Goal: Task Accomplishment & Management: Complete application form

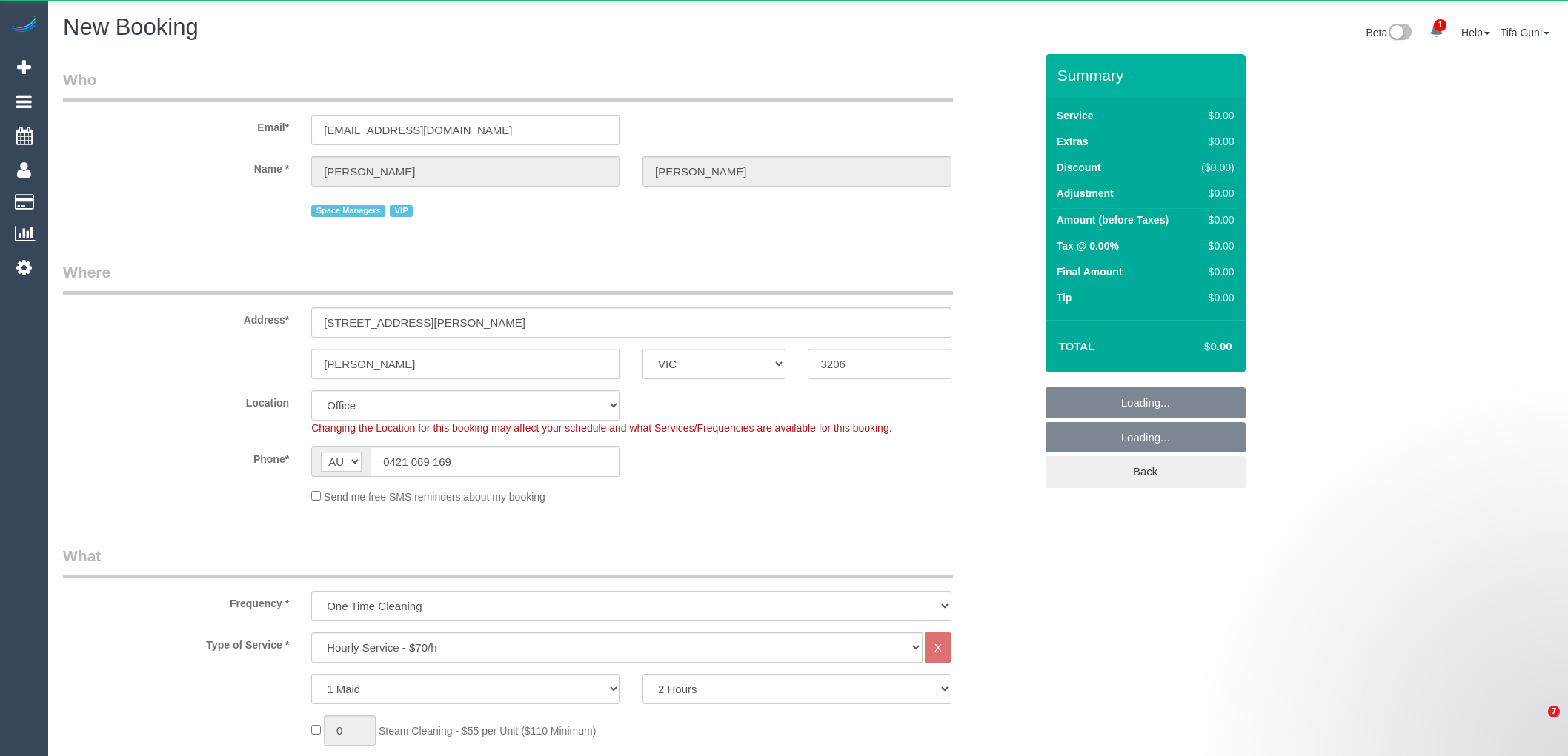
select select "VIC"
select select "object:2329"
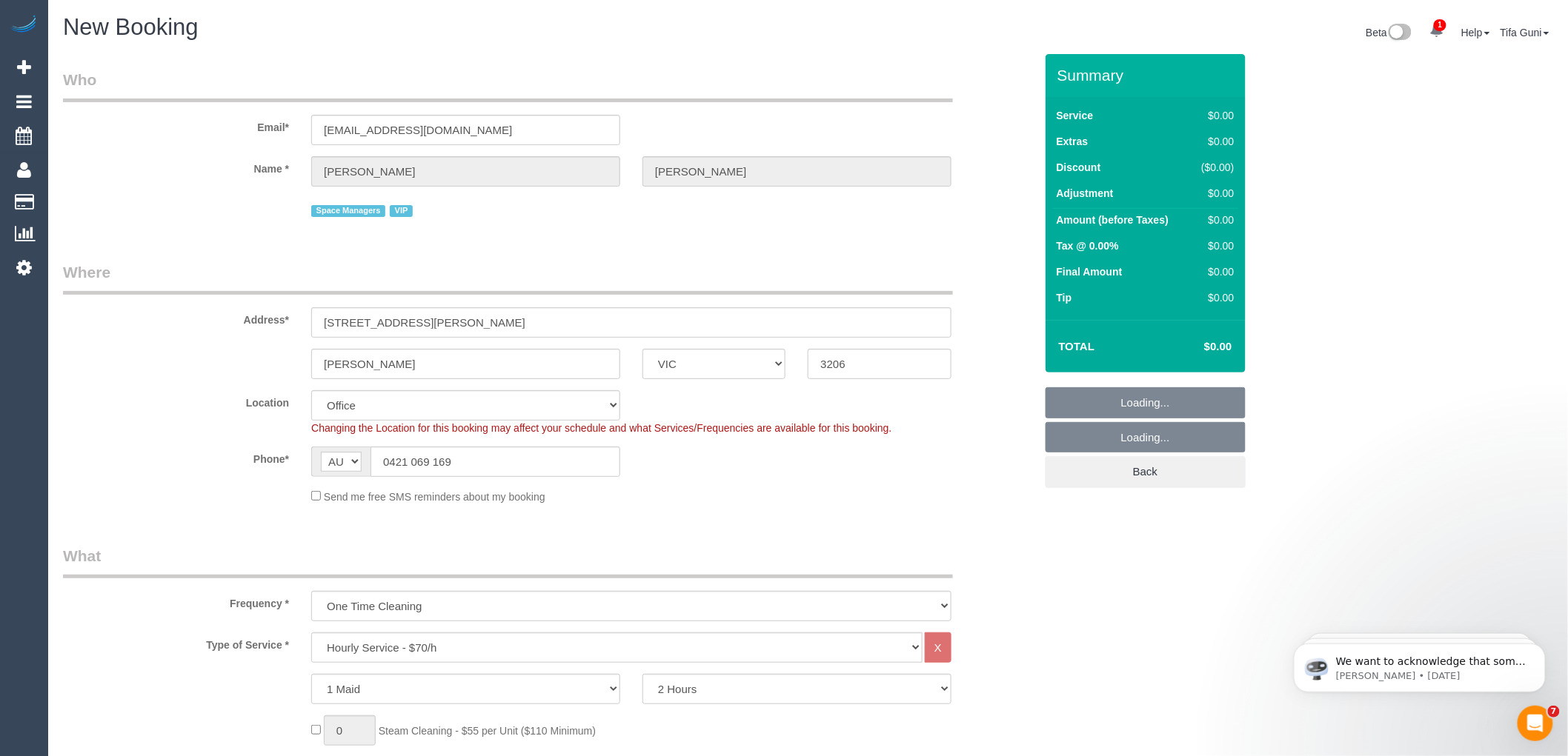
select select "string:stripe-pm_1QV45m2GScqysDRVjJXmN0sS"
select select "55"
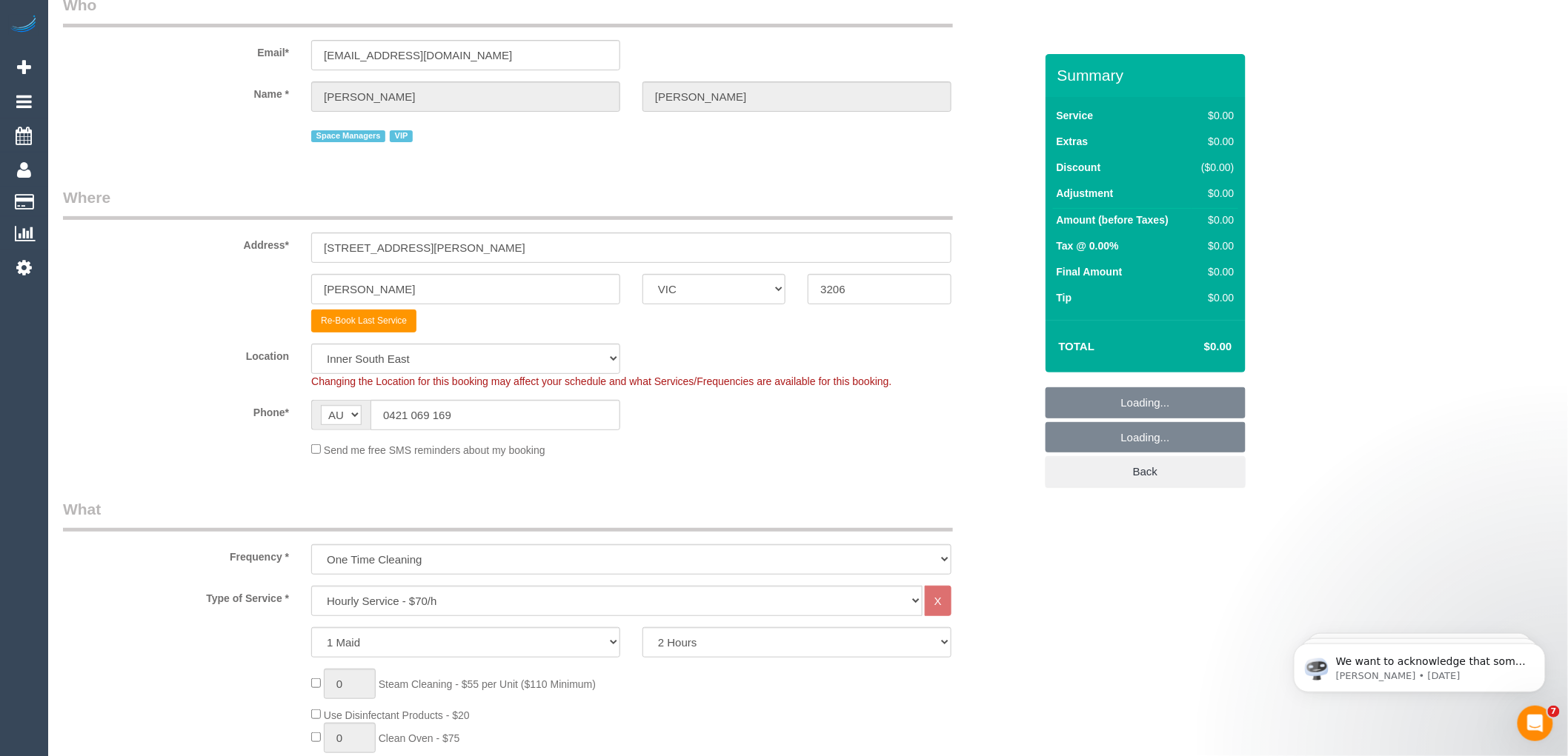
select select "object:3610"
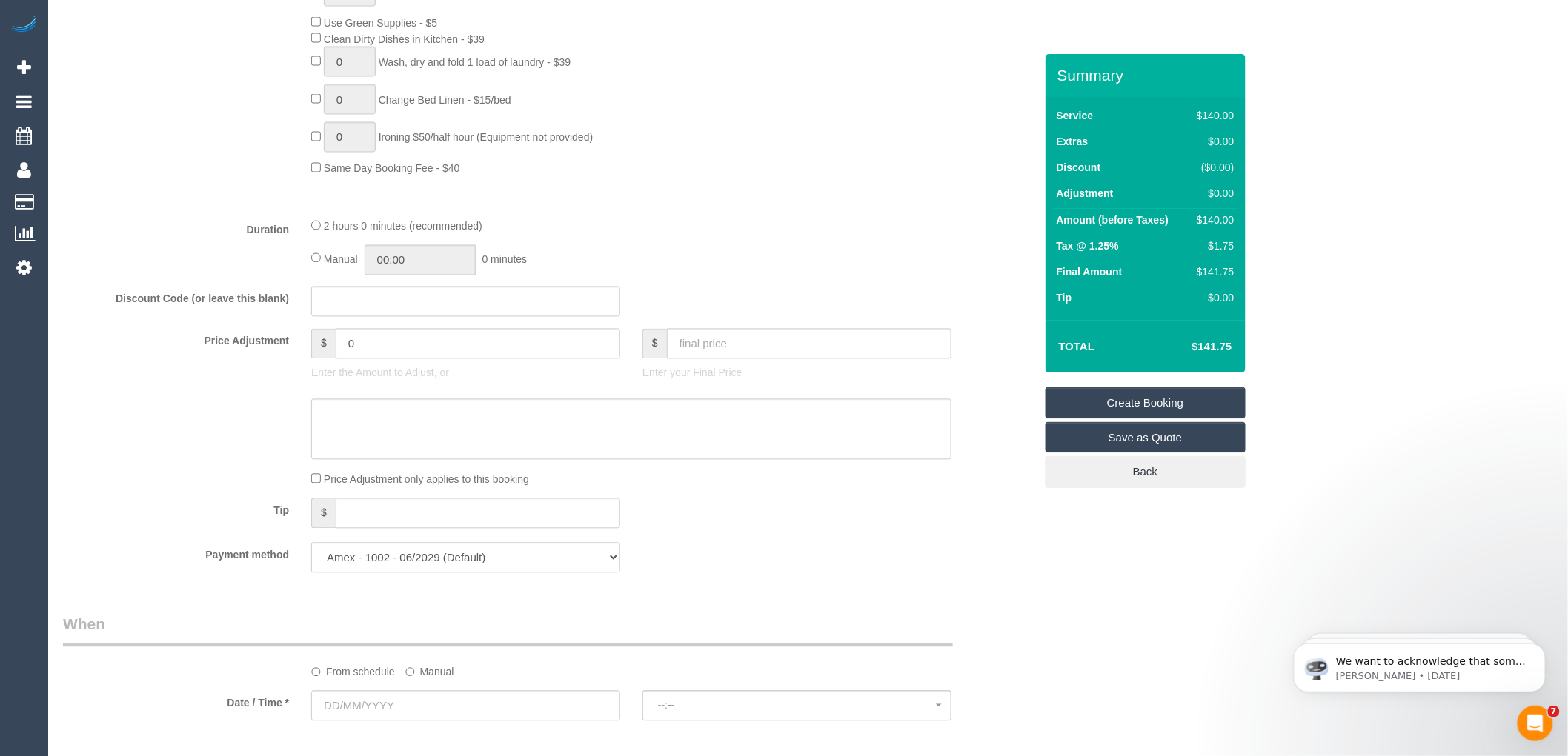
scroll to position [1316, 0]
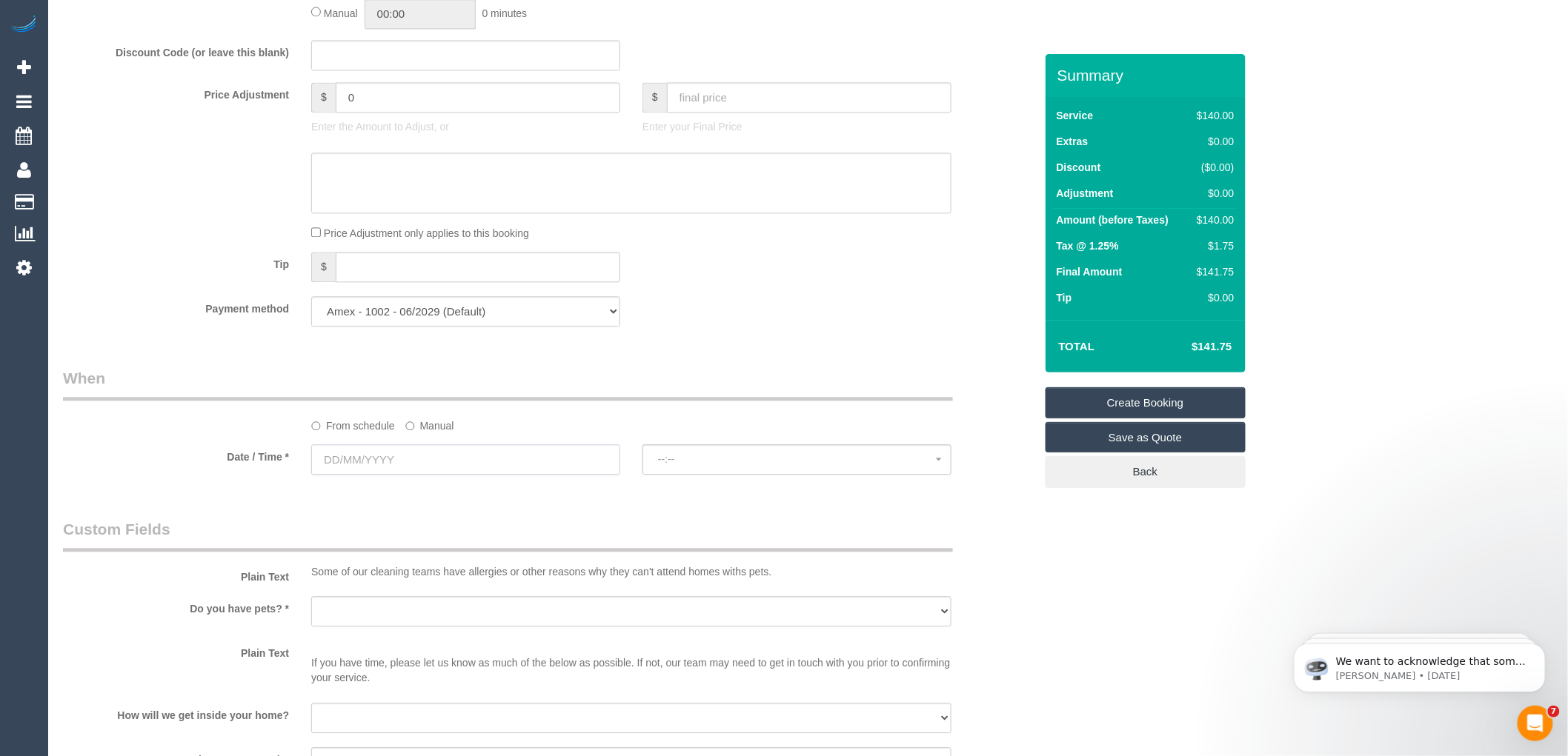
click at [498, 475] on input "text" at bounding box center [465, 459] width 309 height 30
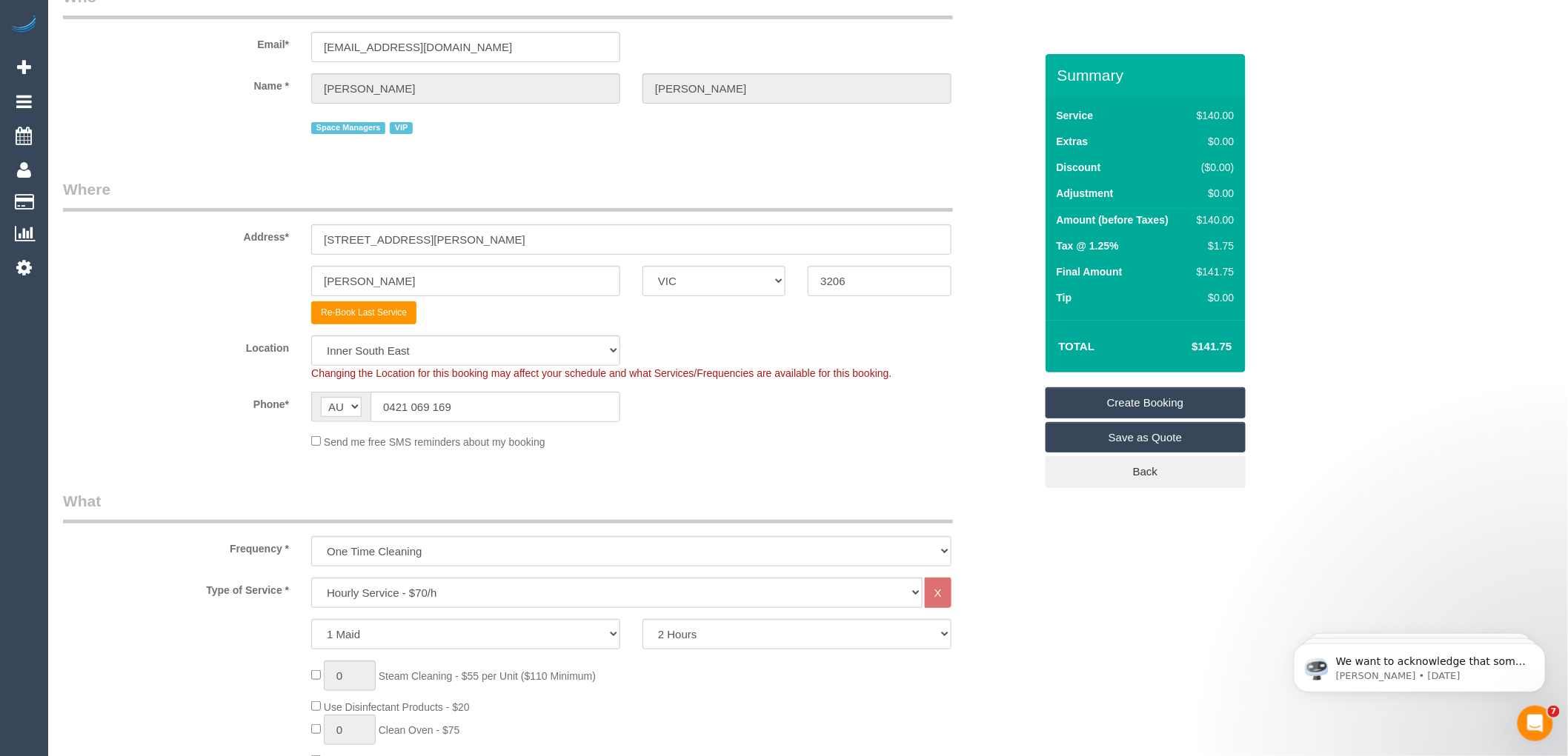
scroll to position [82, 0]
click at [753, 435] on div "Send me free SMS reminders about my booking" at bounding box center [631, 441] width 662 height 16
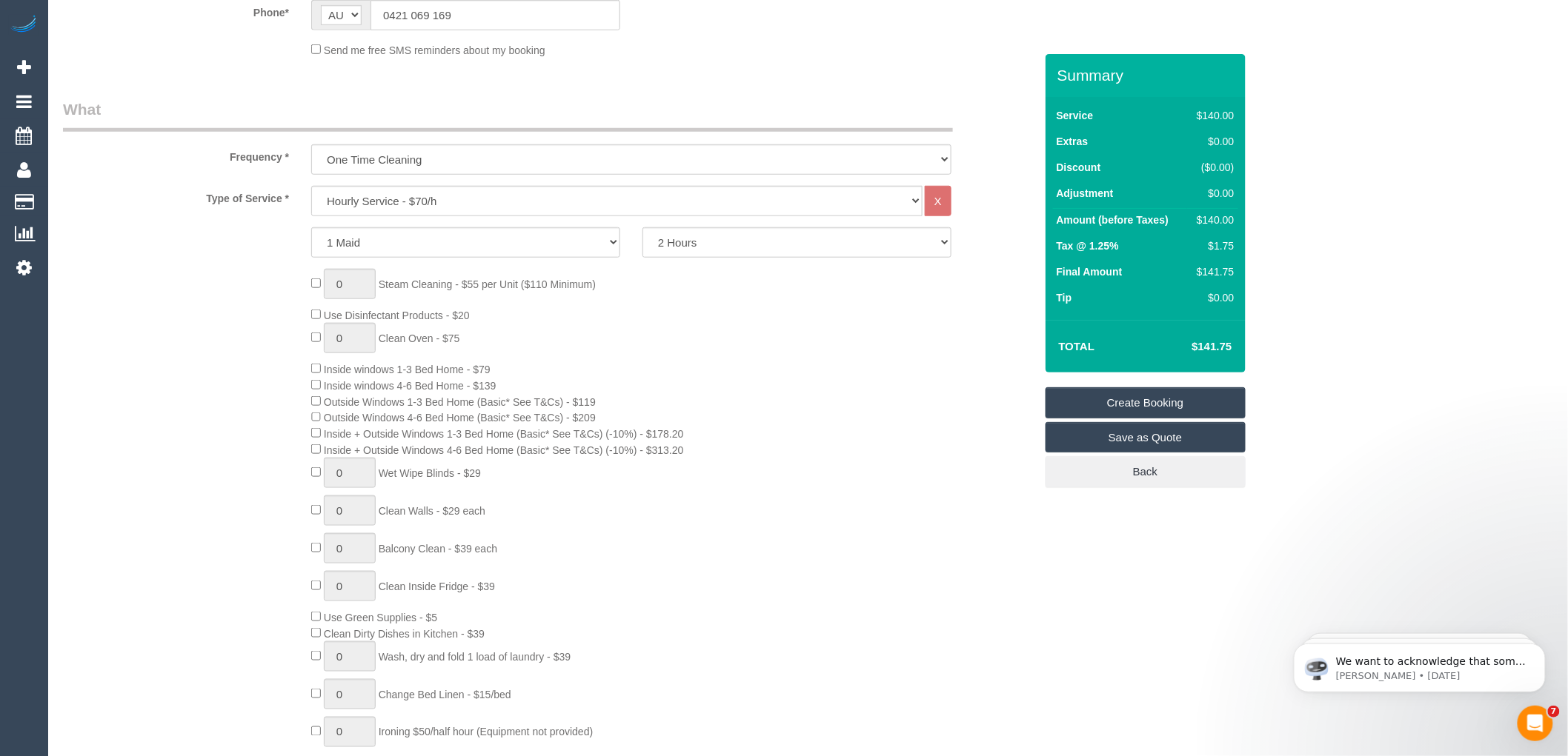
scroll to position [493, 0]
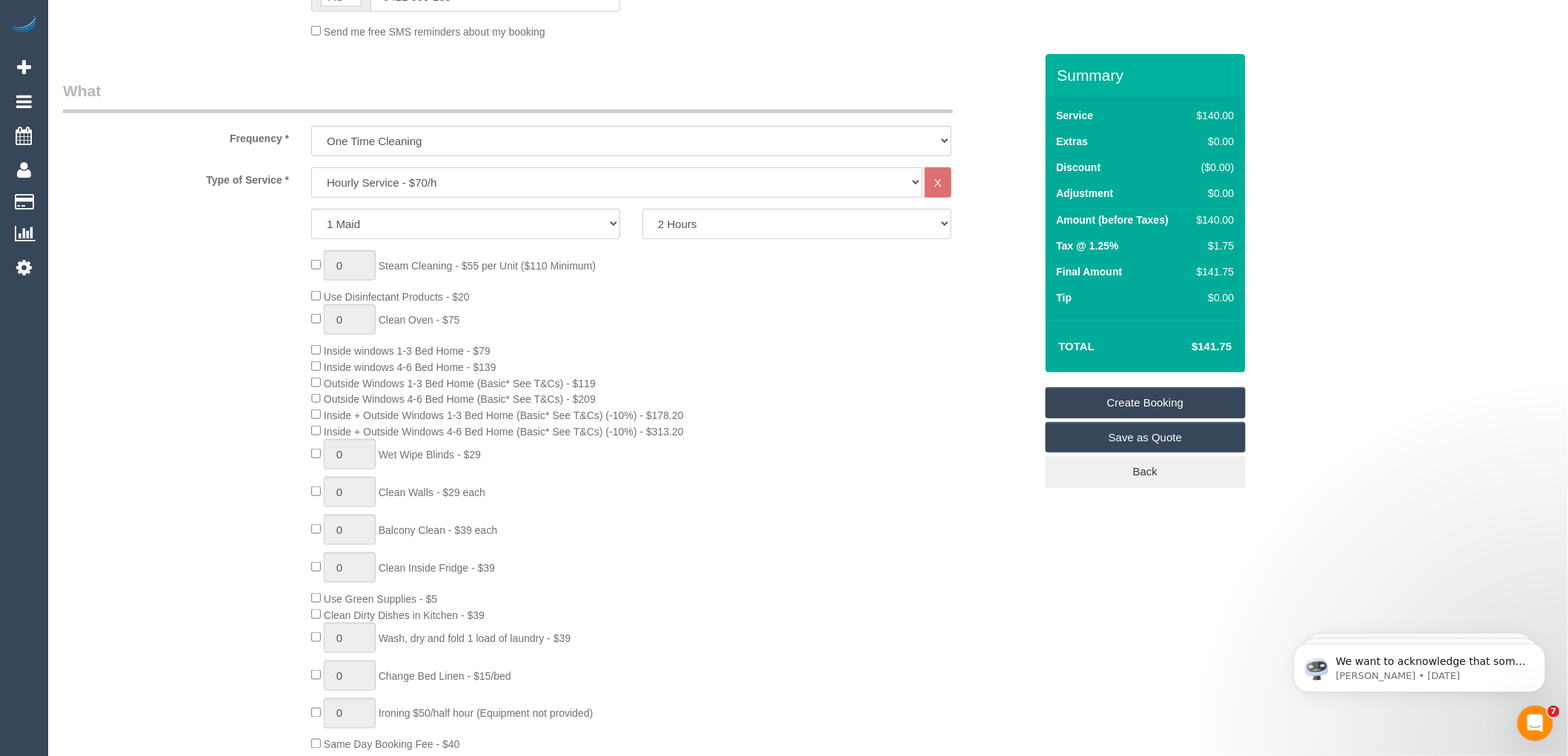
click at [393, 186] on select "Hourly Service - $70/h Hourly Service - $65/h Hourly Service - $60/h Hourly Ser…" at bounding box center [616, 182] width 611 height 30
select select "213"
click at [311, 169] on select "Hourly Service - $70/h Hourly Service - $65/h Hourly Service - $60/h Hourly Ser…" at bounding box center [616, 182] width 611 height 30
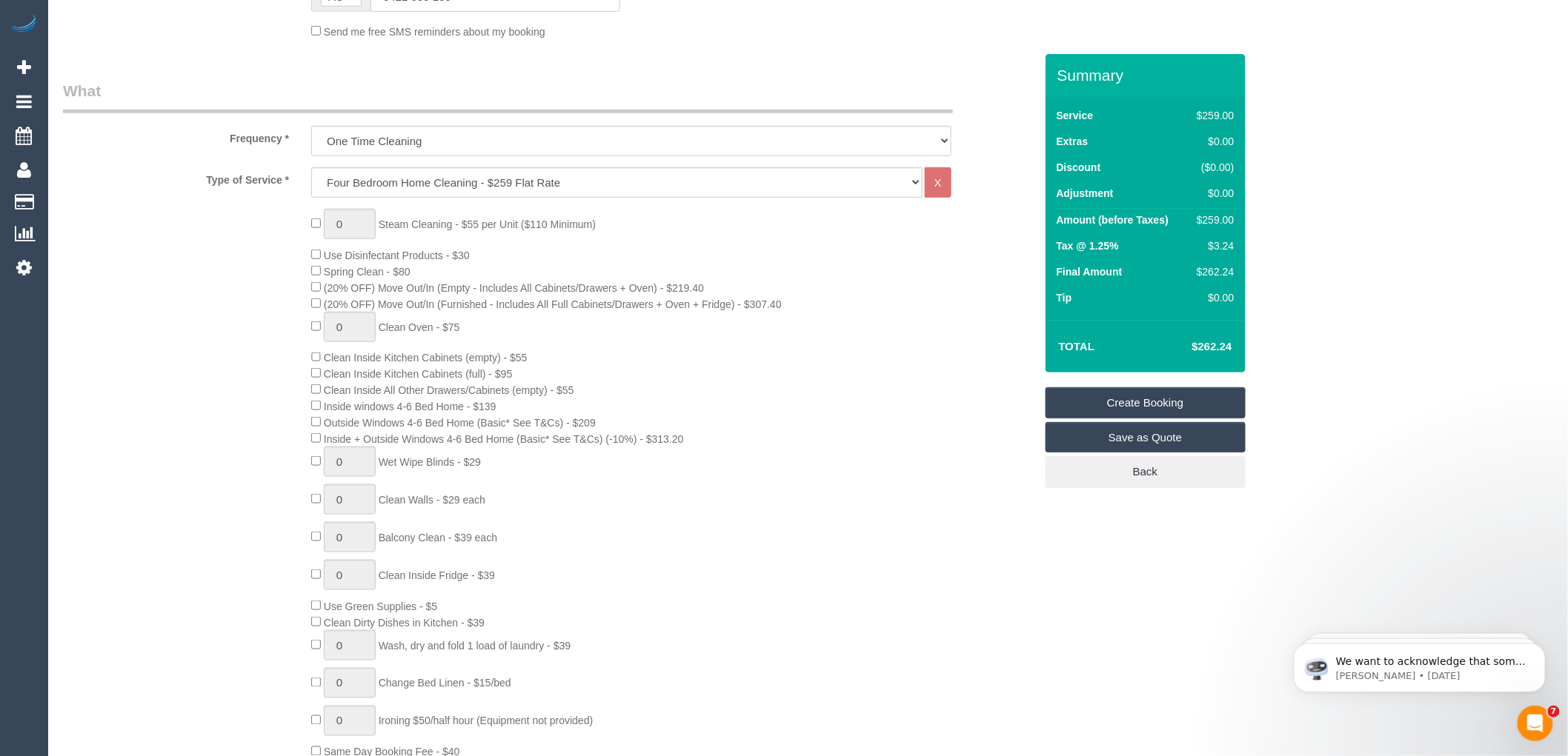
click at [896, 383] on div "0 Steam Cleaning - $55 per Unit ($110 Minimum) Use Disinfectant Products - $30 …" at bounding box center [672, 484] width 745 height 551
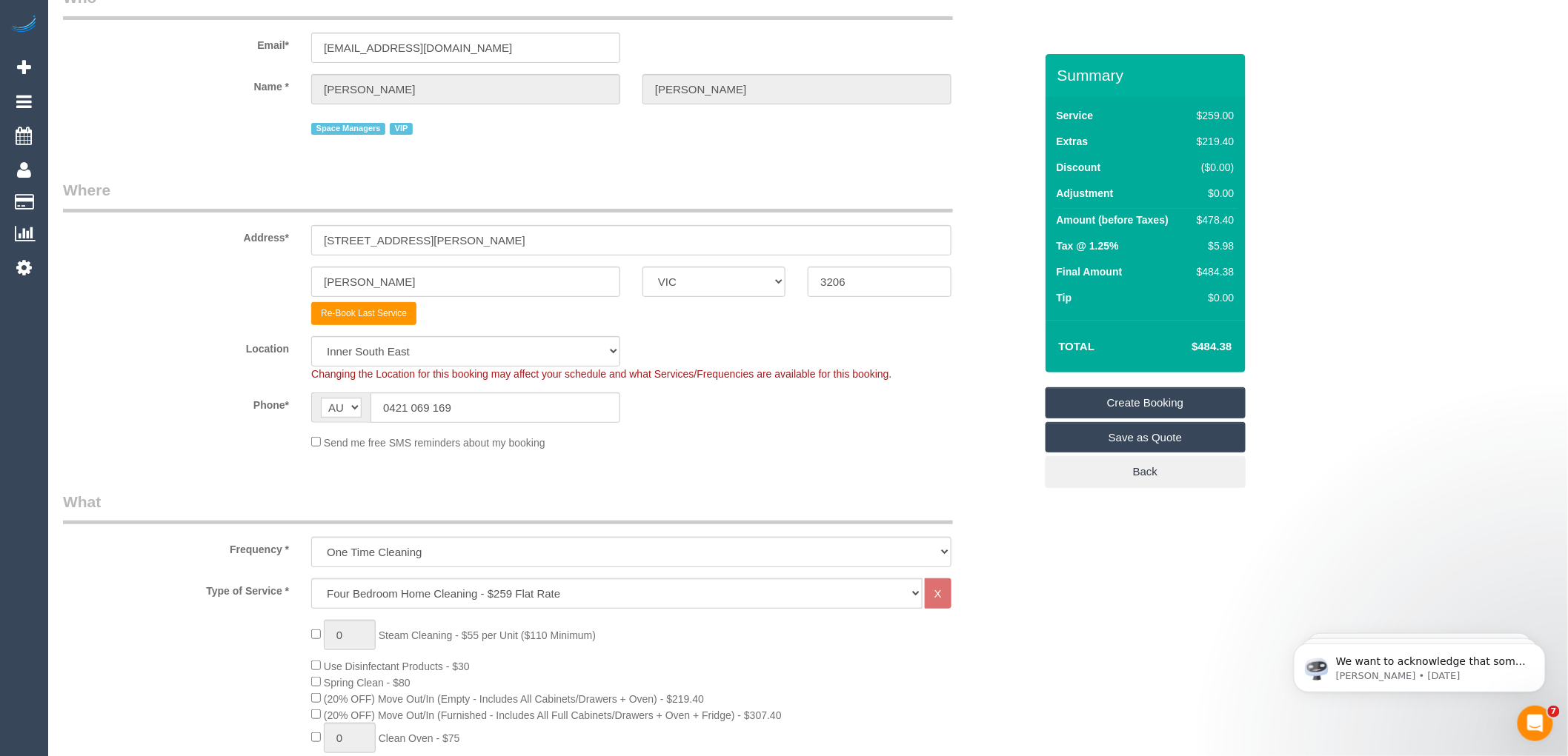
scroll to position [0, 0]
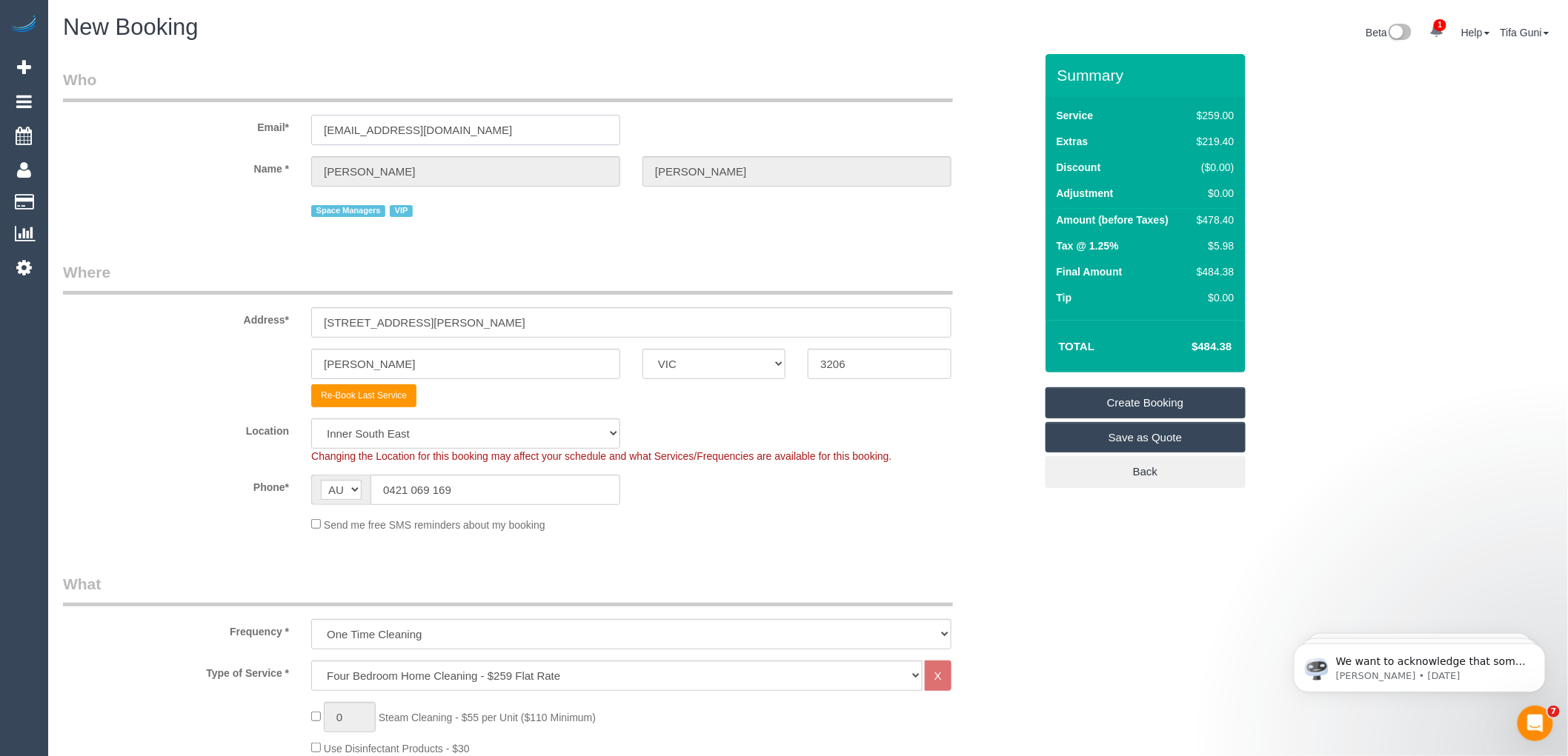
drag, startPoint x: 533, startPoint y: 134, endPoint x: 186, endPoint y: 137, distance: 347.0
click at [186, 137] on div "Email* johnwoodhouse@milleniumsapphire.com" at bounding box center [549, 107] width 994 height 76
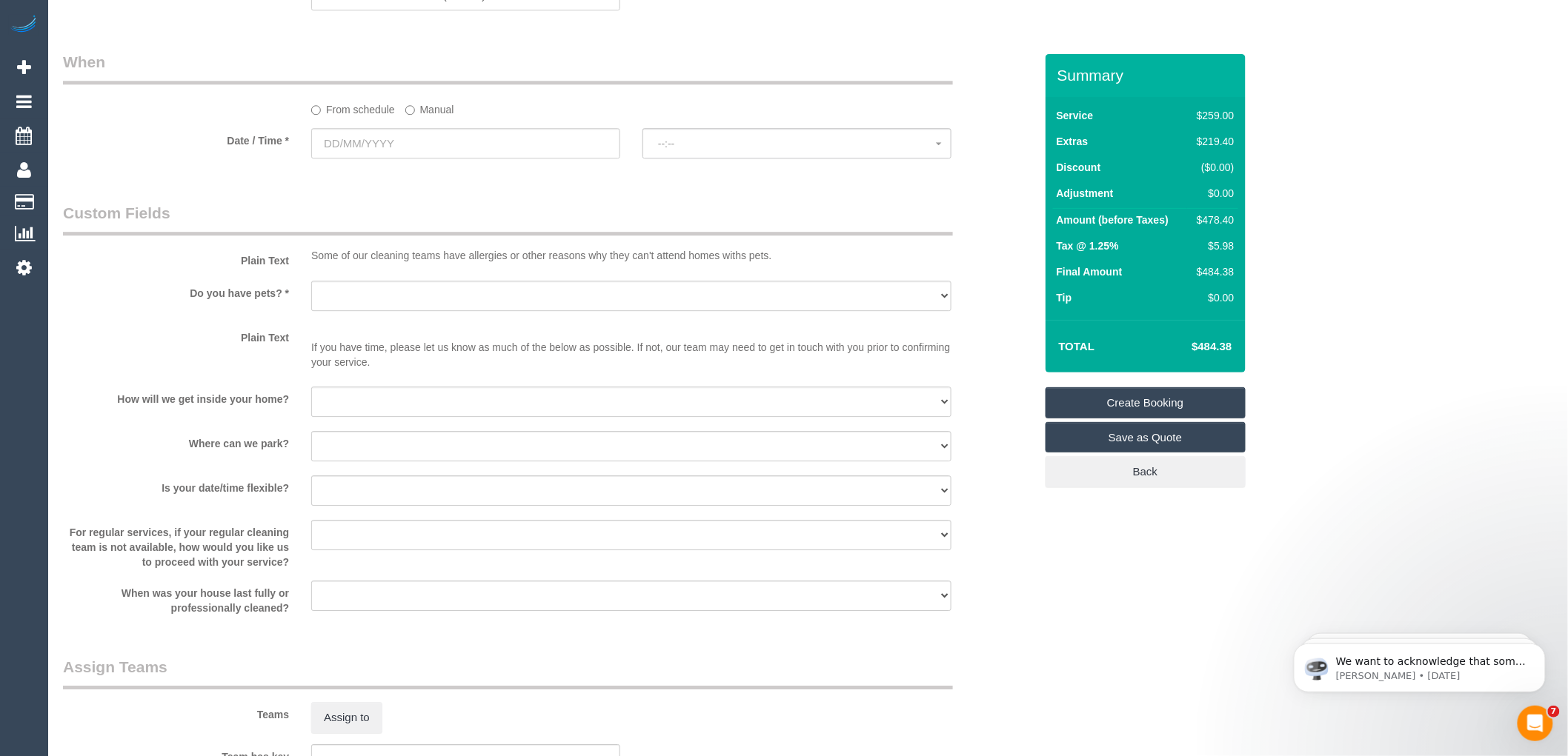
scroll to position [1646, 0]
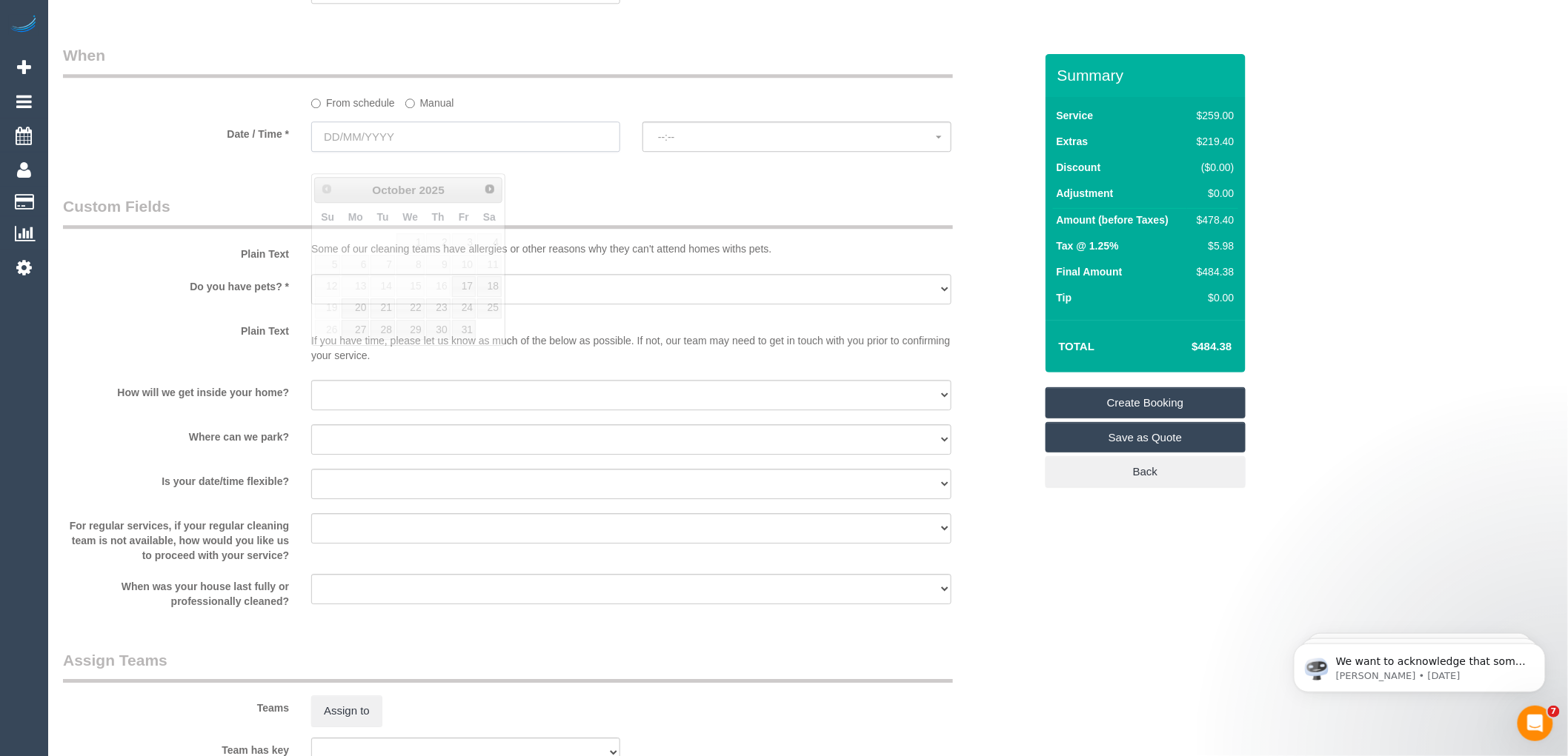
click at [414, 152] on input "text" at bounding box center [465, 136] width 309 height 30
click at [466, 287] on link "17" at bounding box center [463, 286] width 23 height 20
type input "17/10/2025"
select select "spot1"
click at [426, 305] on select "Yes - Cats Yes - Dogs No pets Yes - Dogs and Cats Yes - Other" at bounding box center [630, 289] width 640 height 30
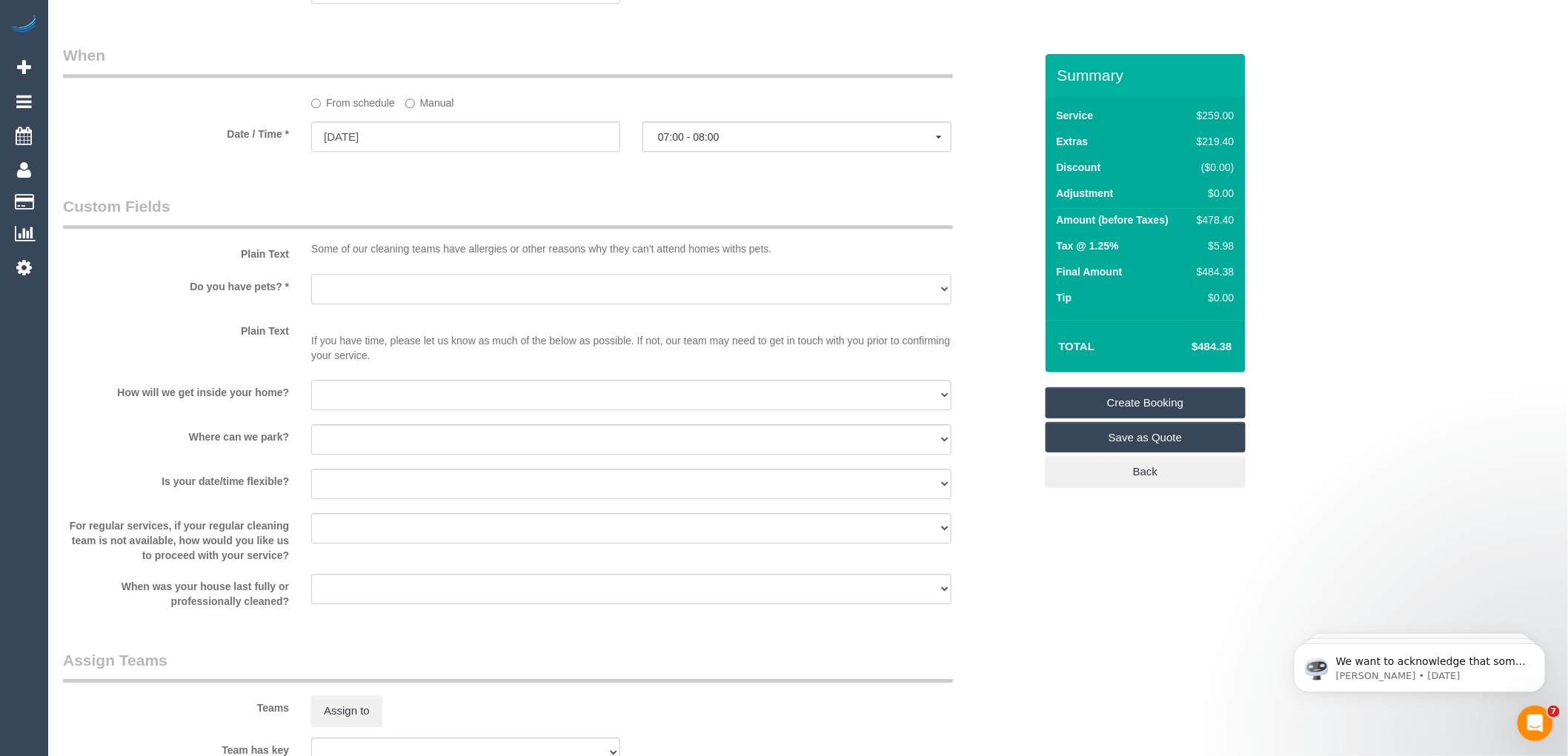
select select "number:28"
click at [311, 294] on select "Yes - Cats Yes - Dogs No pets Yes - Dogs and Cats Yes - Other" at bounding box center [630, 289] width 640 height 30
click at [400, 410] on select "I will be home Key will be left (please provide details below) Lock box/Access …" at bounding box center [630, 395] width 640 height 30
select select "number:14"
click at [311, 401] on select "I will be home Key will be left (please provide details below) Lock box/Access …" at bounding box center [630, 395] width 640 height 30
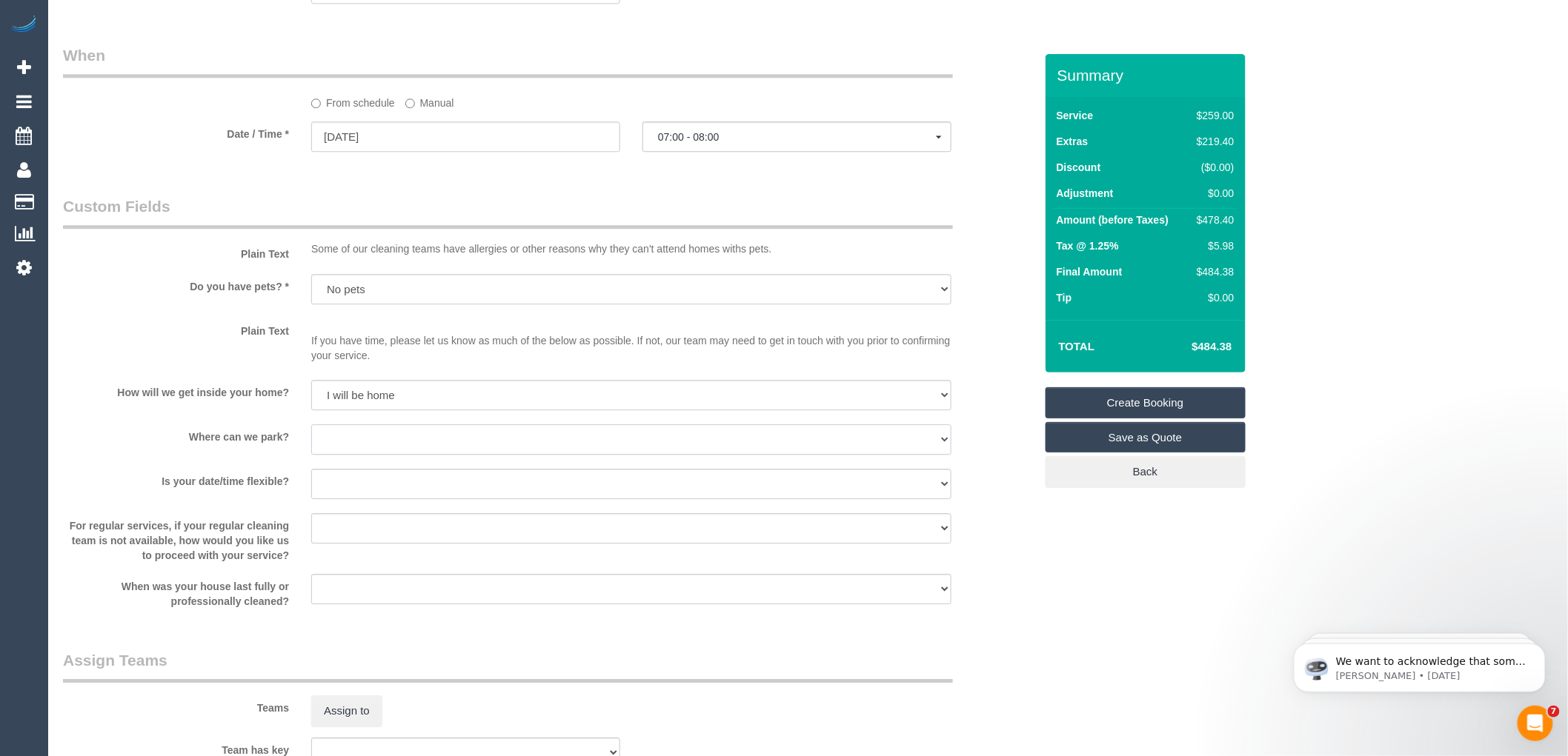
click at [379, 455] on select "I will provide parking on-site Free street parking Paid street parking (cost wi…" at bounding box center [630, 439] width 640 height 30
select select "number:18"
click at [311, 445] on select "I will provide parking on-site Free street parking Paid street parking (cost wi…" at bounding box center [630, 439] width 640 height 30
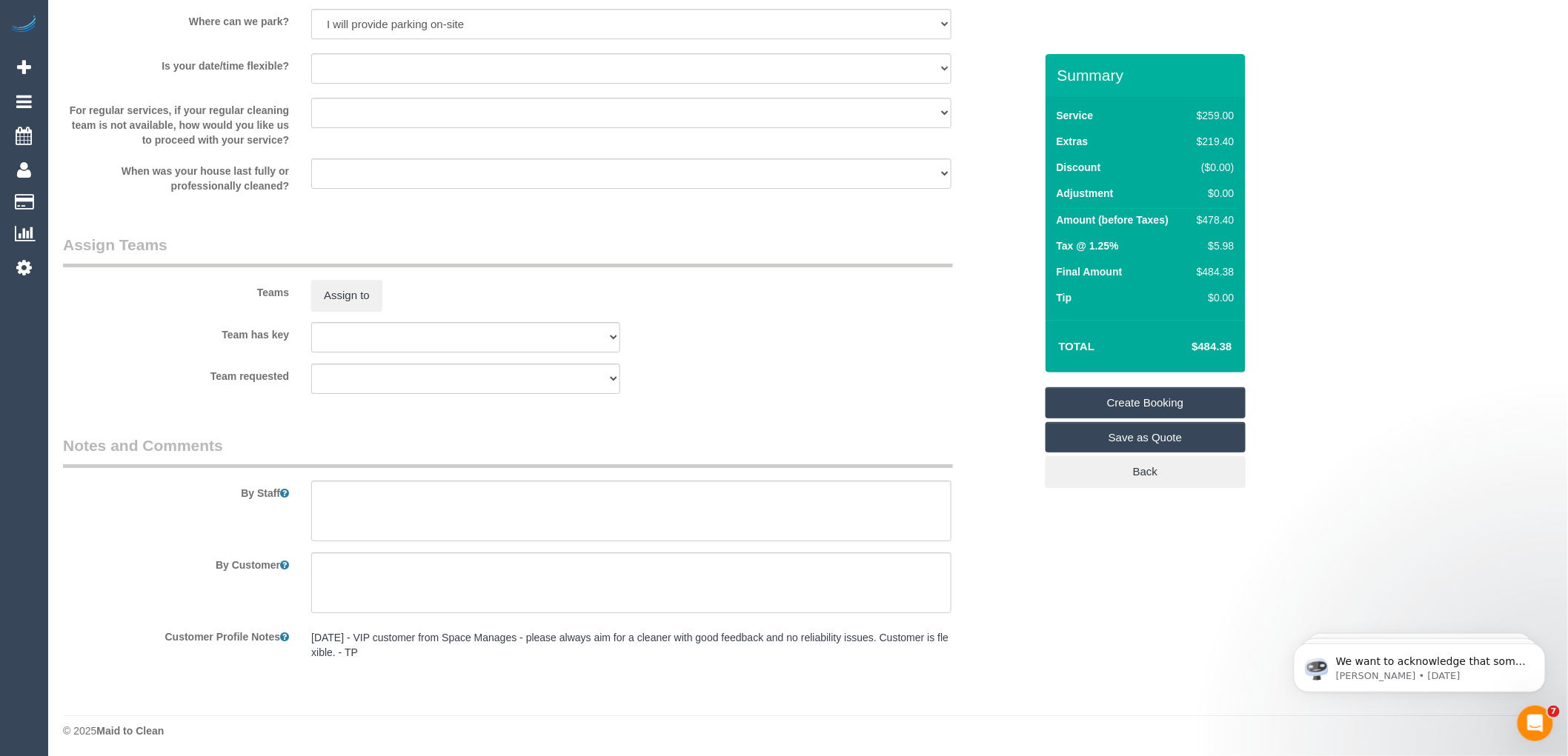
scroll to position [2085, 0]
click at [363, 497] on textarea at bounding box center [630, 507] width 640 height 61
type textarea "K"
click at [347, 505] on textarea at bounding box center [630, 507] width 640 height 61
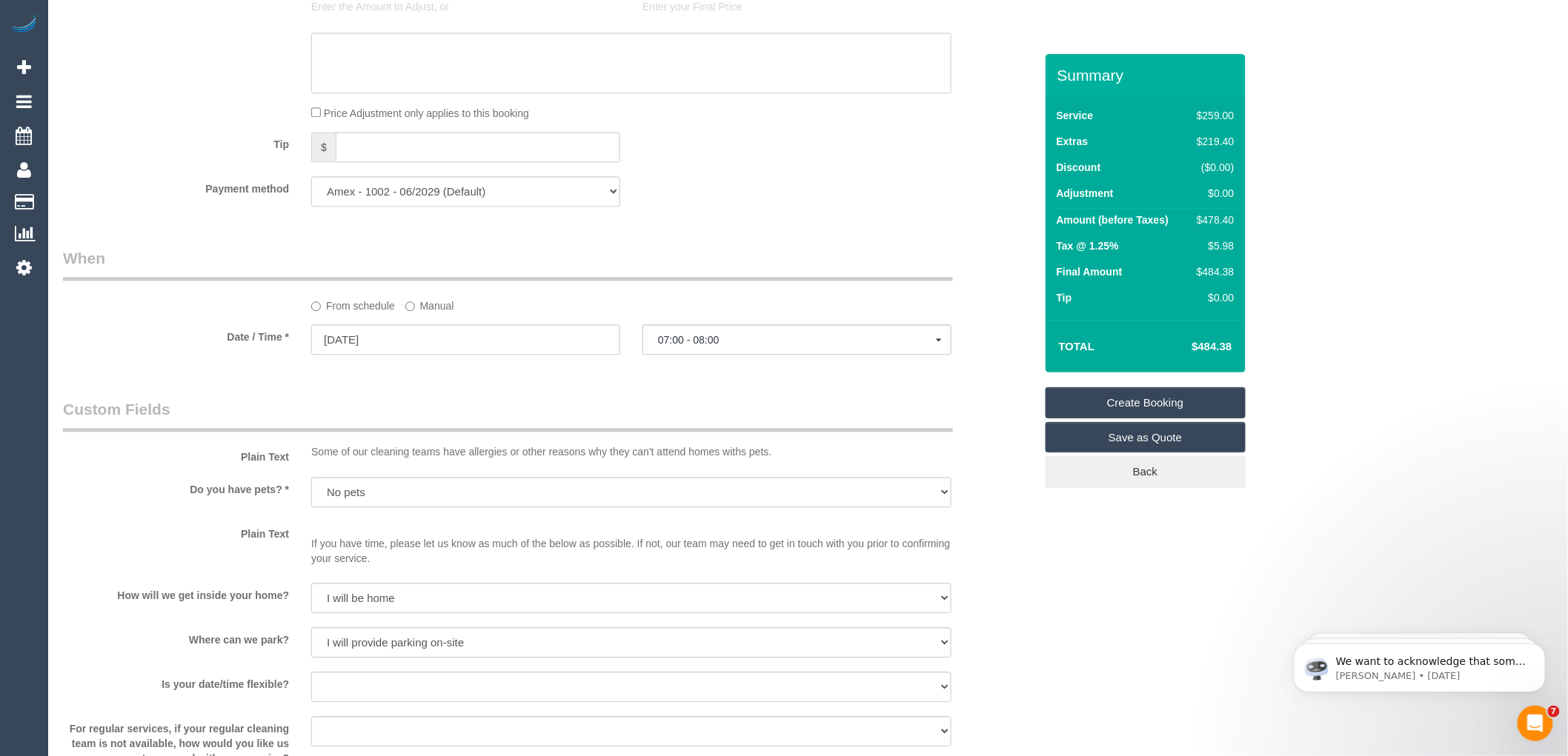
scroll to position [1427, 0]
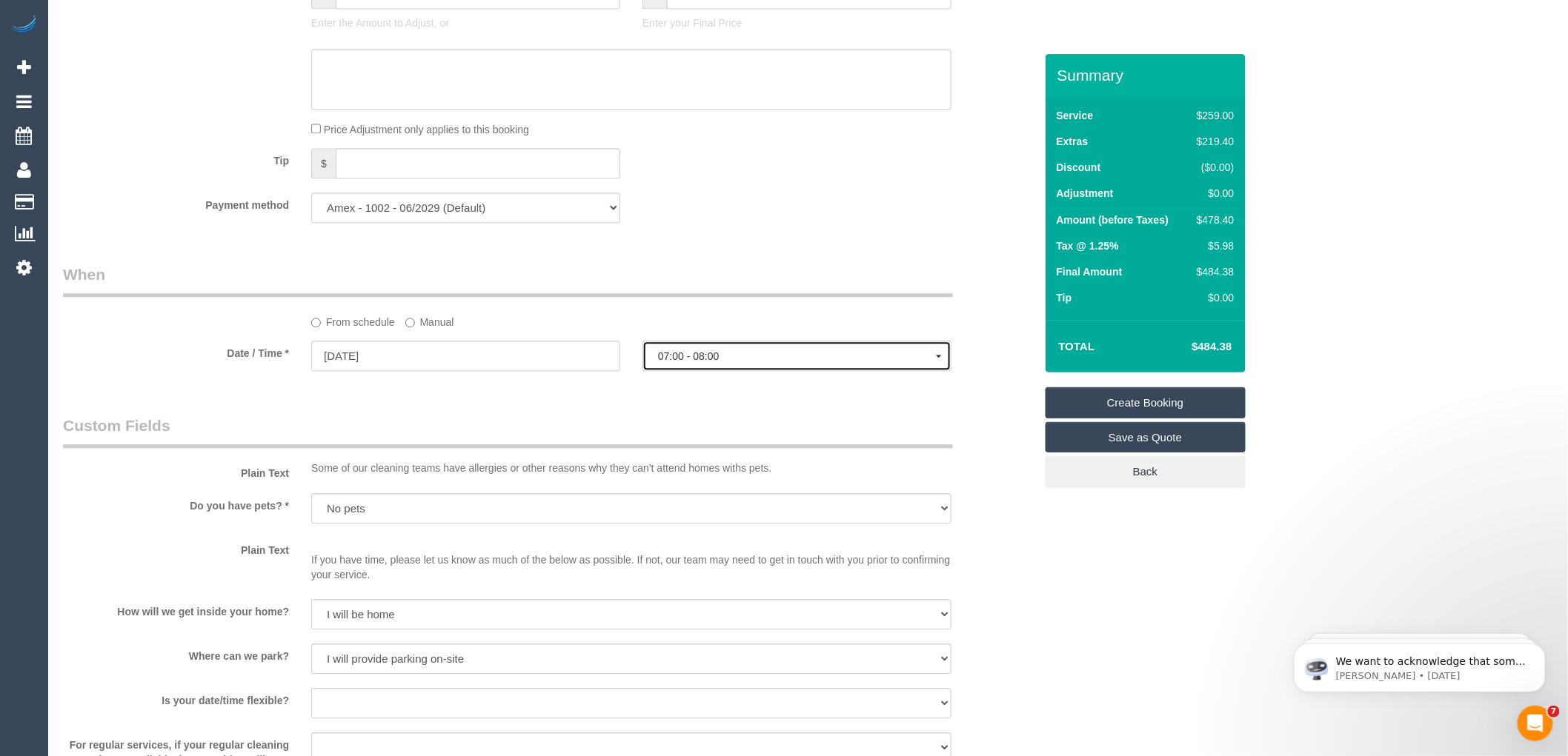
click at [813, 362] on span "07:00 - 08:00" at bounding box center [796, 356] width 278 height 12
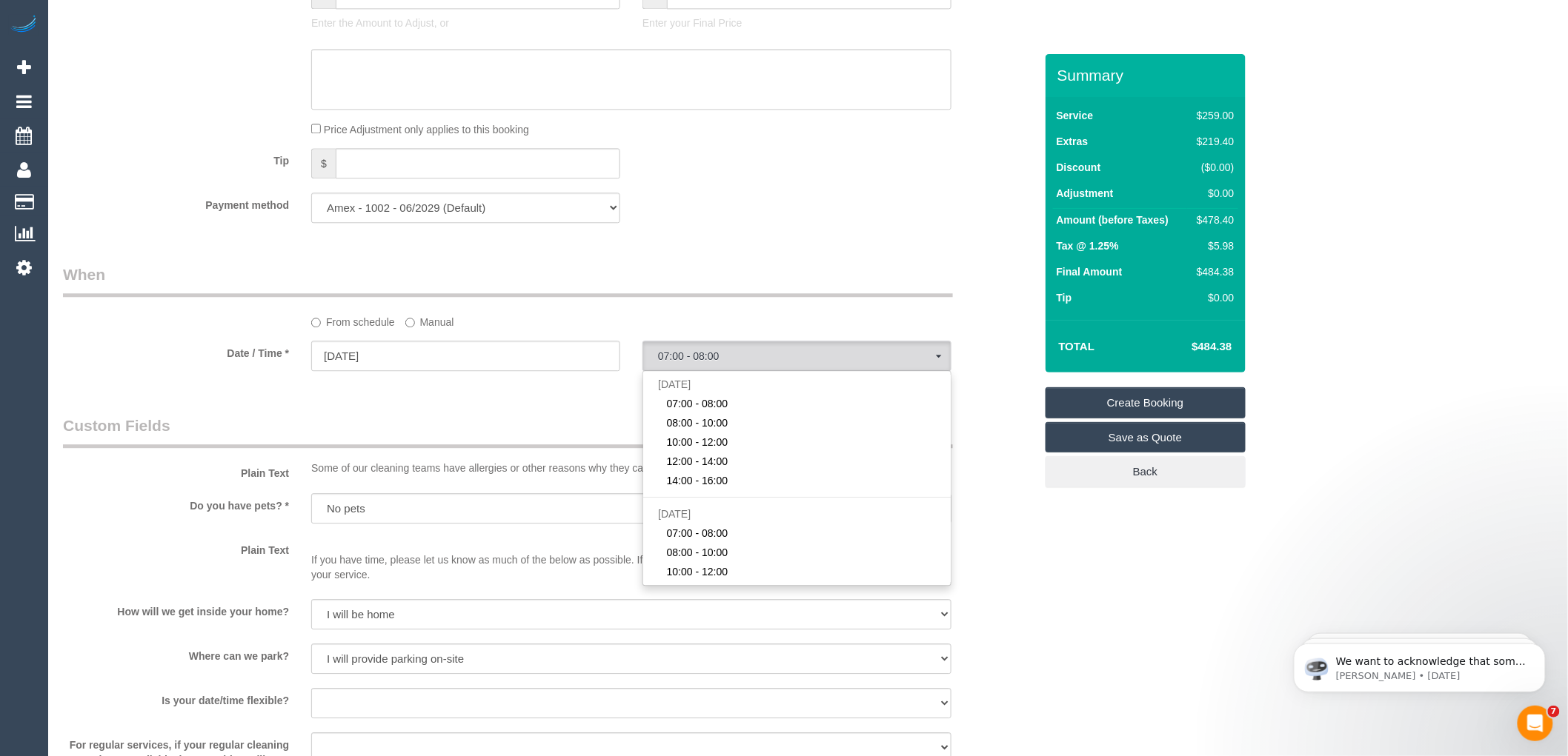
click at [833, 329] on div "From schedule Manual" at bounding box center [631, 319] width 662 height 20
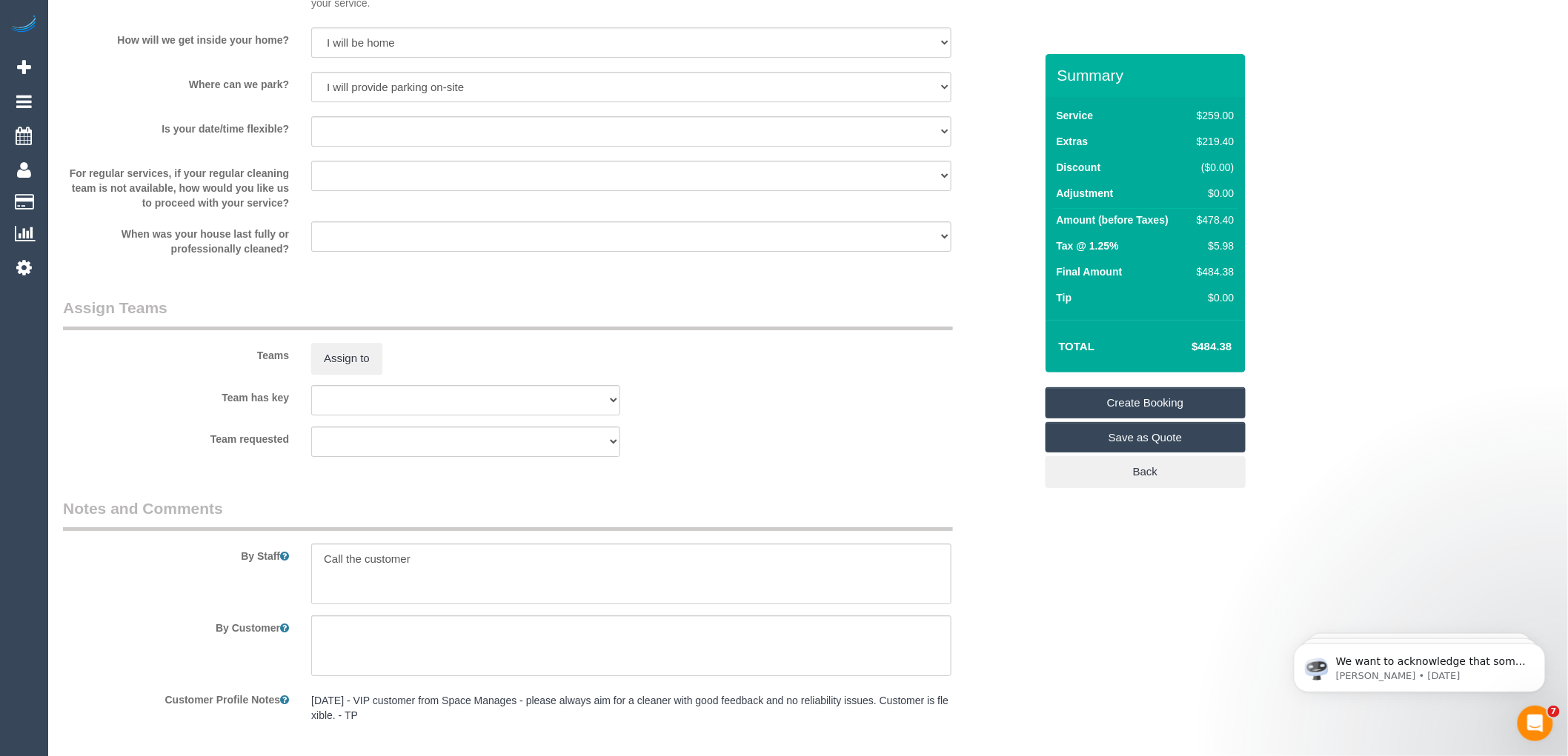
scroll to position [2002, 0]
click at [435, 563] on textarea at bounding box center [630, 570] width 640 height 61
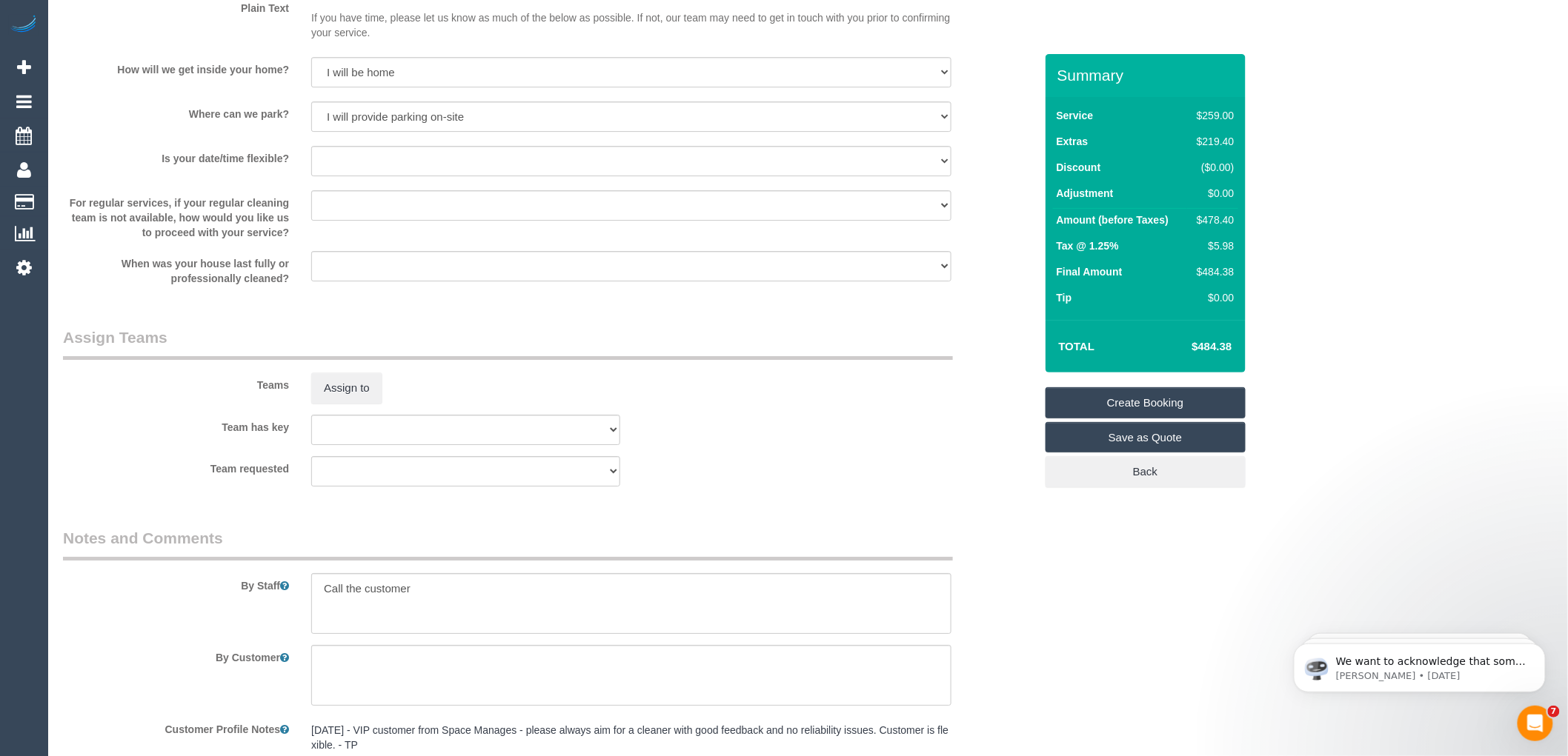
scroll to position [2085, 0]
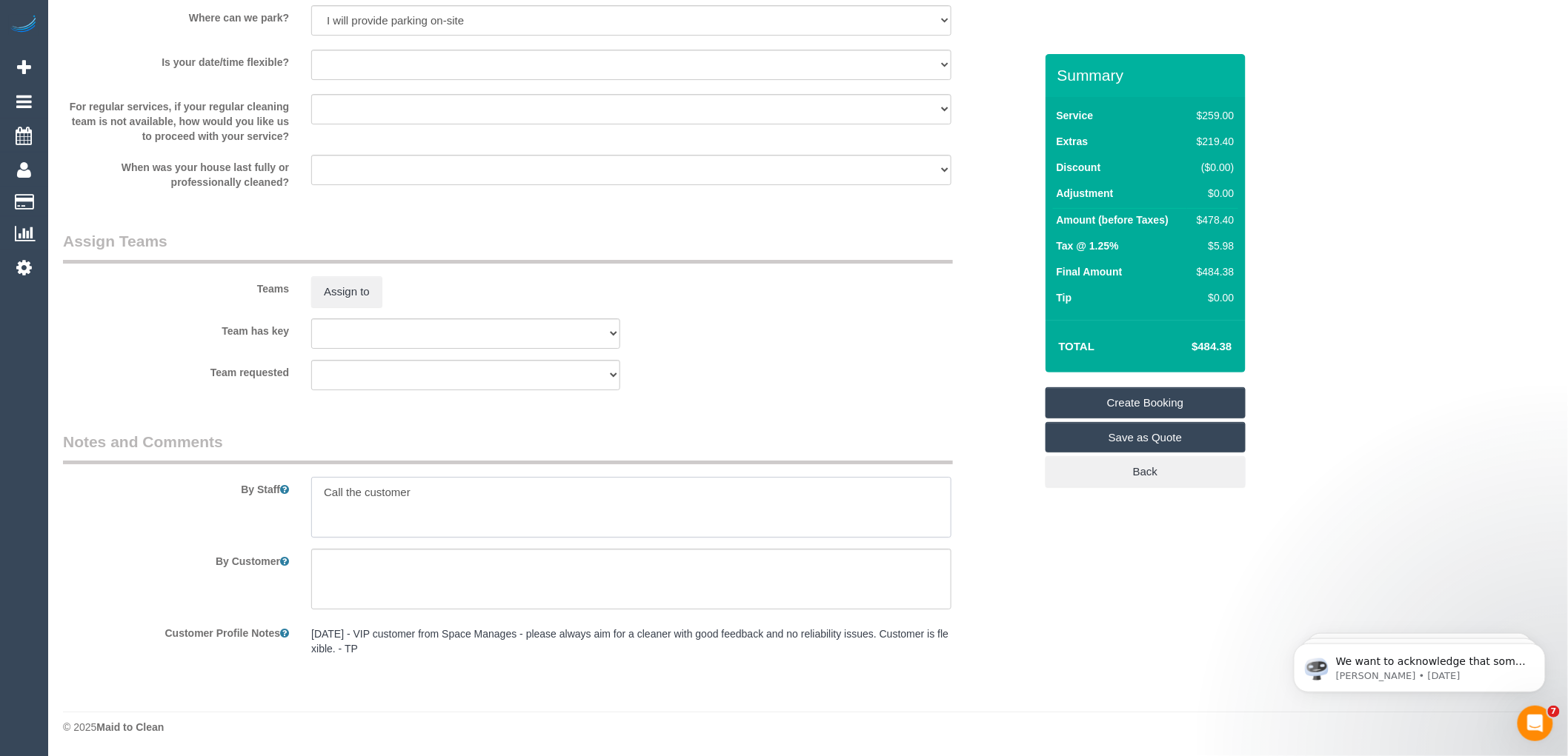
click at [435, 496] on textarea at bounding box center [630, 507] width 640 height 61
paste textarea "61421069169"
drag, startPoint x: 442, startPoint y: 489, endPoint x: 428, endPoint y: 489, distance: 14.0
click at [428, 489] on textarea at bounding box center [630, 507] width 640 height 61
click at [508, 494] on textarea at bounding box center [630, 507] width 640 height 61
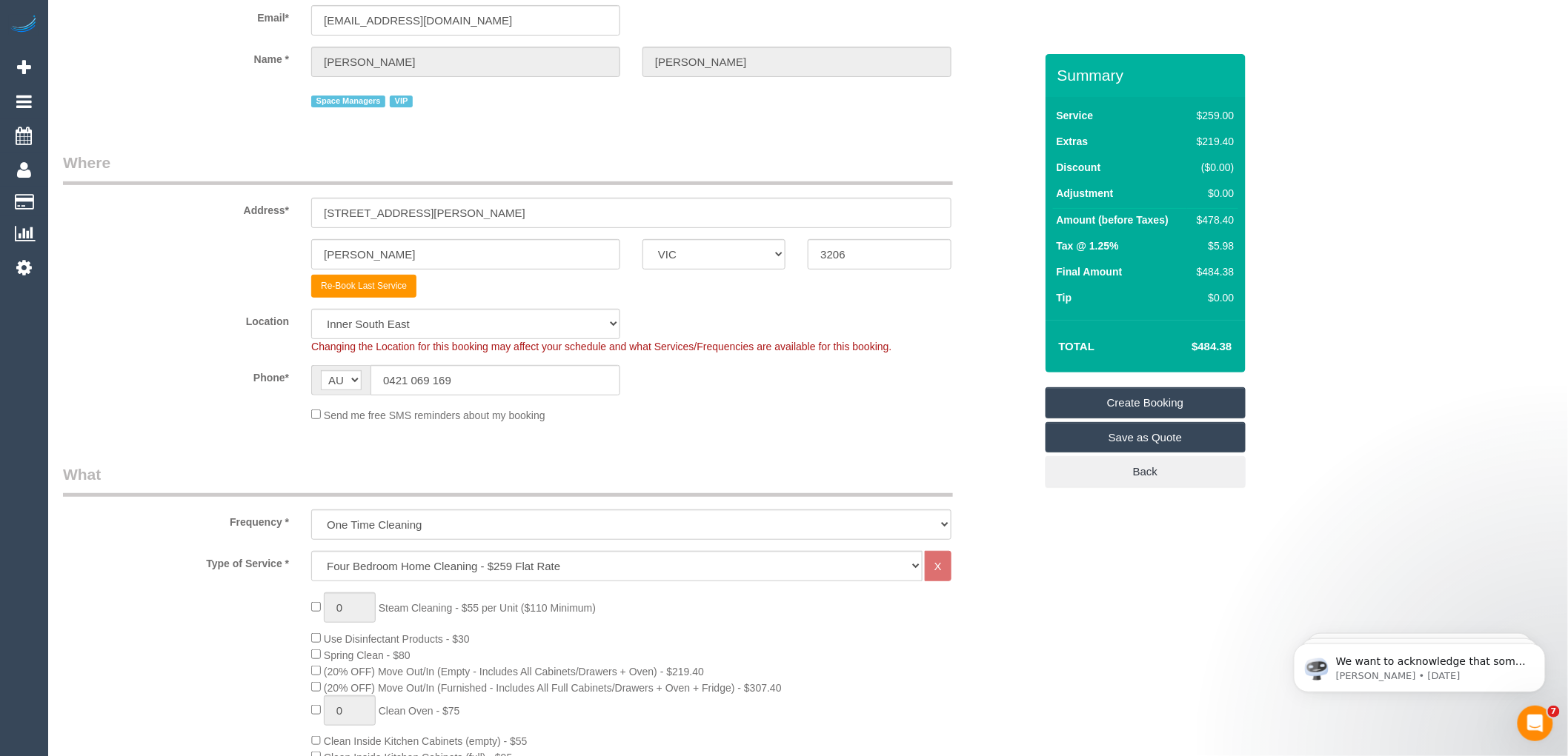
scroll to position [0, 0]
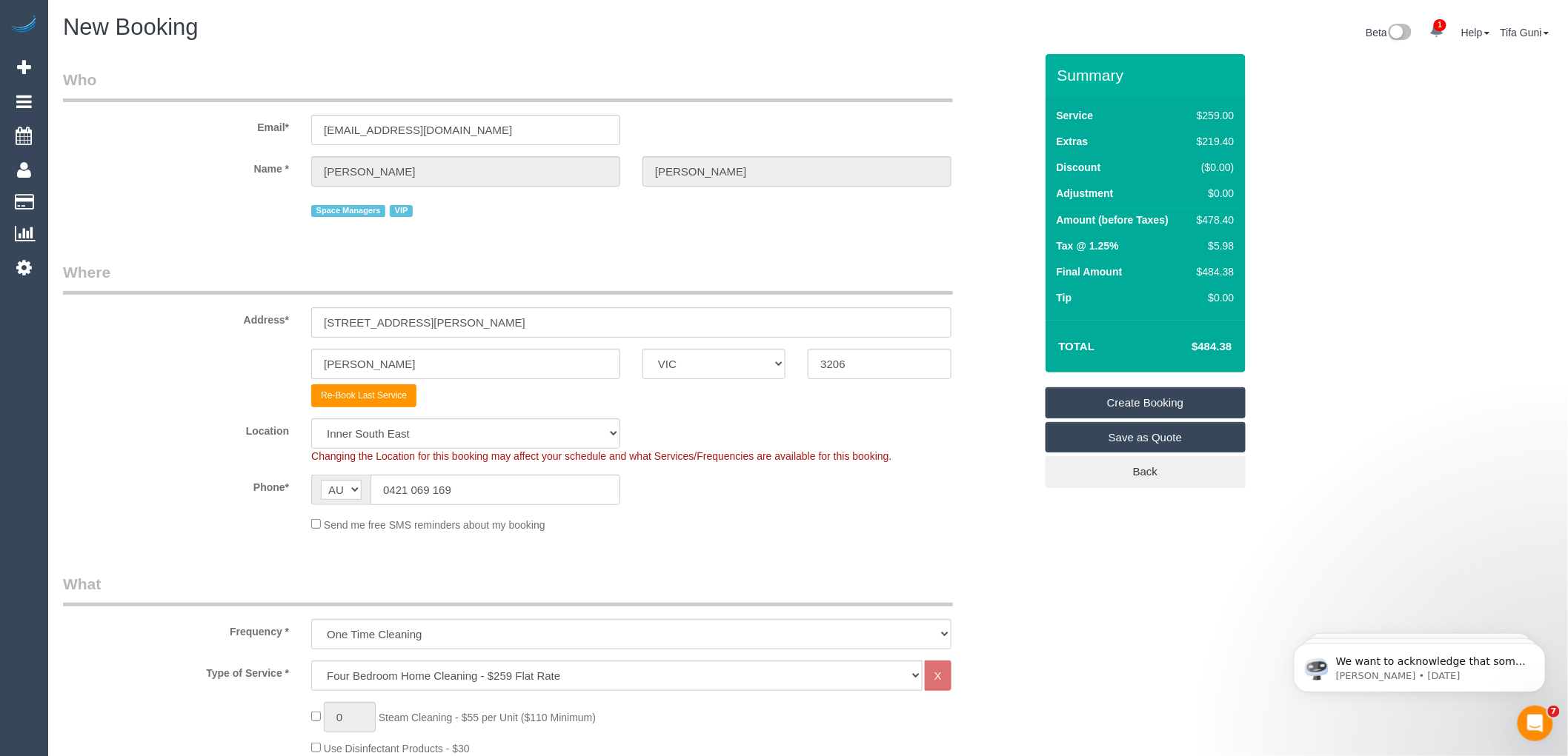
type textarea "Call the customer on 0421069169 if you struggle, otherwise key will be under th…"
drag, startPoint x: 455, startPoint y: 141, endPoint x: 323, endPoint y: 134, distance: 132.2
click at [237, 145] on div "Email* johnwoodhouse@milleniumsapphire.com" at bounding box center [549, 107] width 994 height 76
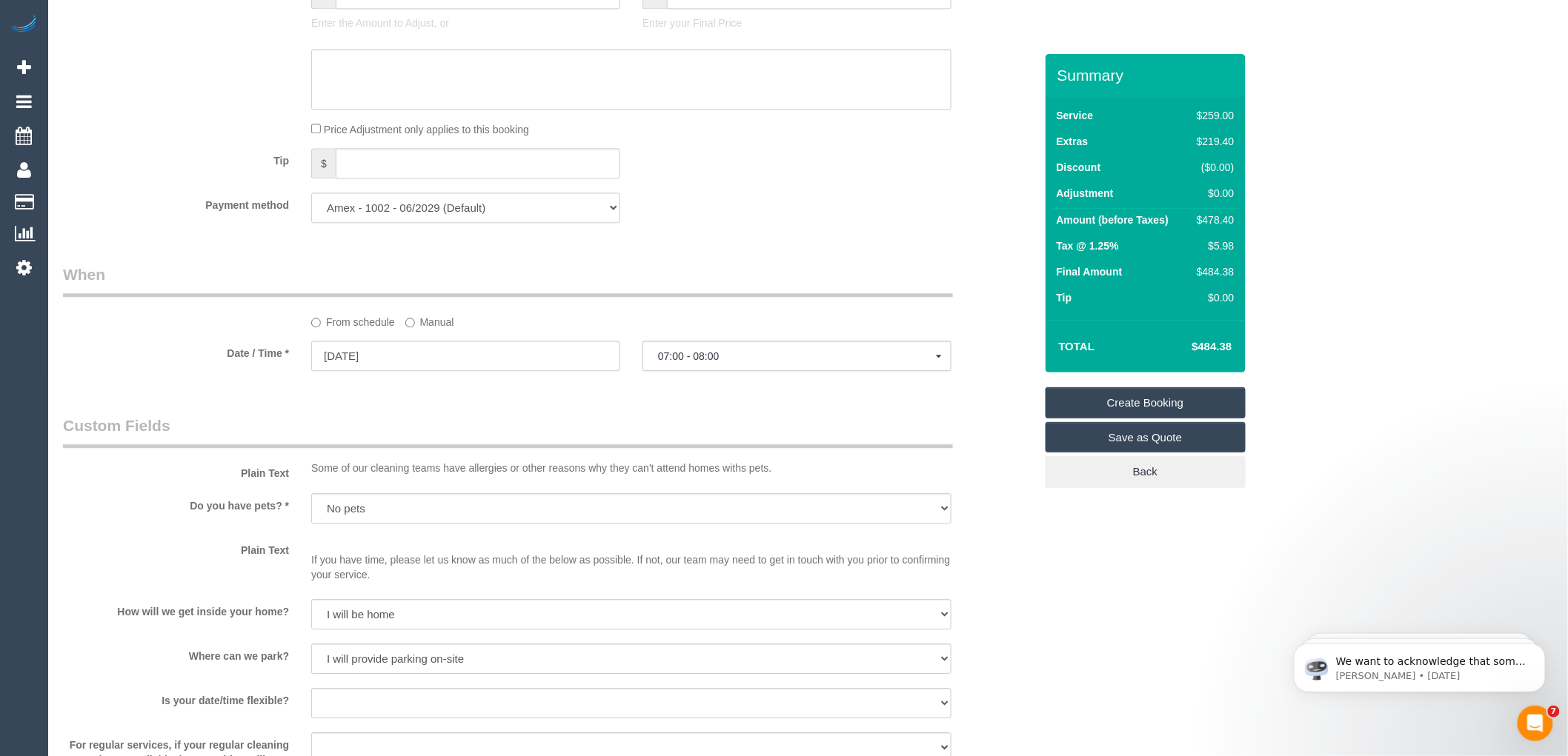
scroll to position [1563, 0]
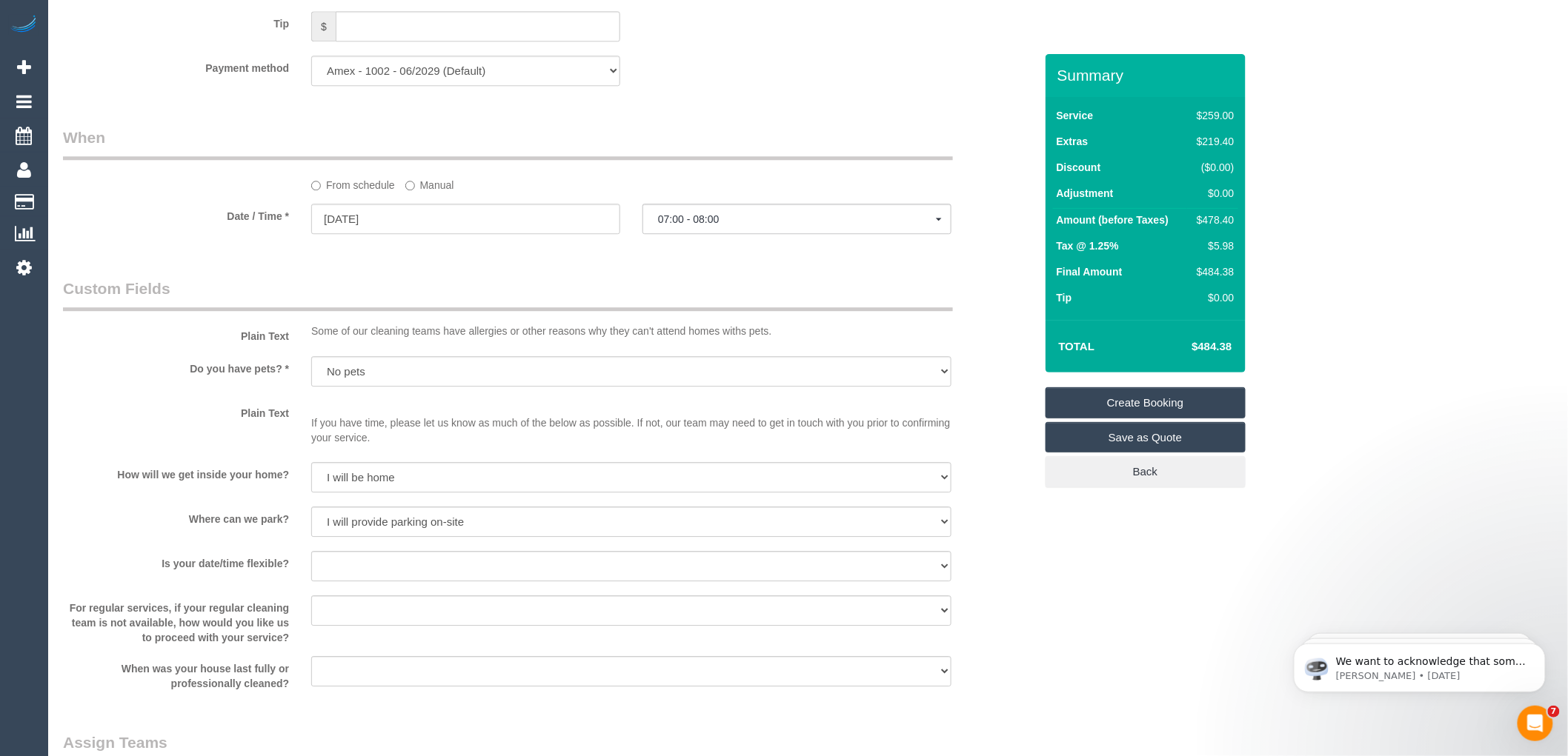
click at [1128, 400] on link "Create Booking" at bounding box center [1145, 402] width 200 height 31
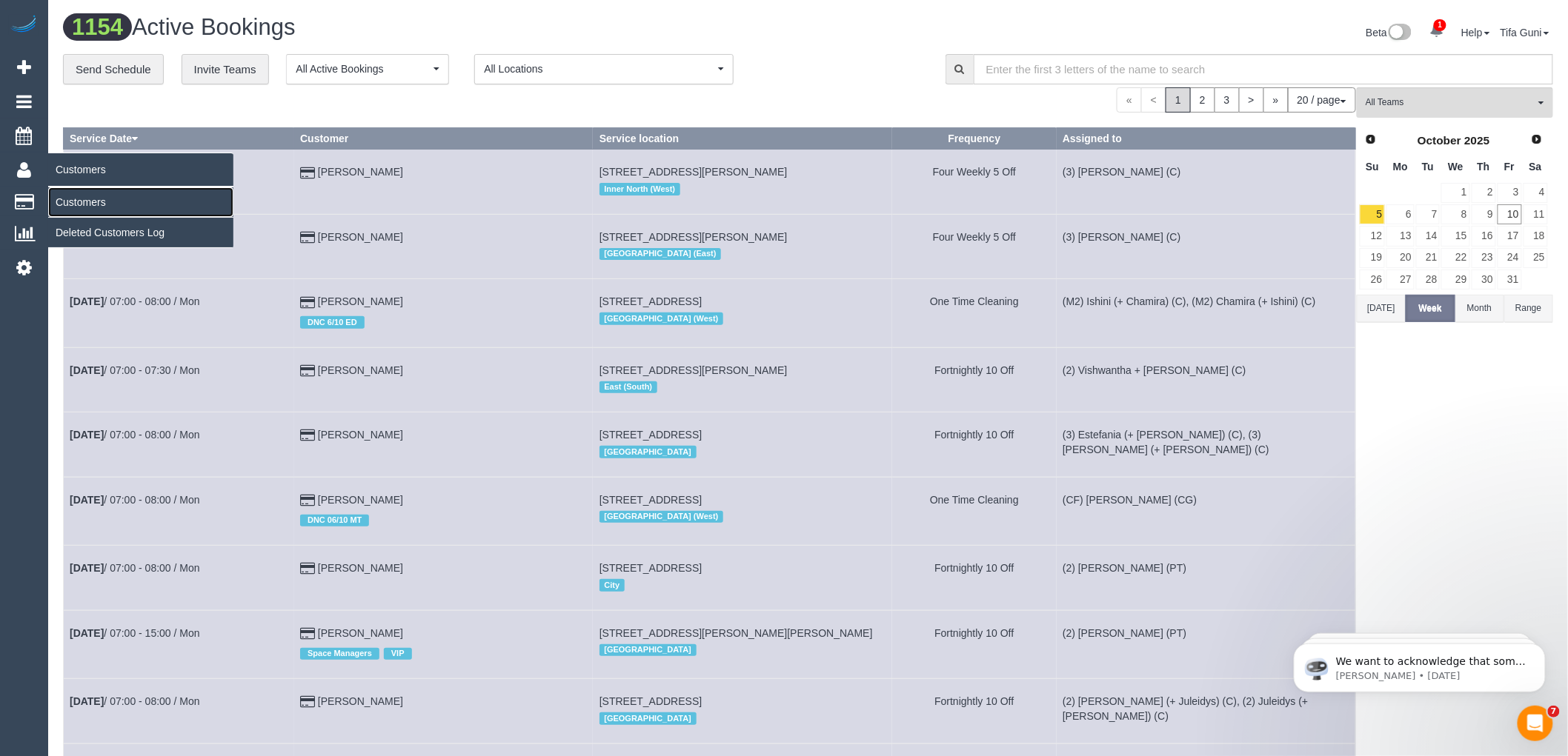
click at [84, 200] on link "Customers" at bounding box center [141, 202] width 185 height 30
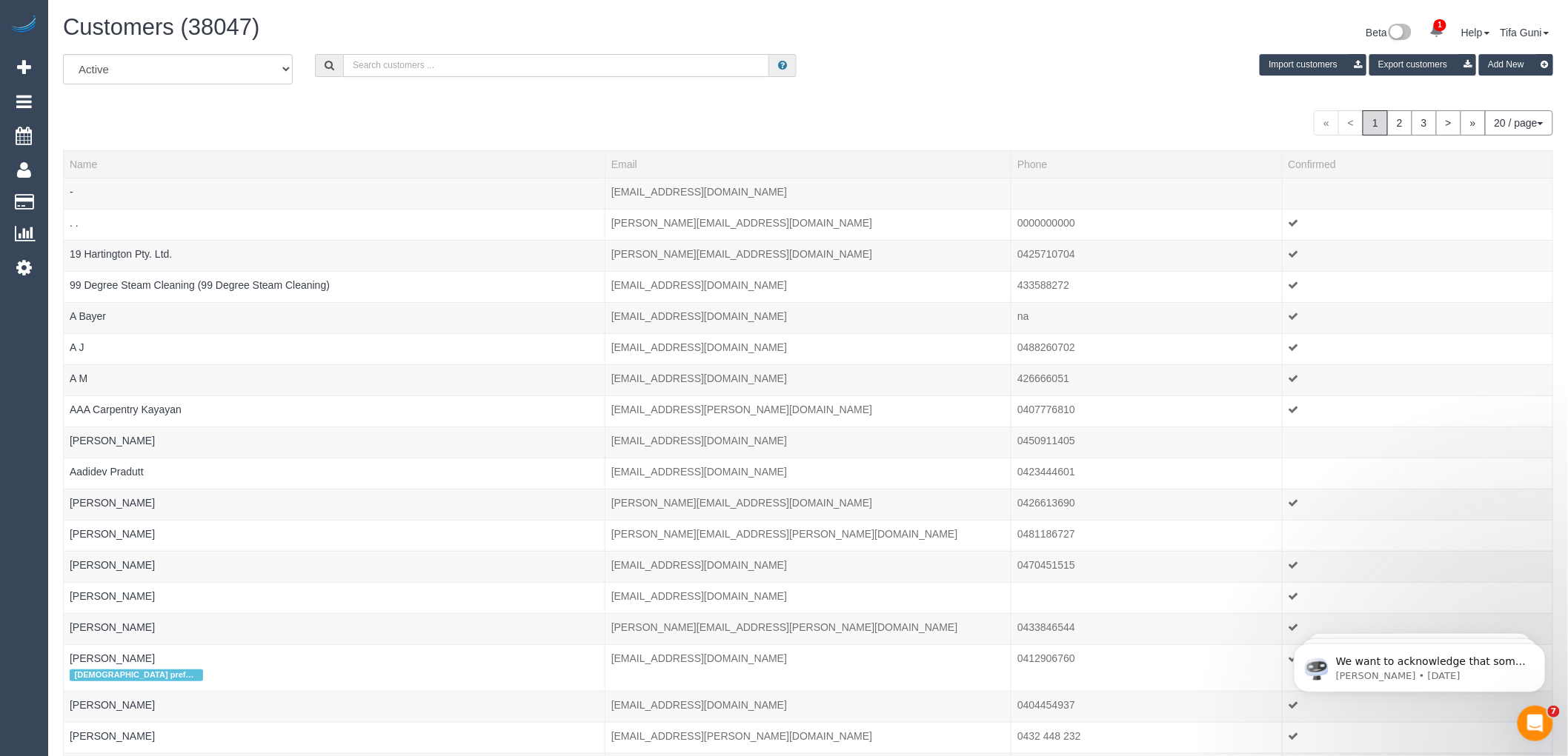
click at [402, 68] on input "text" at bounding box center [556, 66] width 426 height 23
paste input "[EMAIL_ADDRESS][DOMAIN_NAME]"
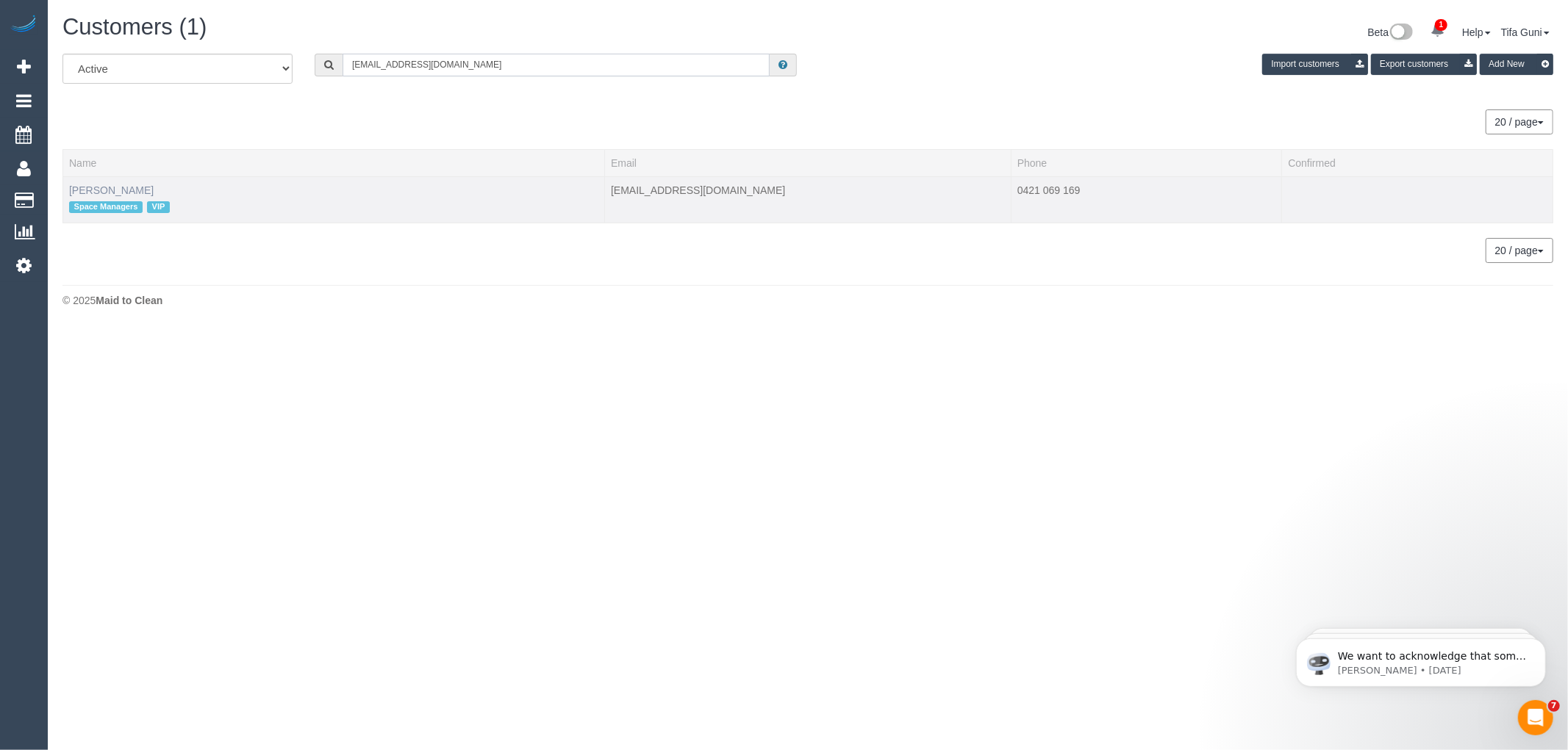
type input "[EMAIL_ADDRESS][DOMAIN_NAME]"
click at [135, 187] on link "[PERSON_NAME]" at bounding box center [112, 190] width 85 height 12
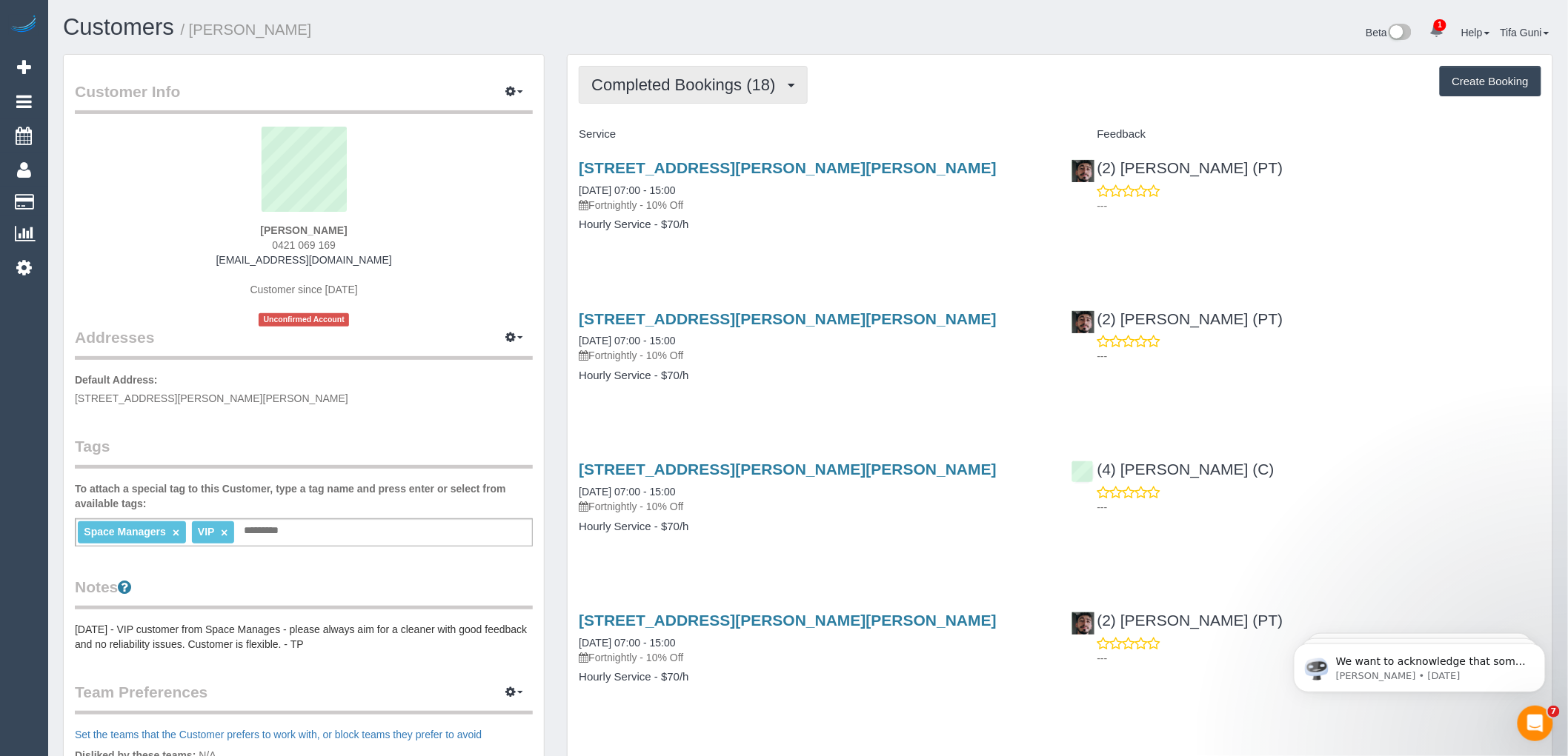
click at [662, 100] on button "Completed Bookings (18)" at bounding box center [693, 85] width 229 height 38
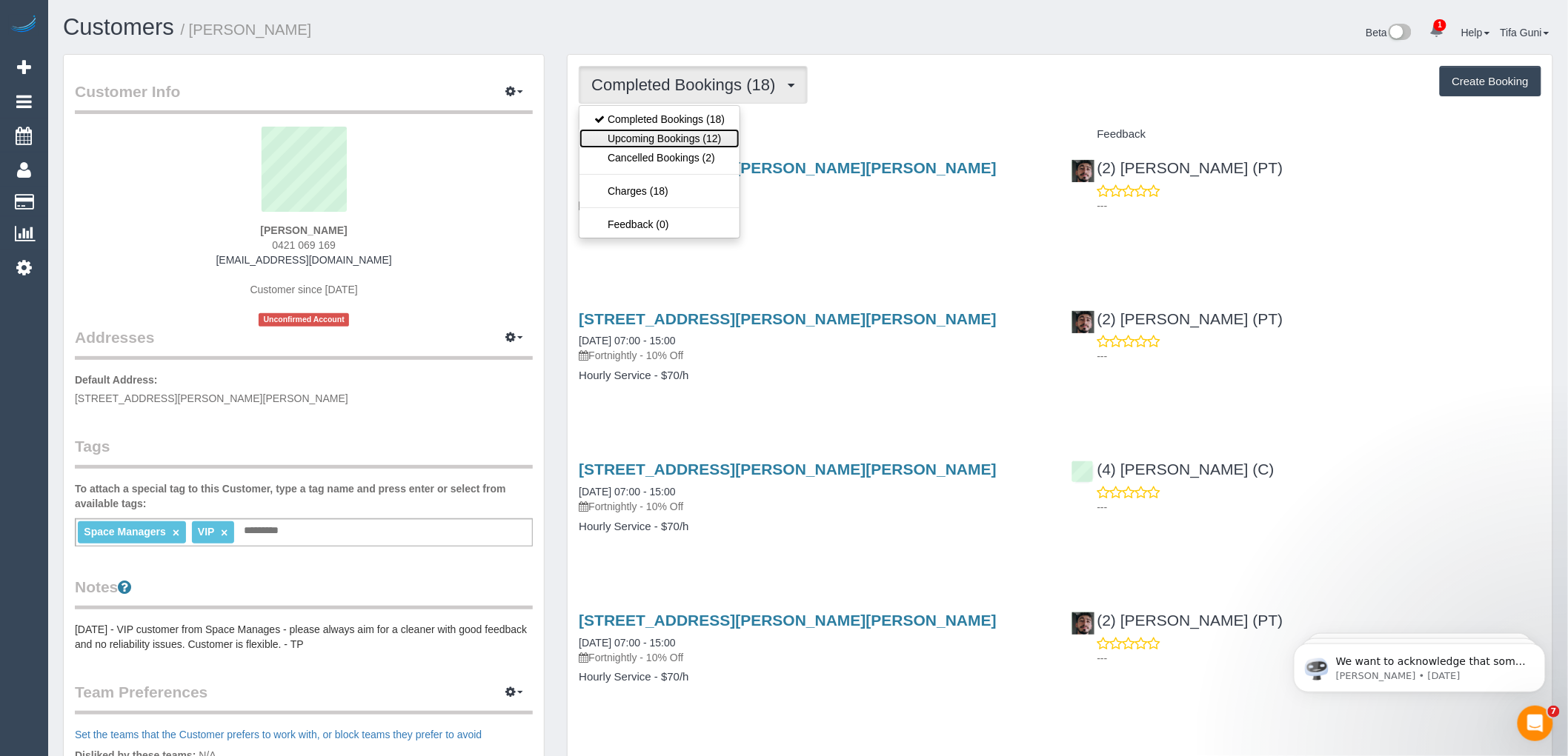
click at [664, 138] on link "Upcoming Bookings (12)" at bounding box center [659, 138] width 160 height 19
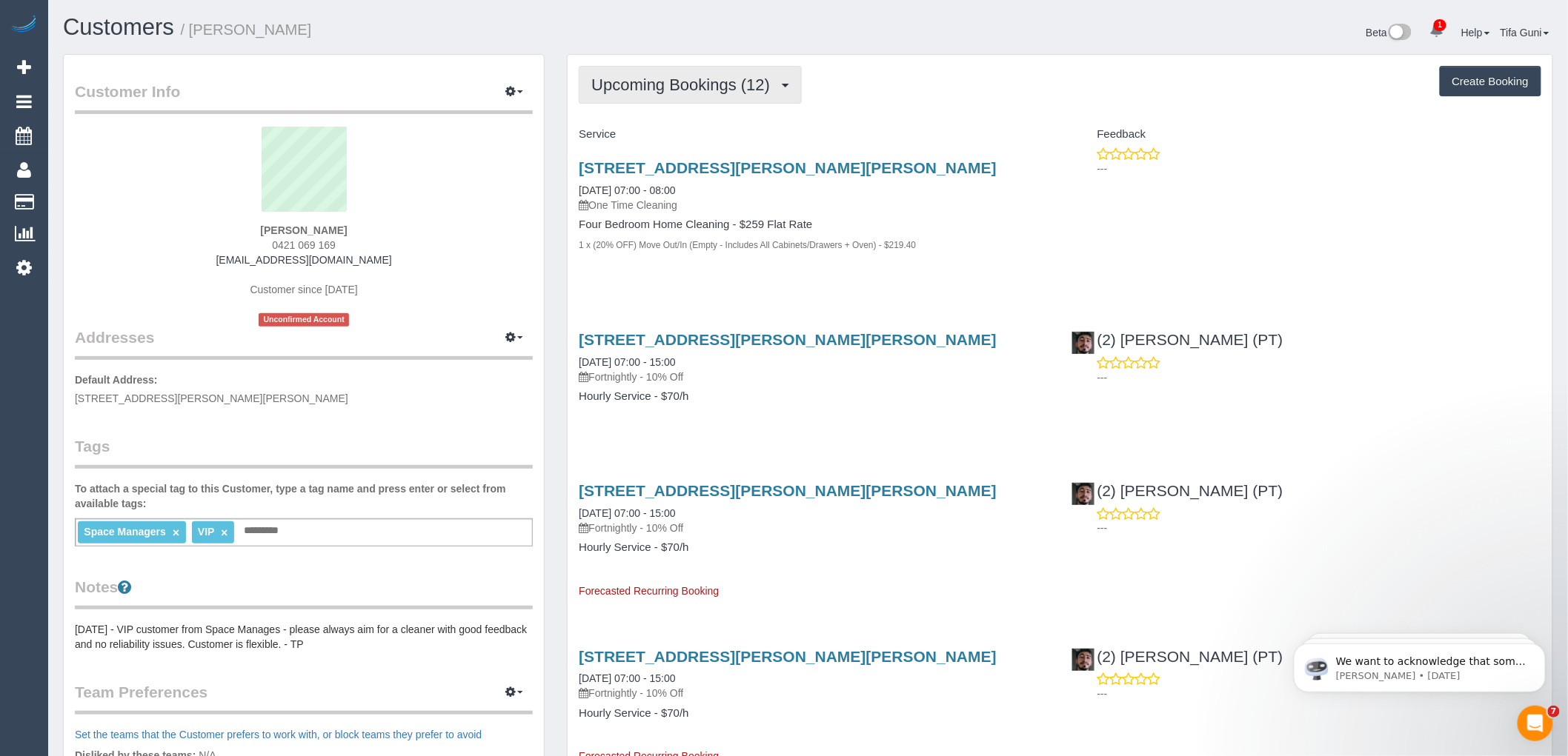
click at [722, 75] on button "Upcoming Bookings (12)" at bounding box center [690, 85] width 223 height 38
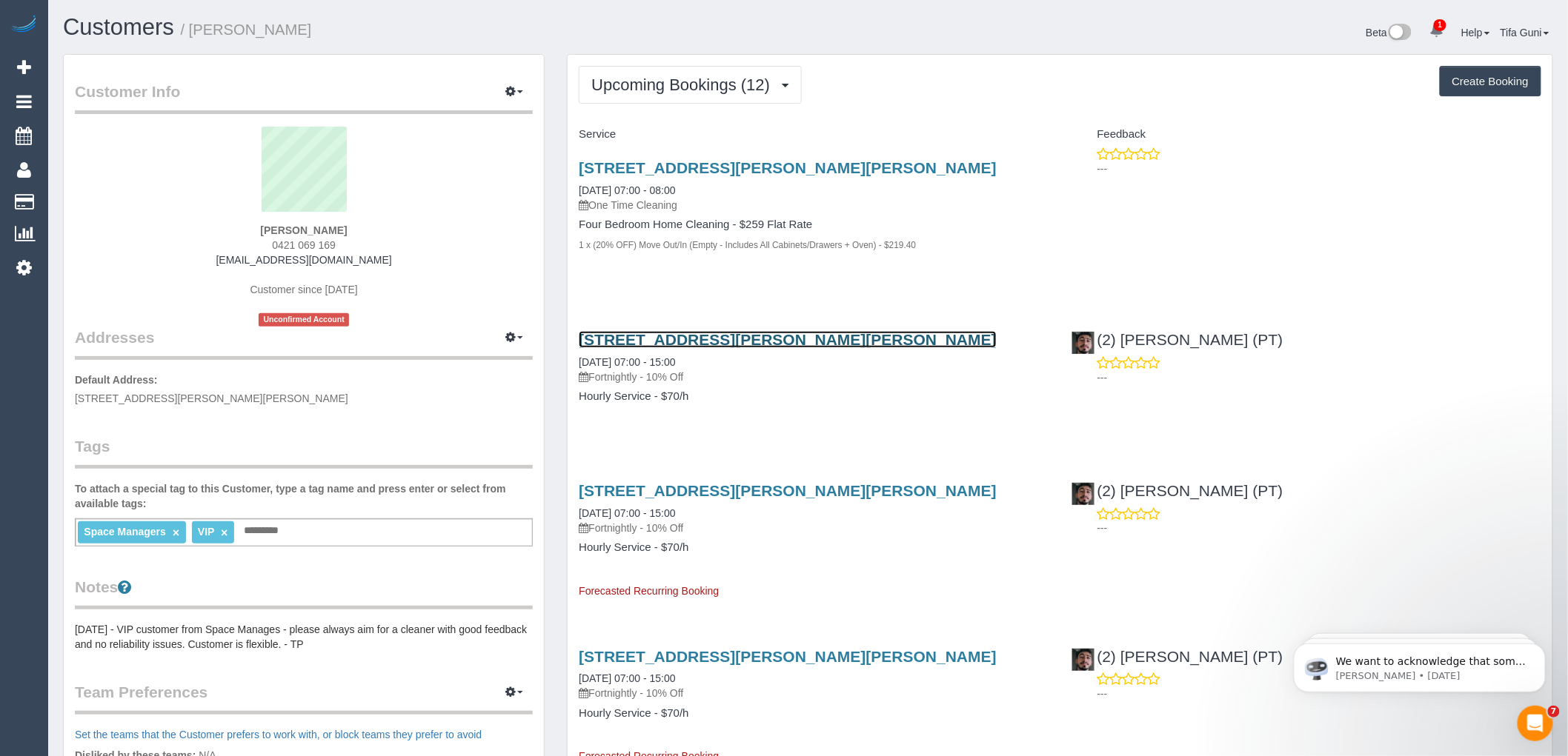
click at [657, 336] on link "[STREET_ADDRESS][PERSON_NAME][PERSON_NAME]" at bounding box center [787, 340] width 418 height 17
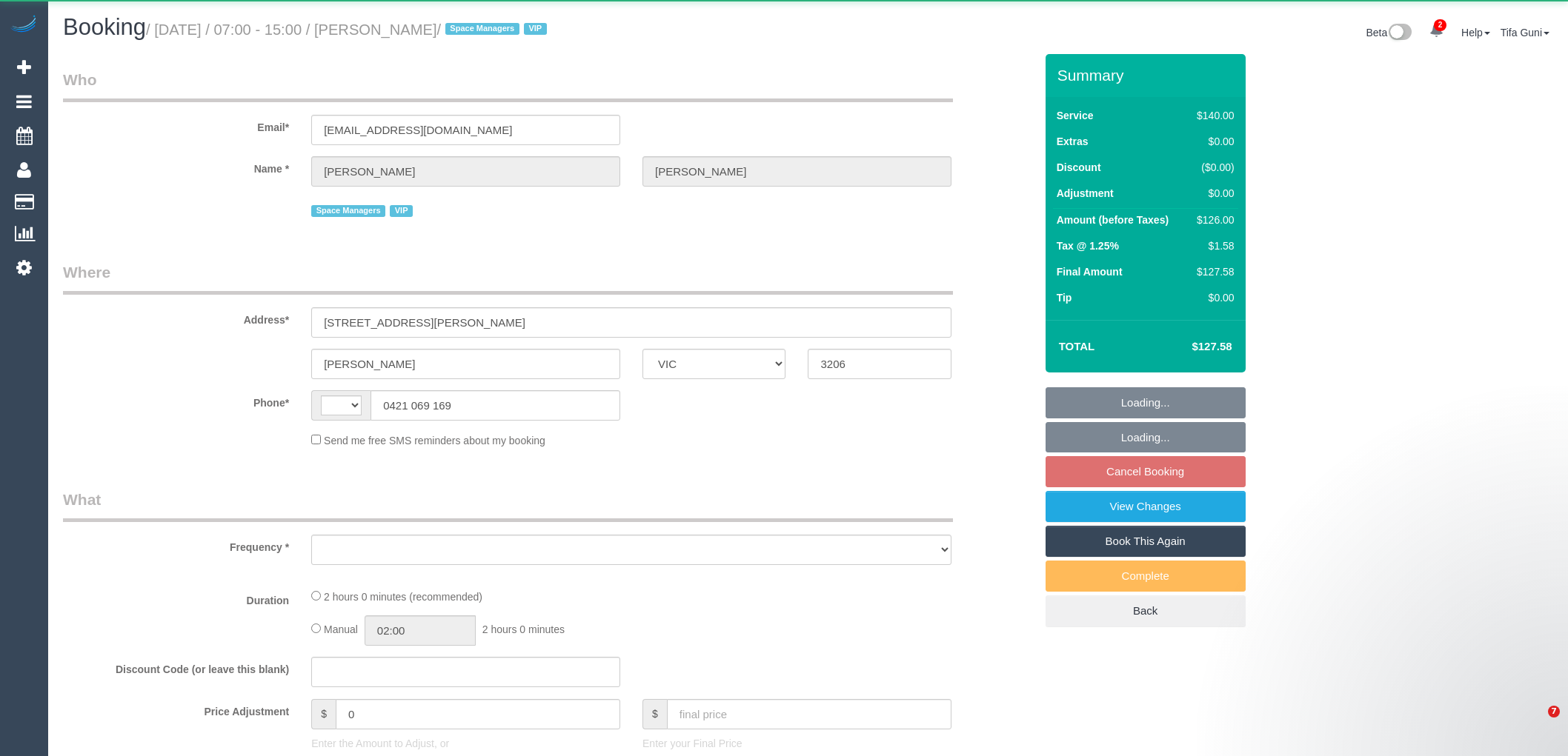
select select "VIC"
select select "string:AU"
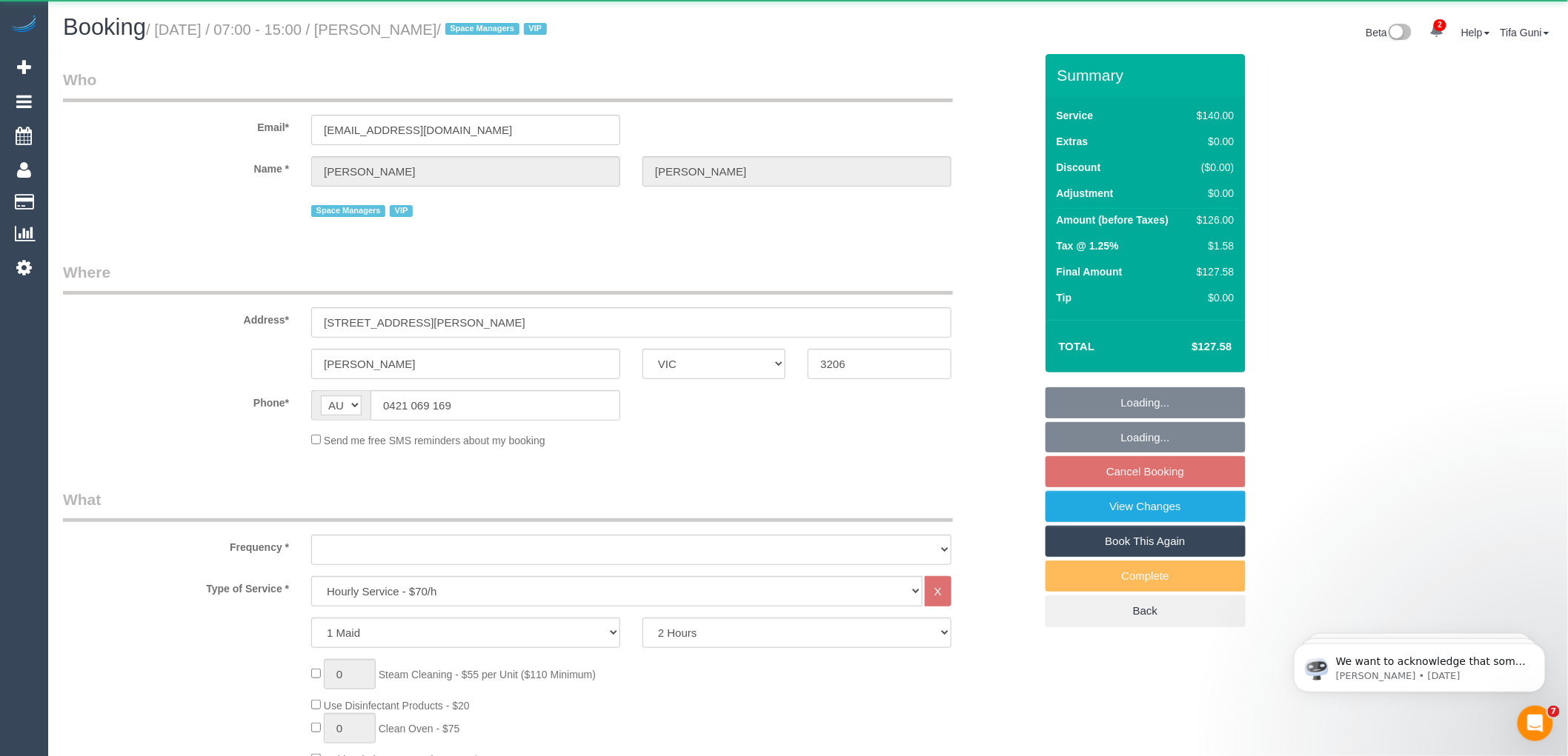
select select "object:735"
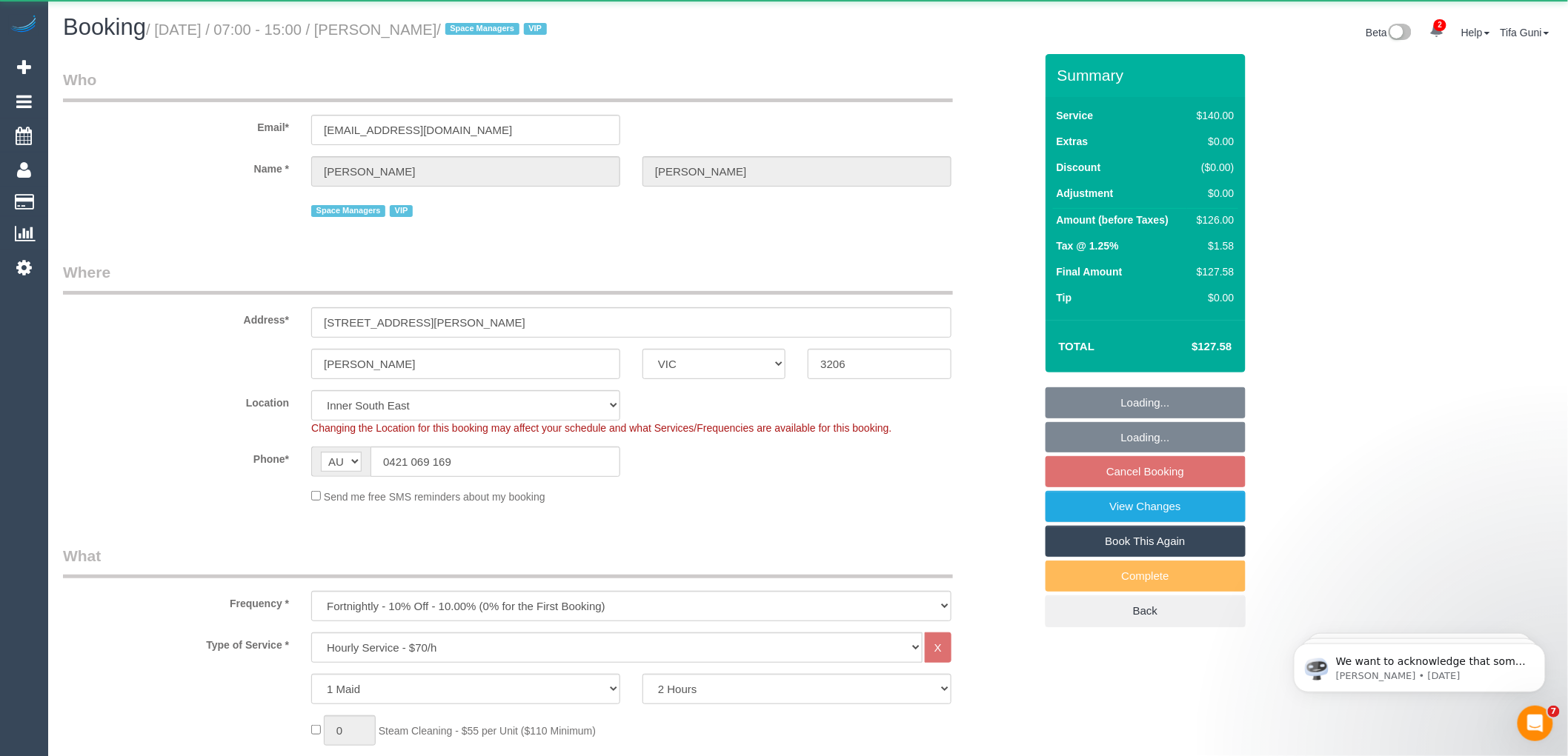
select select "string:stripe-pm_1QV45m2GScqysDRVjJXmN0sS"
select select "number:27"
select select "number:14"
select select "number:18"
select select "number:22"
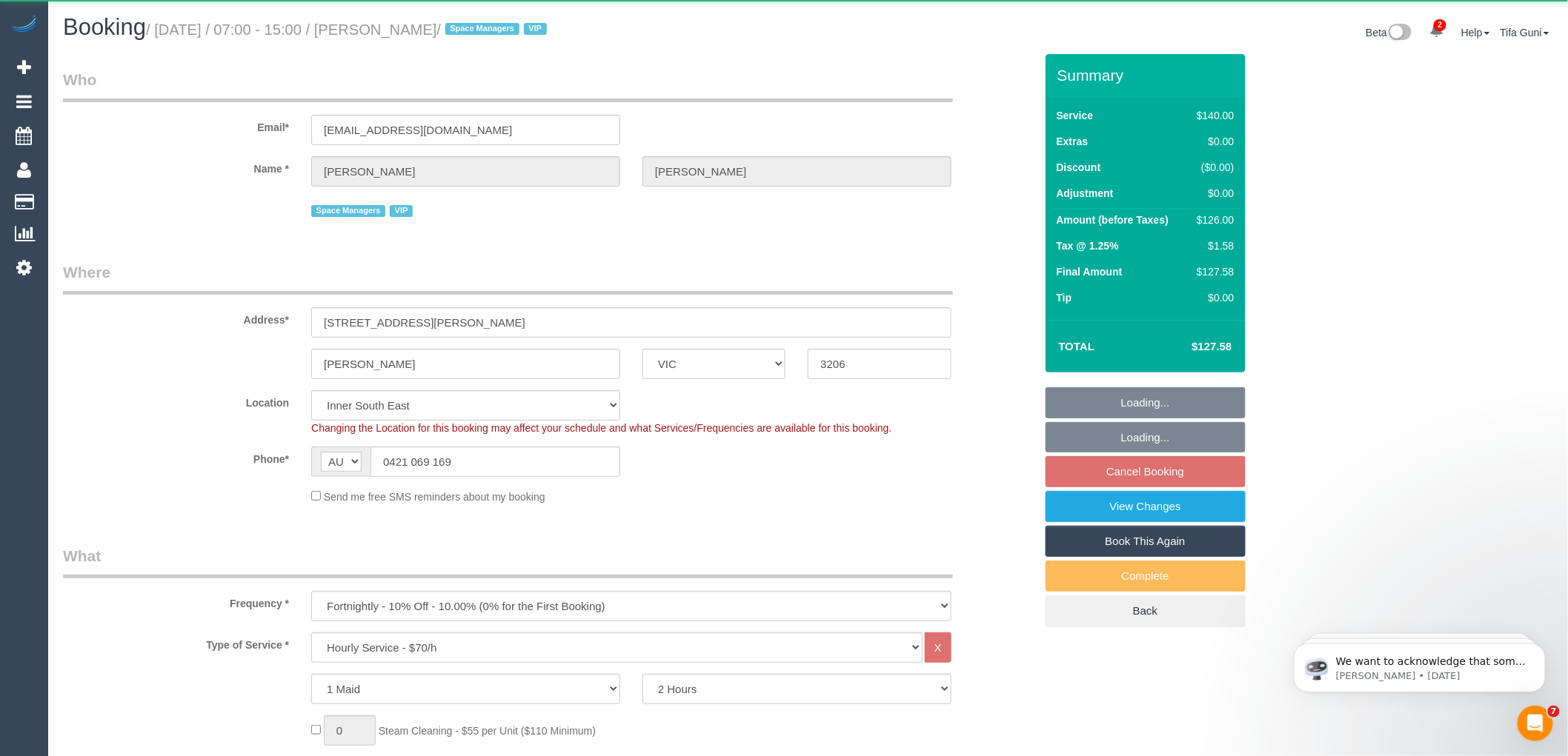
select select "number:34"
select select "number:12"
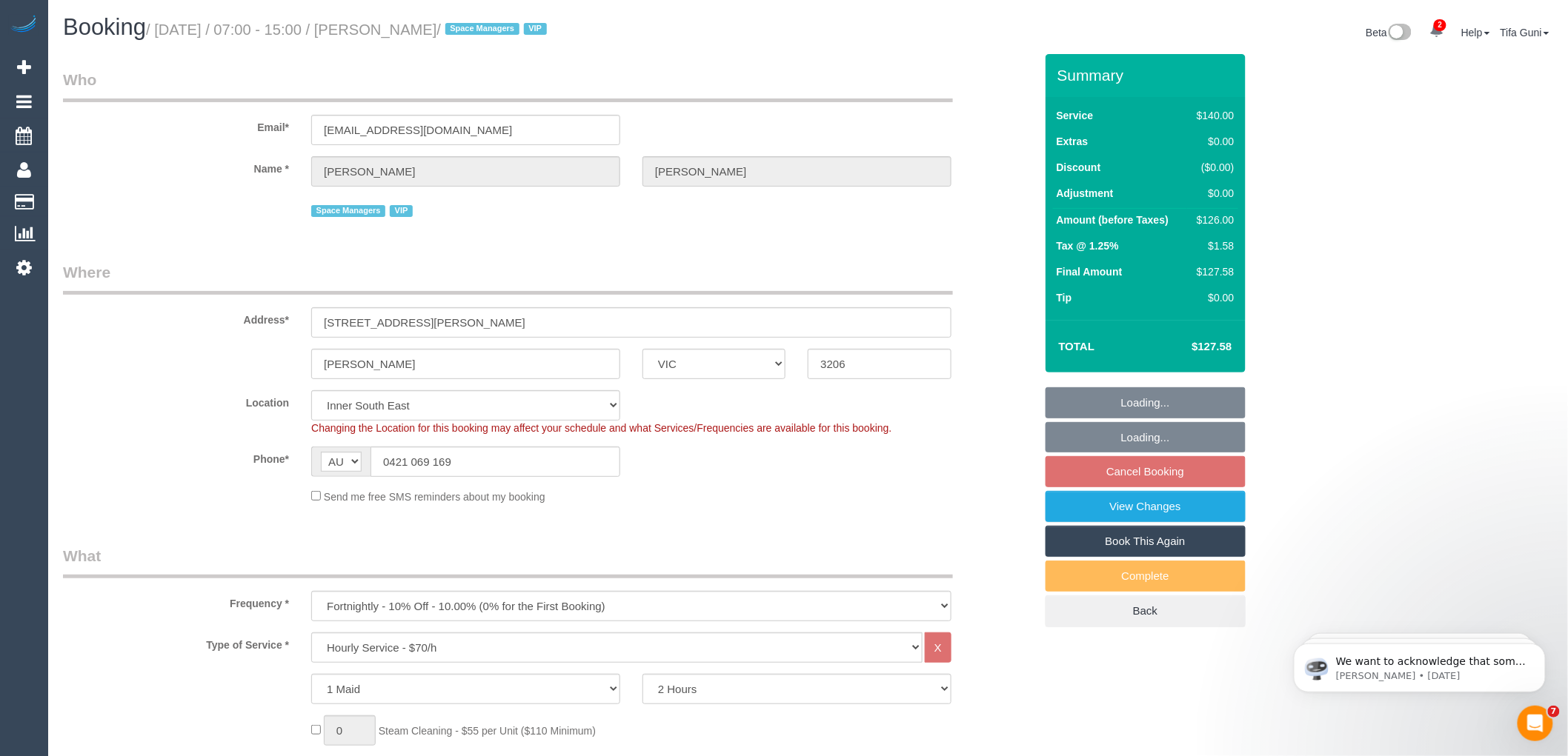
select select "object:888"
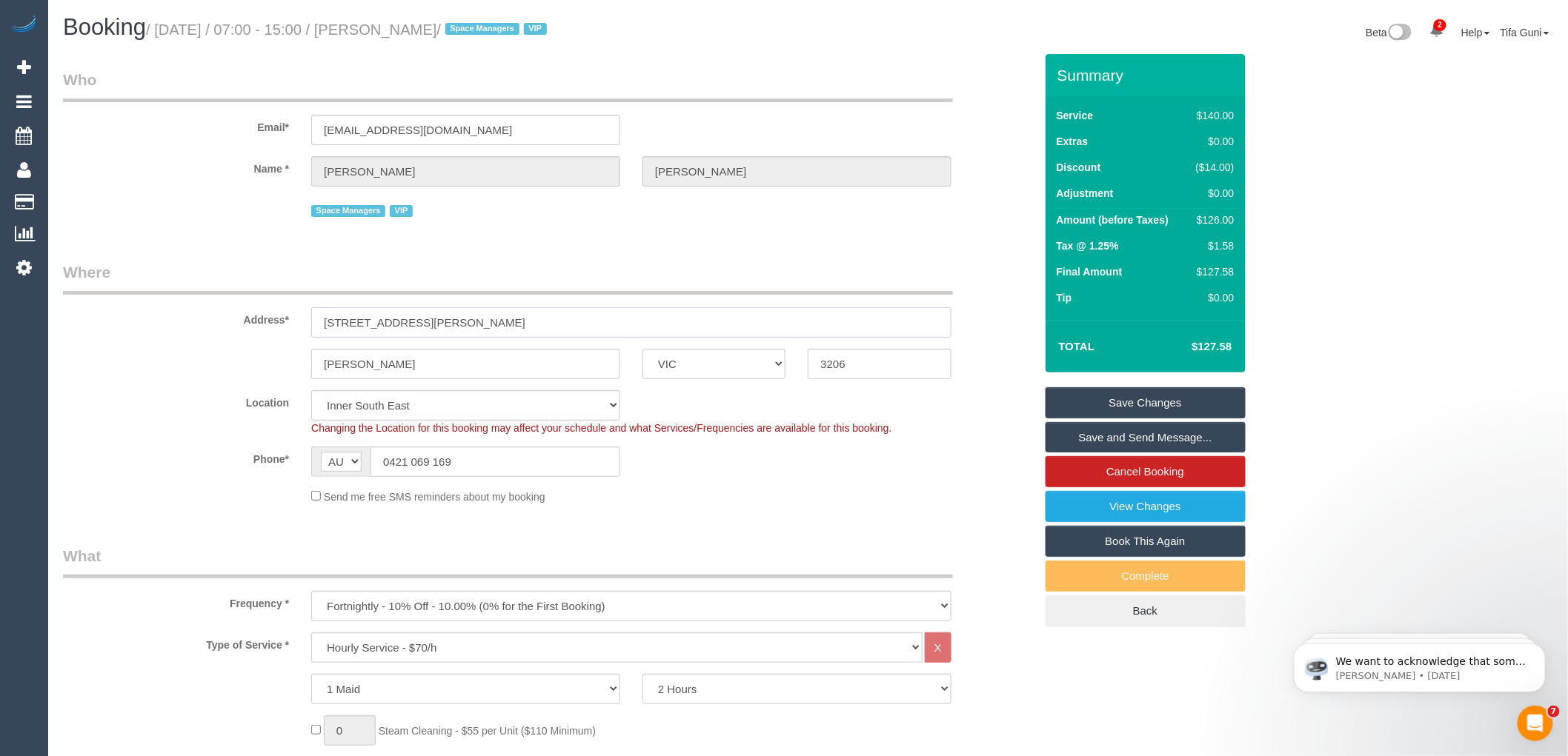
drag, startPoint x: 413, startPoint y: 322, endPoint x: 286, endPoint y: 328, distance: 127.1
click at [286, 328] on div "Address* 108 Danks St" at bounding box center [549, 299] width 994 height 76
paste input "4 Madden"
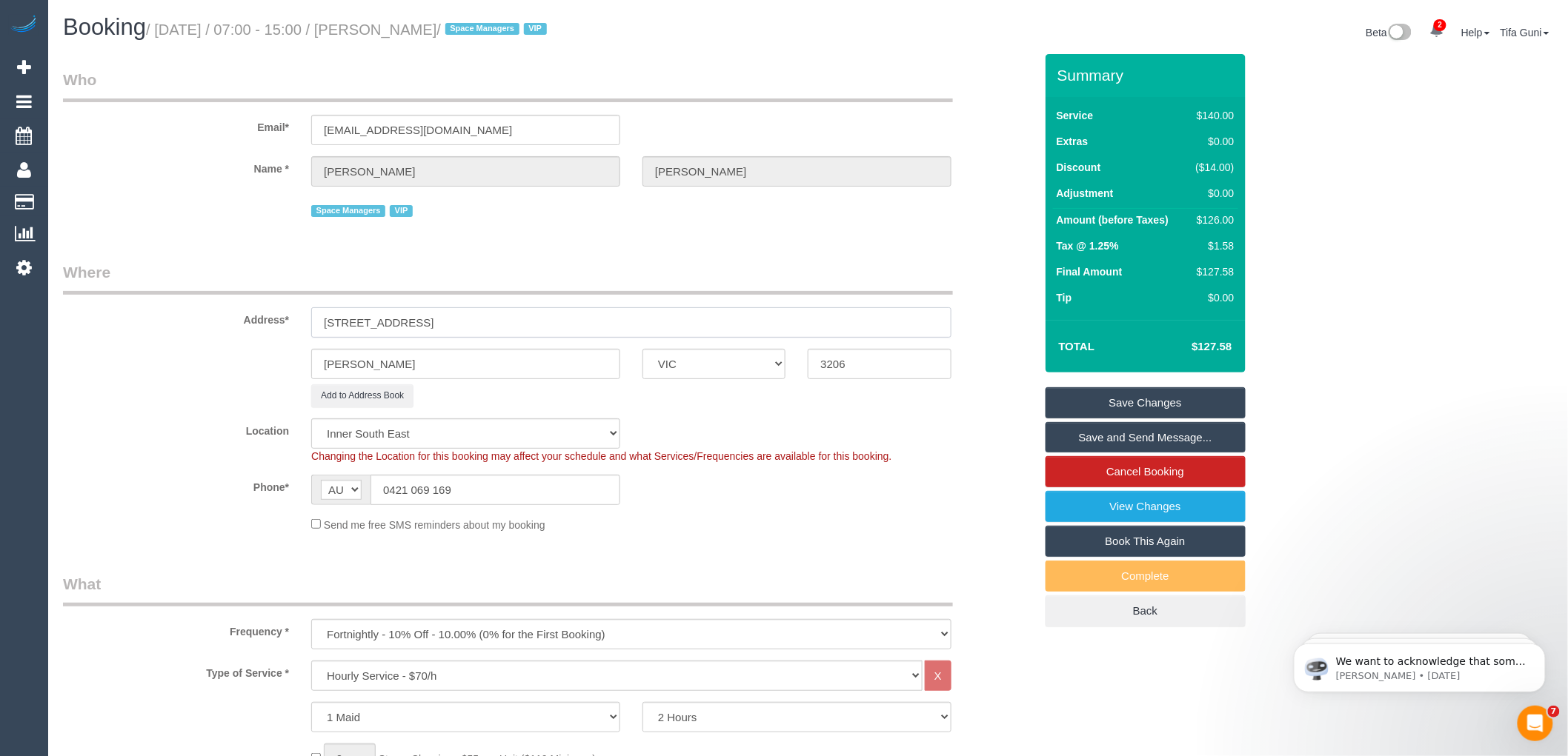
type input "14 Madden St"
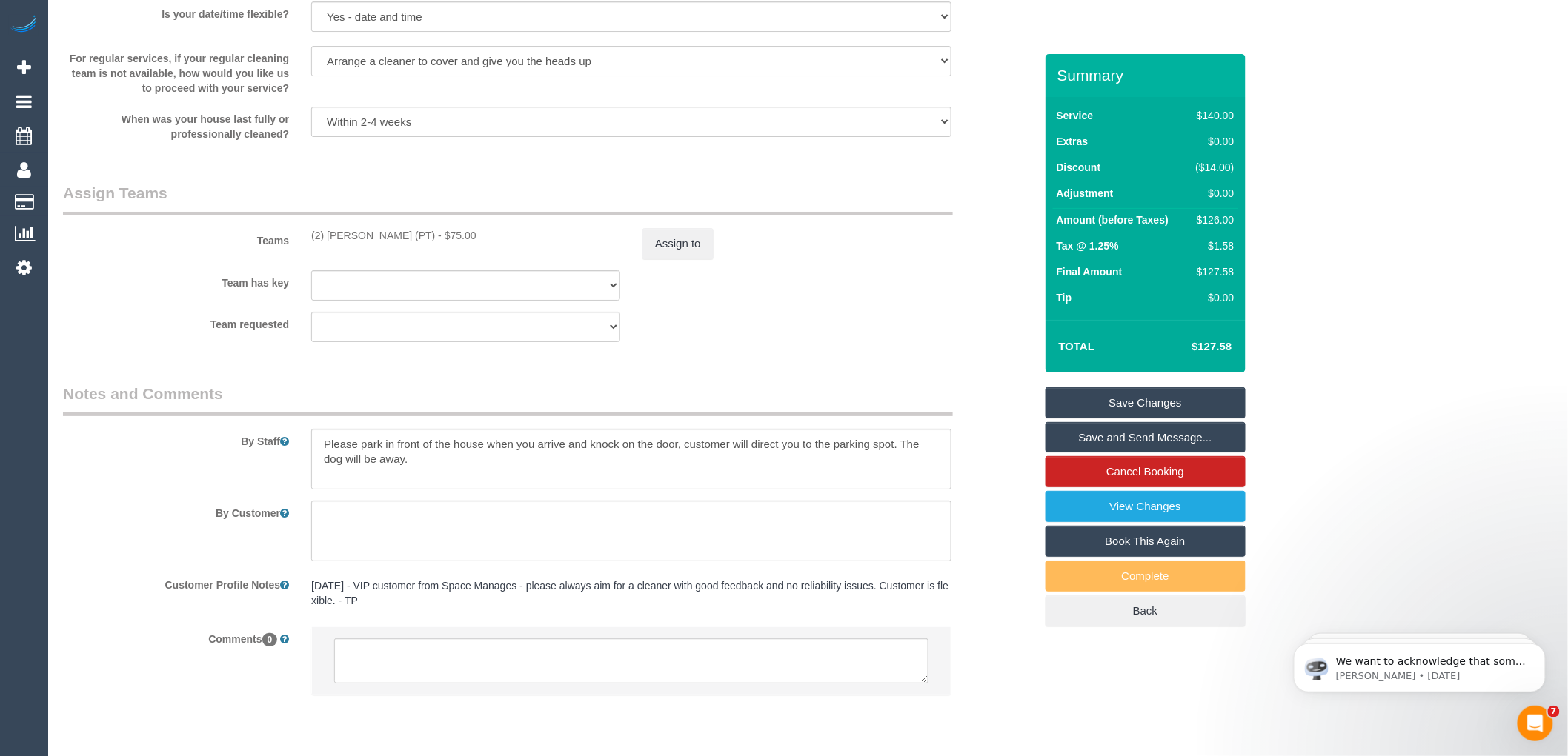
scroll to position [2251, 0]
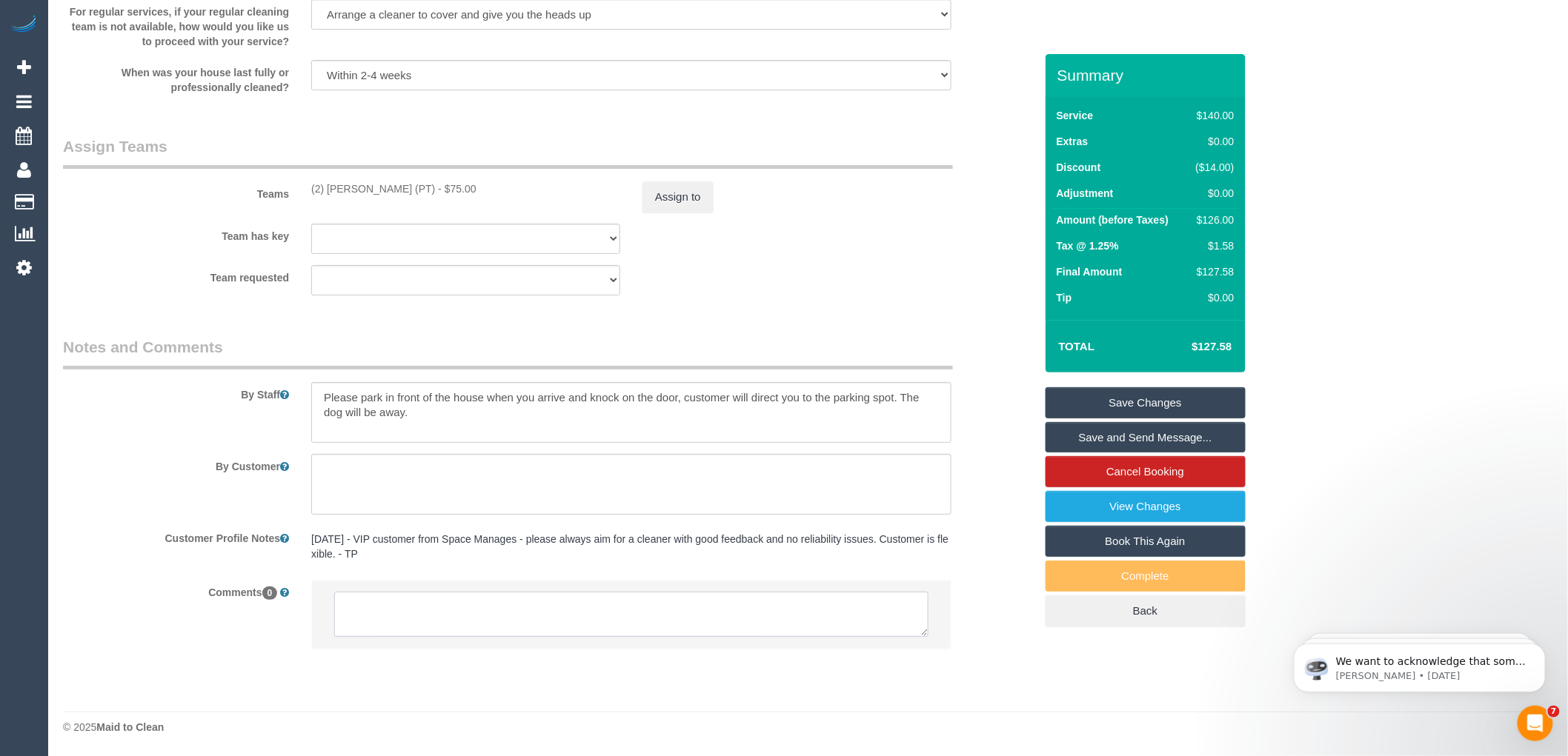
click at [416, 605] on textarea at bounding box center [631, 614] width 594 height 46
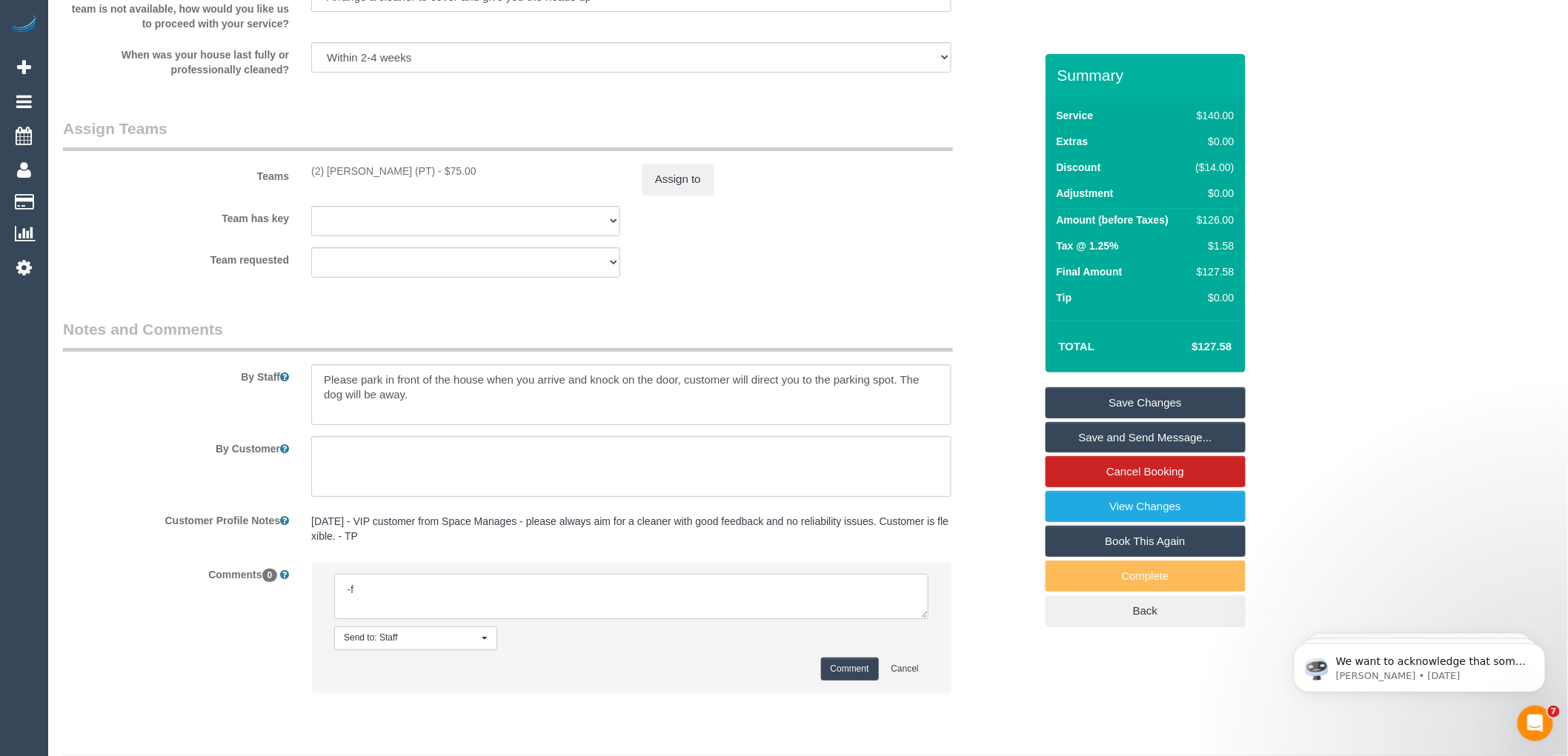
type textarea "-"
paste textarea "Flexibility dates: Flexibility times: Notes: knows we need to review Contact vi…"
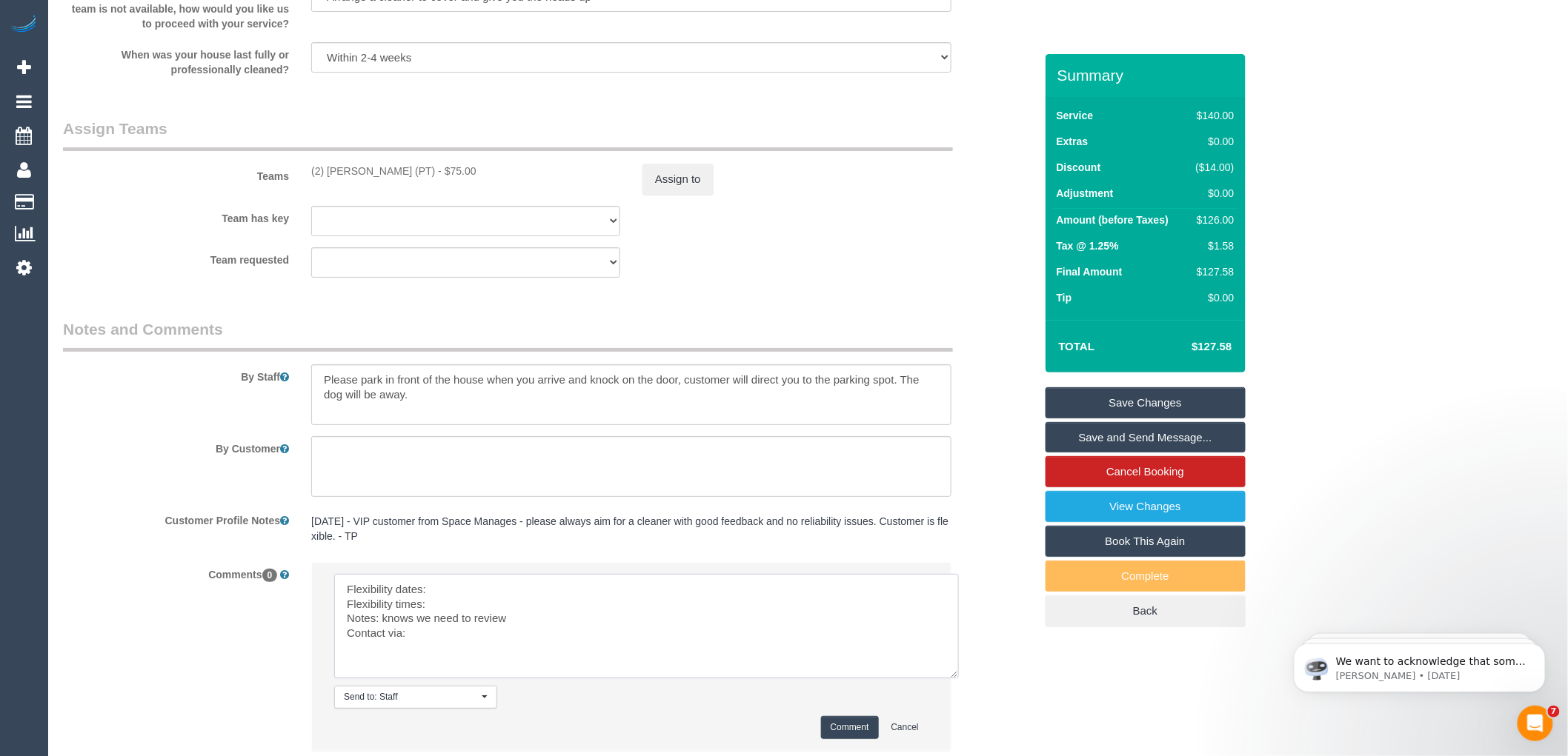
scroll to position [0, 0]
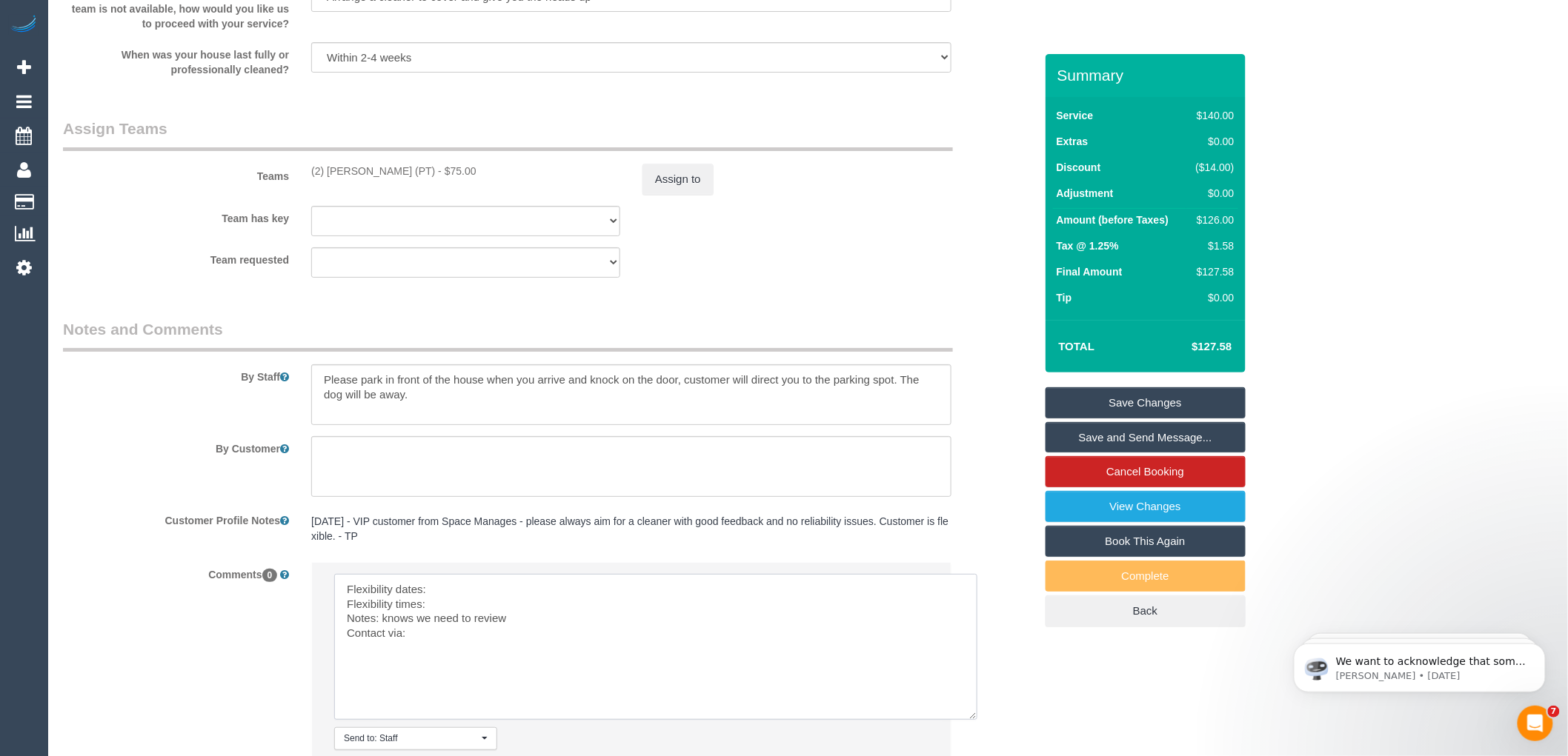
drag, startPoint x: 924, startPoint y: 634, endPoint x: 974, endPoint y: 734, distance: 111.8
click at [974, 719] on textarea at bounding box center [655, 647] width 643 height 146
drag, startPoint x: 509, startPoint y: 660, endPoint x: 306, endPoint y: 584, distance: 216.8
click at [306, 584] on div "Send to: Staff Nothing selected Send to: Staff Send to: Customer Send to: Team …" at bounding box center [631, 684] width 662 height 245
click at [498, 596] on textarea at bounding box center [655, 647] width 643 height 146
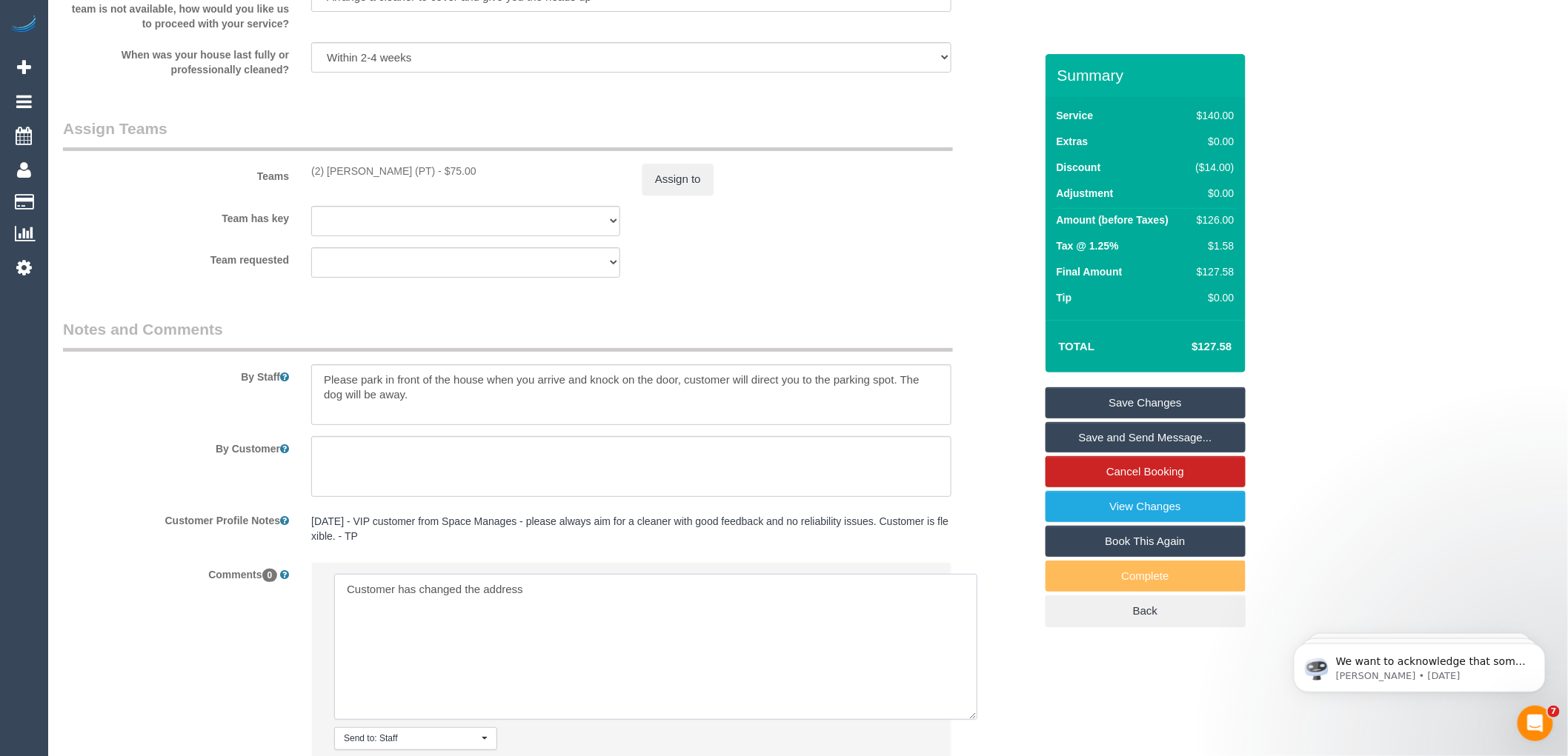
click at [535, 602] on textarea at bounding box center [655, 647] width 643 height 146
click at [410, 617] on textarea at bounding box center [655, 647] width 643 height 146
click at [462, 623] on textarea at bounding box center [655, 647] width 643 height 146
click at [663, 604] on textarea at bounding box center [655, 647] width 643 height 146
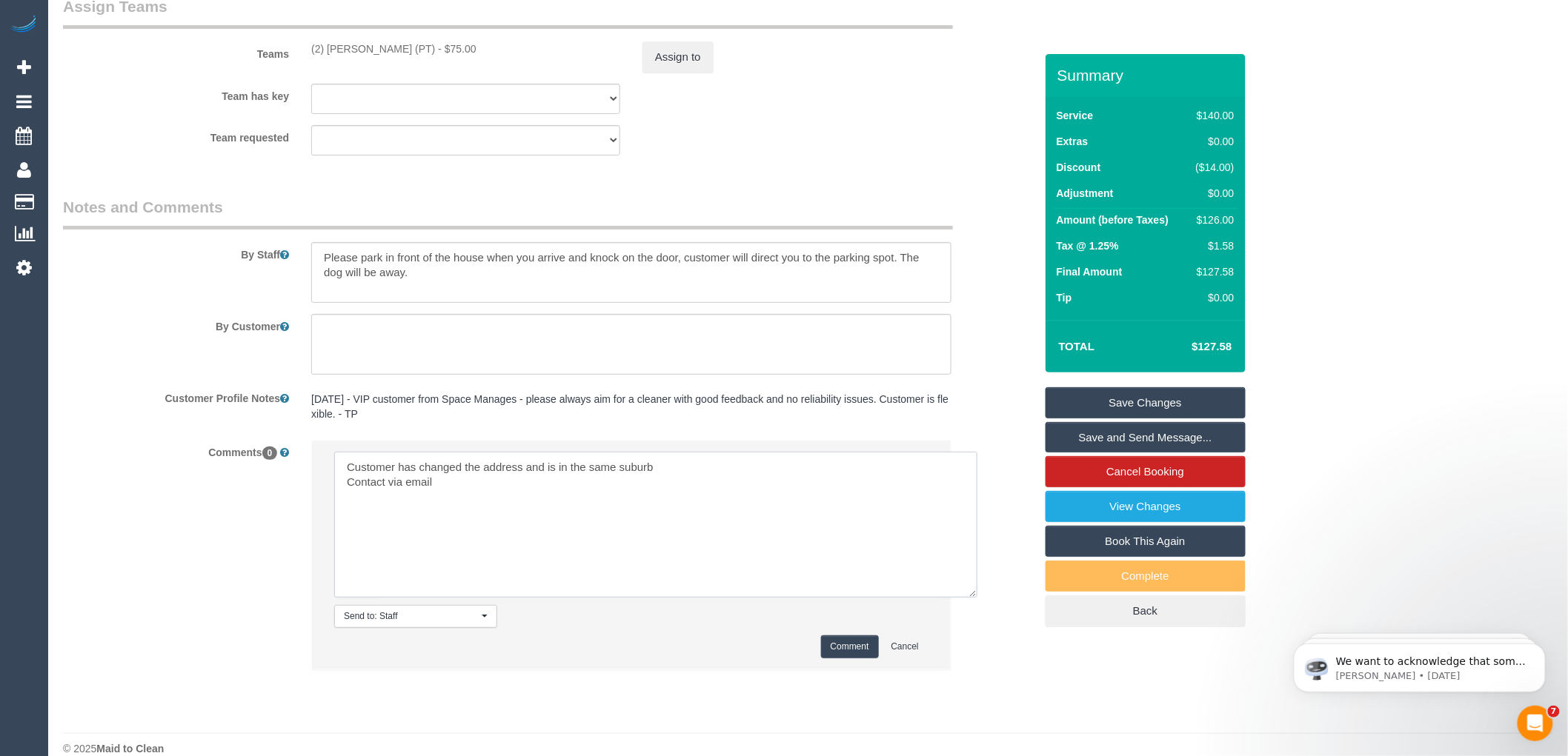
scroll to position [2411, 0]
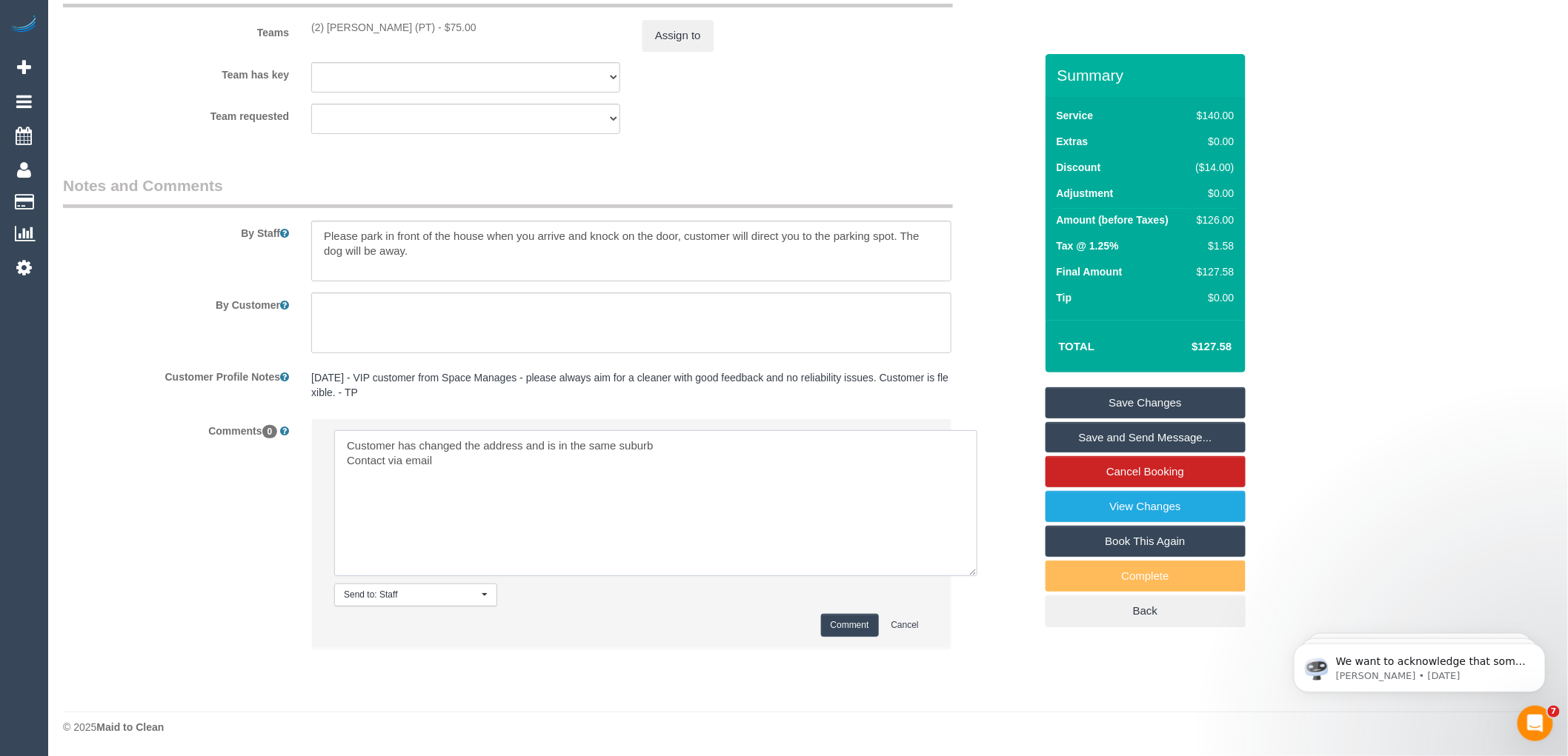
type textarea "Customer has changed the address and is in the same suburb Contact via email"
click at [841, 619] on button "Comment" at bounding box center [850, 625] width 58 height 23
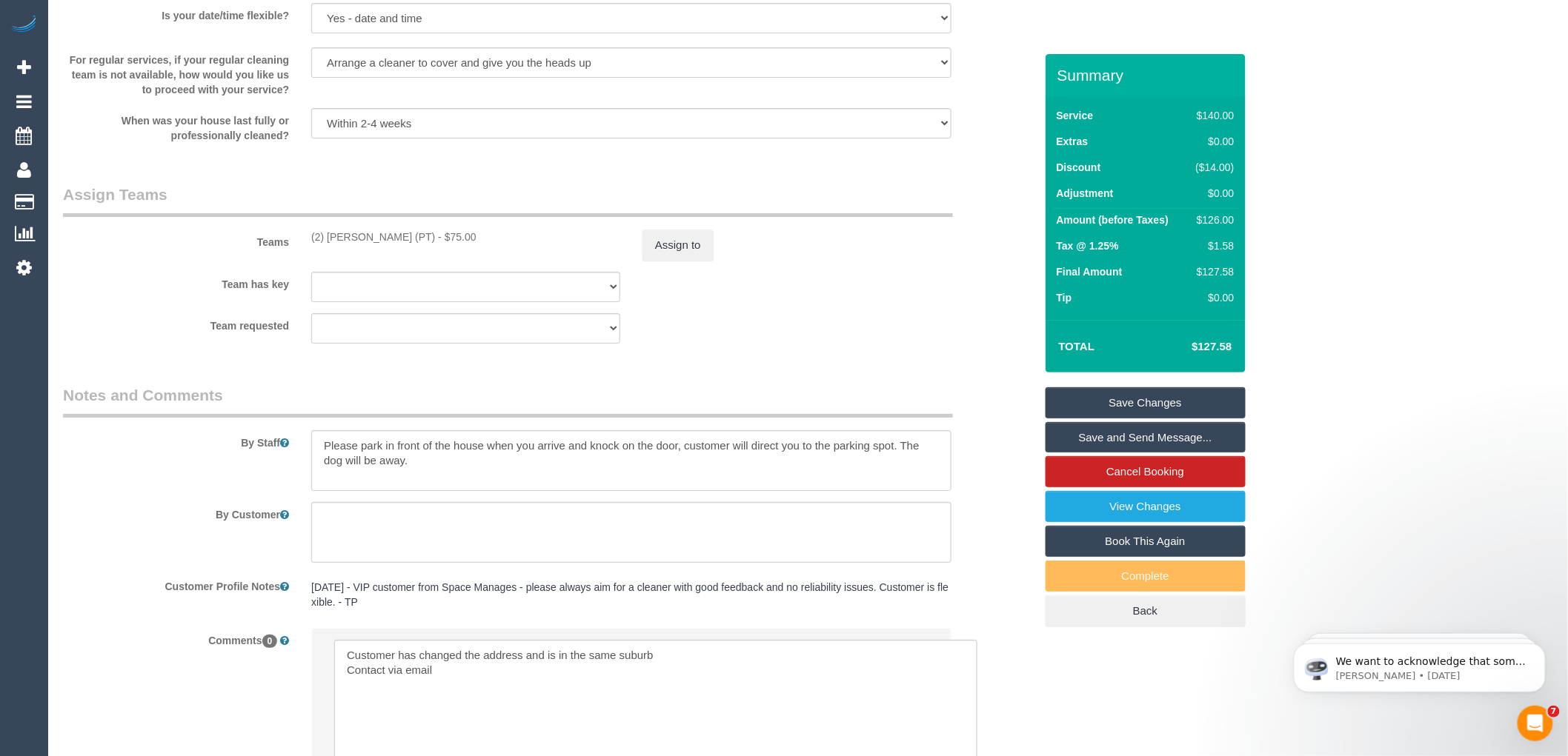
scroll to position [2165, 0]
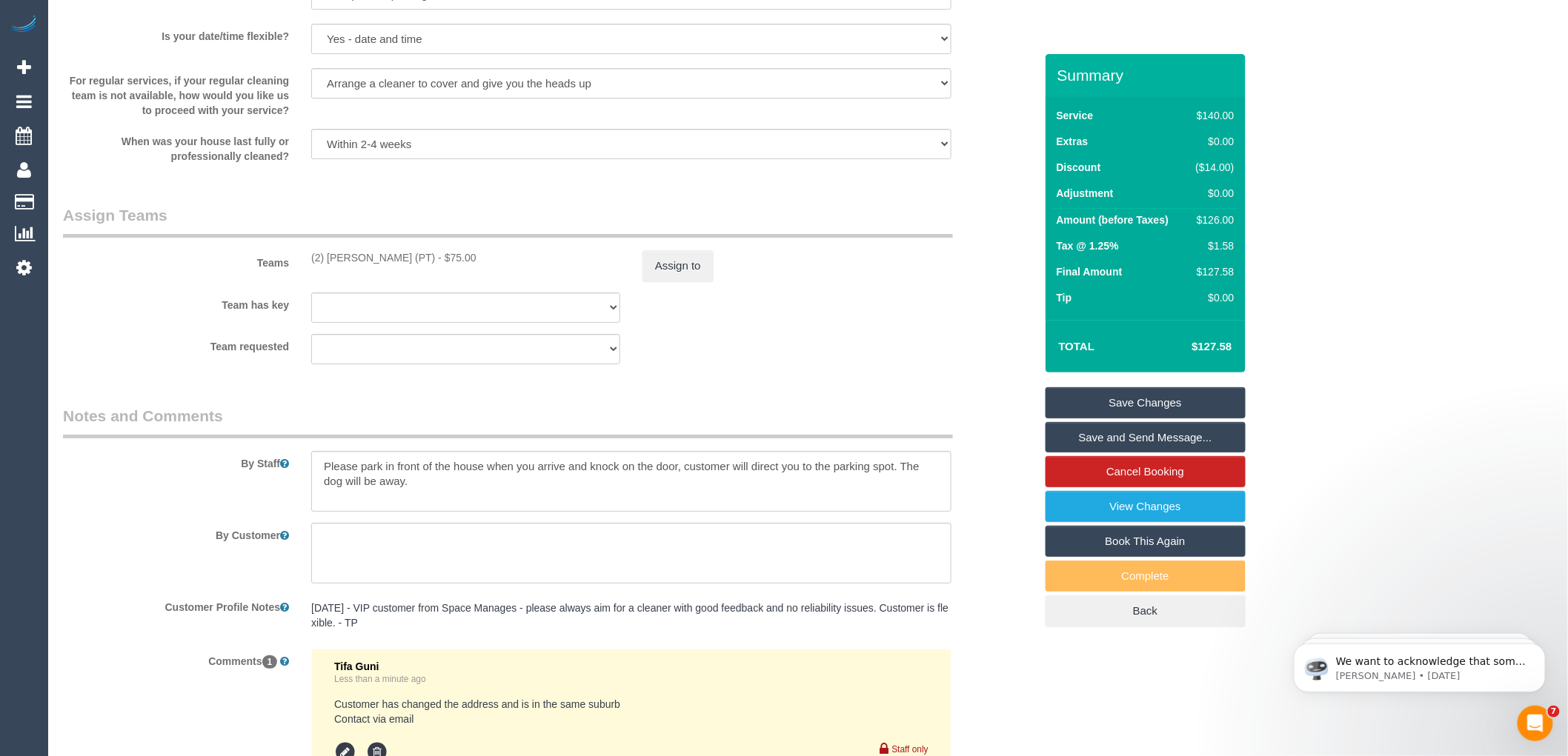
click at [1145, 400] on link "Save Changes" at bounding box center [1145, 402] width 200 height 31
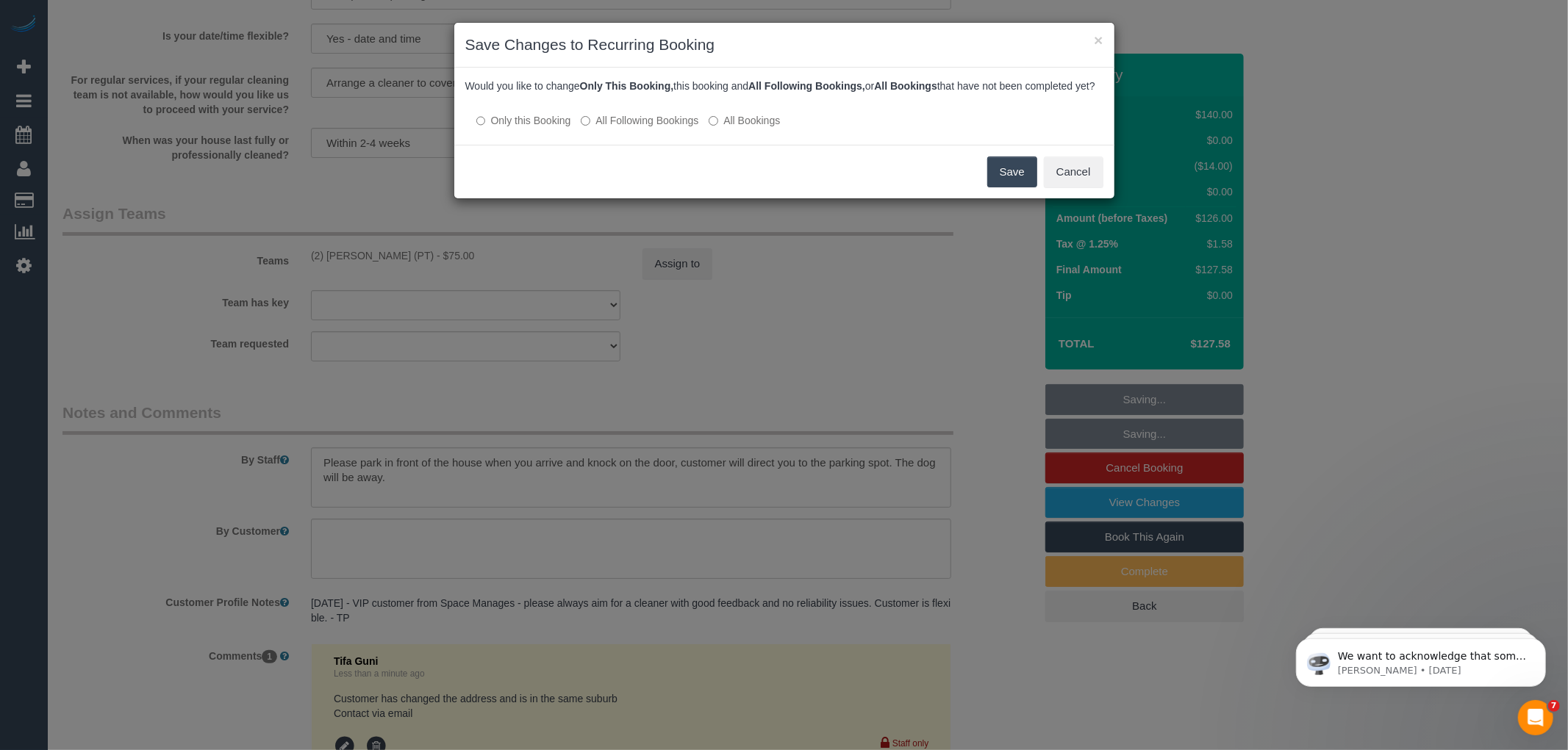
click at [1008, 187] on button "Save" at bounding box center [1012, 172] width 50 height 31
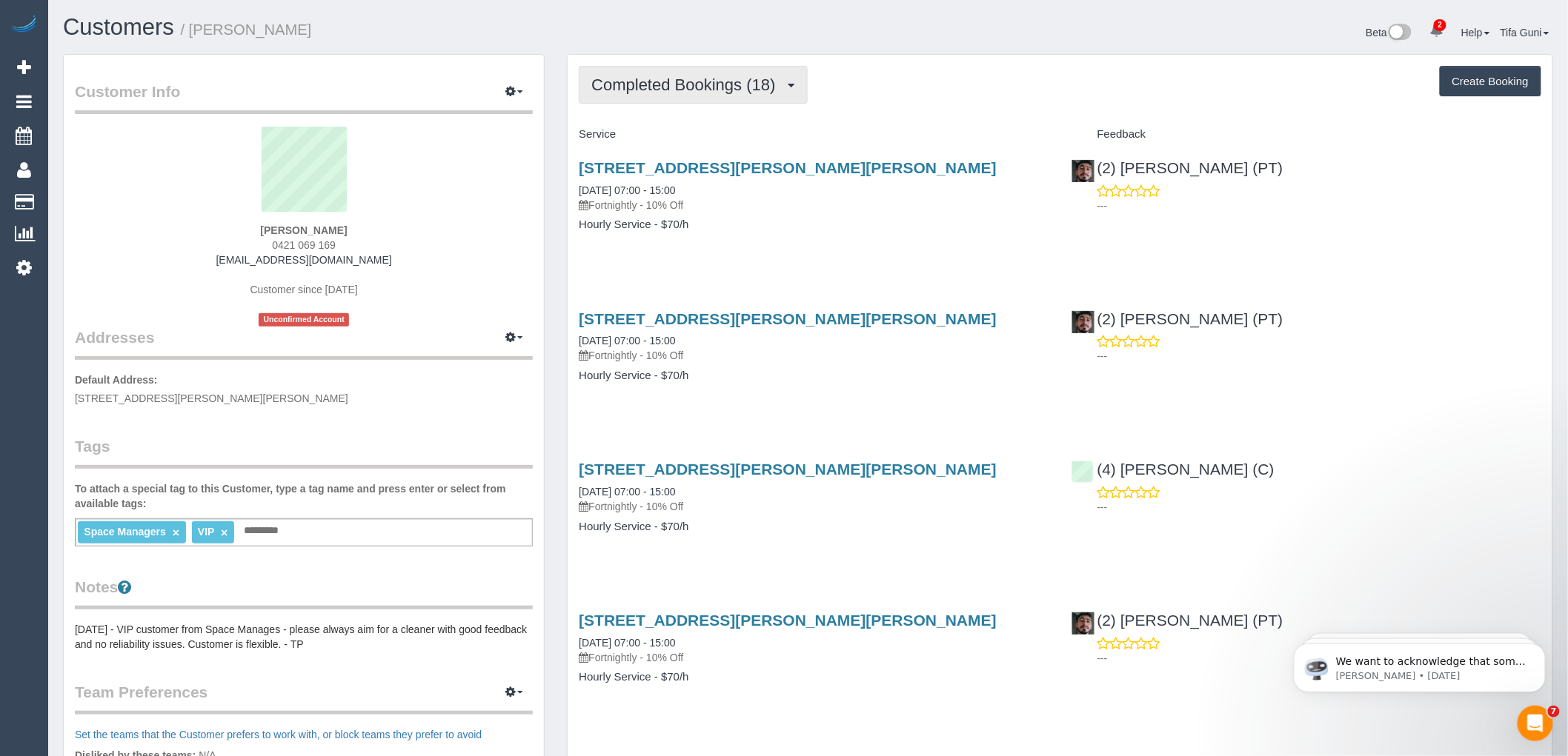
click at [718, 80] on span "Completed Bookings (18)" at bounding box center [687, 85] width 191 height 19
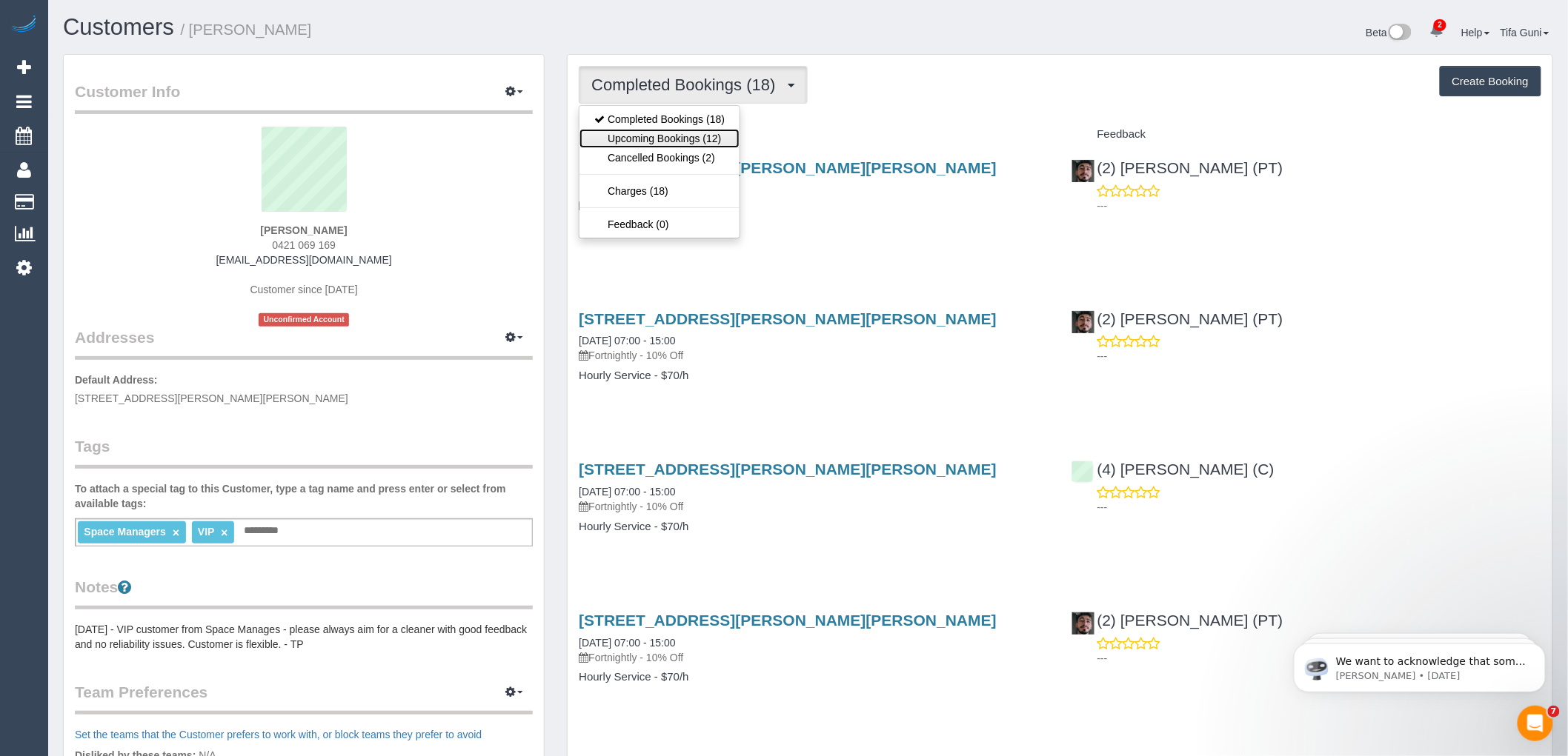
click at [705, 142] on link "Upcoming Bookings (12)" at bounding box center [659, 138] width 160 height 19
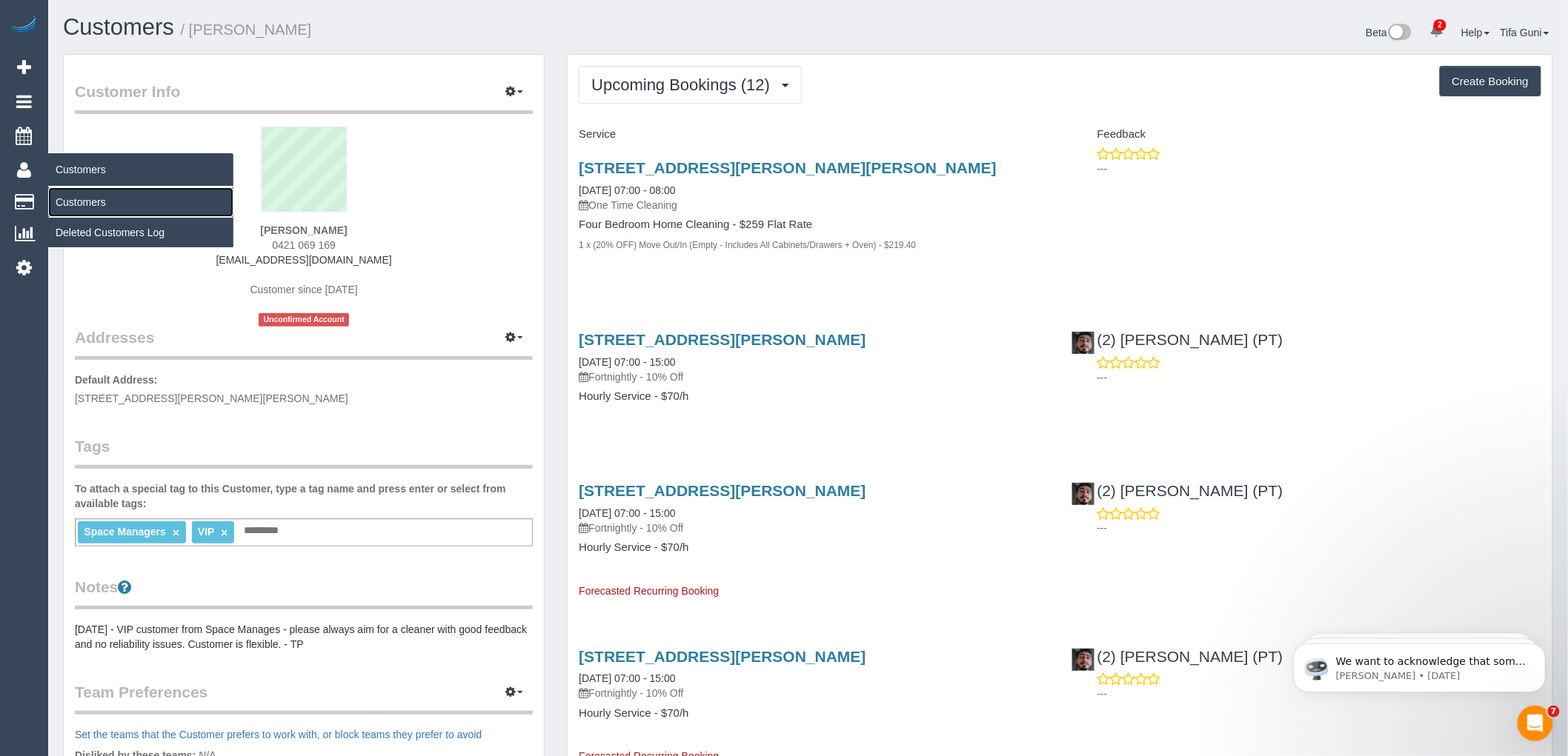
click at [75, 203] on link "Customers" at bounding box center [141, 202] width 185 height 30
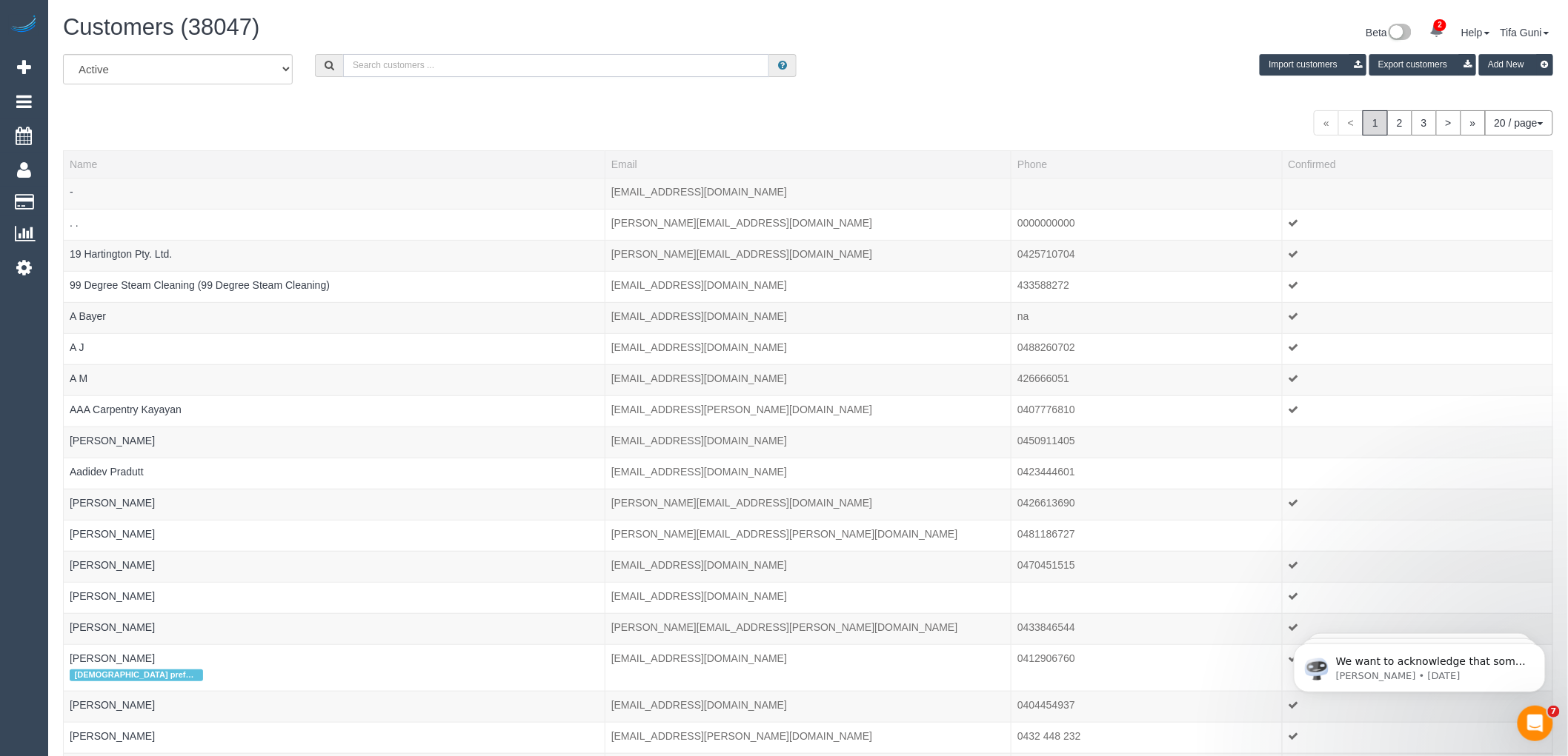
paste input "61410313332"
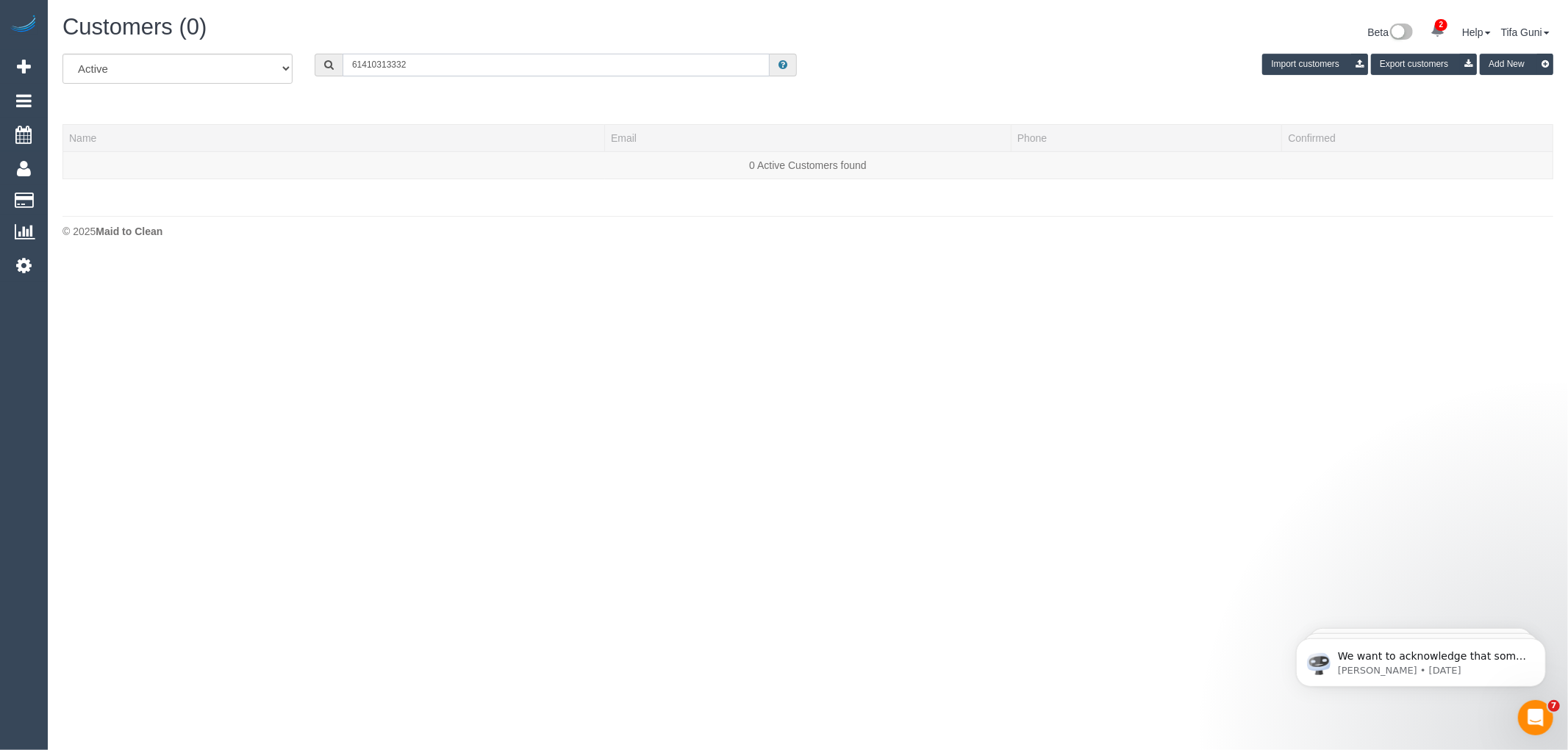
drag, startPoint x: 360, startPoint y: 66, endPoint x: 349, endPoint y: 65, distance: 11.0
click at [349, 65] on input "61410313332" at bounding box center [556, 66] width 427 height 23
click at [371, 63] on input "0410313332" at bounding box center [556, 66] width 427 height 23
click at [390, 63] on input "0410 313332" at bounding box center [556, 66] width 427 height 23
click at [444, 61] on input "0410 313 332" at bounding box center [556, 66] width 427 height 23
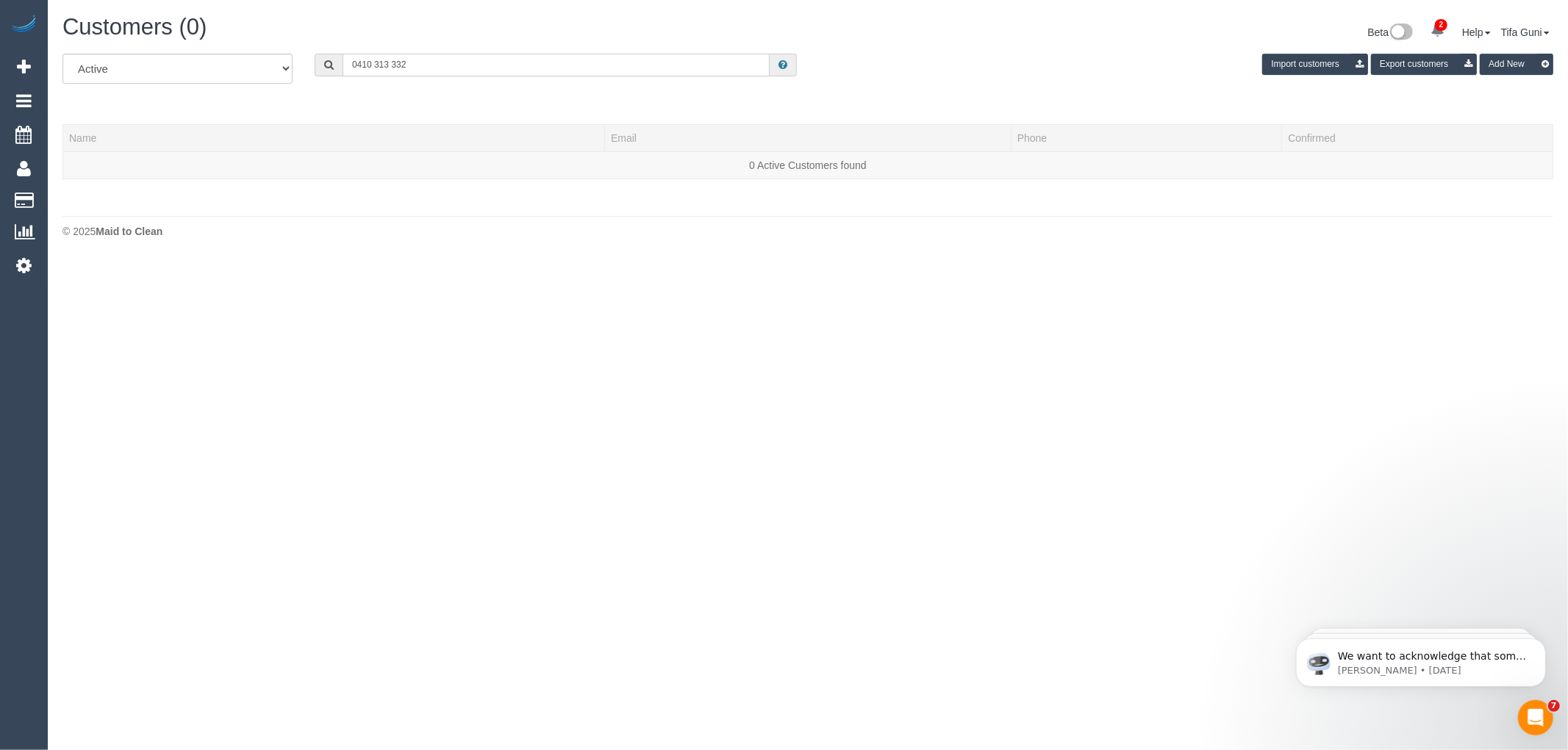
type input "0410 313 332"
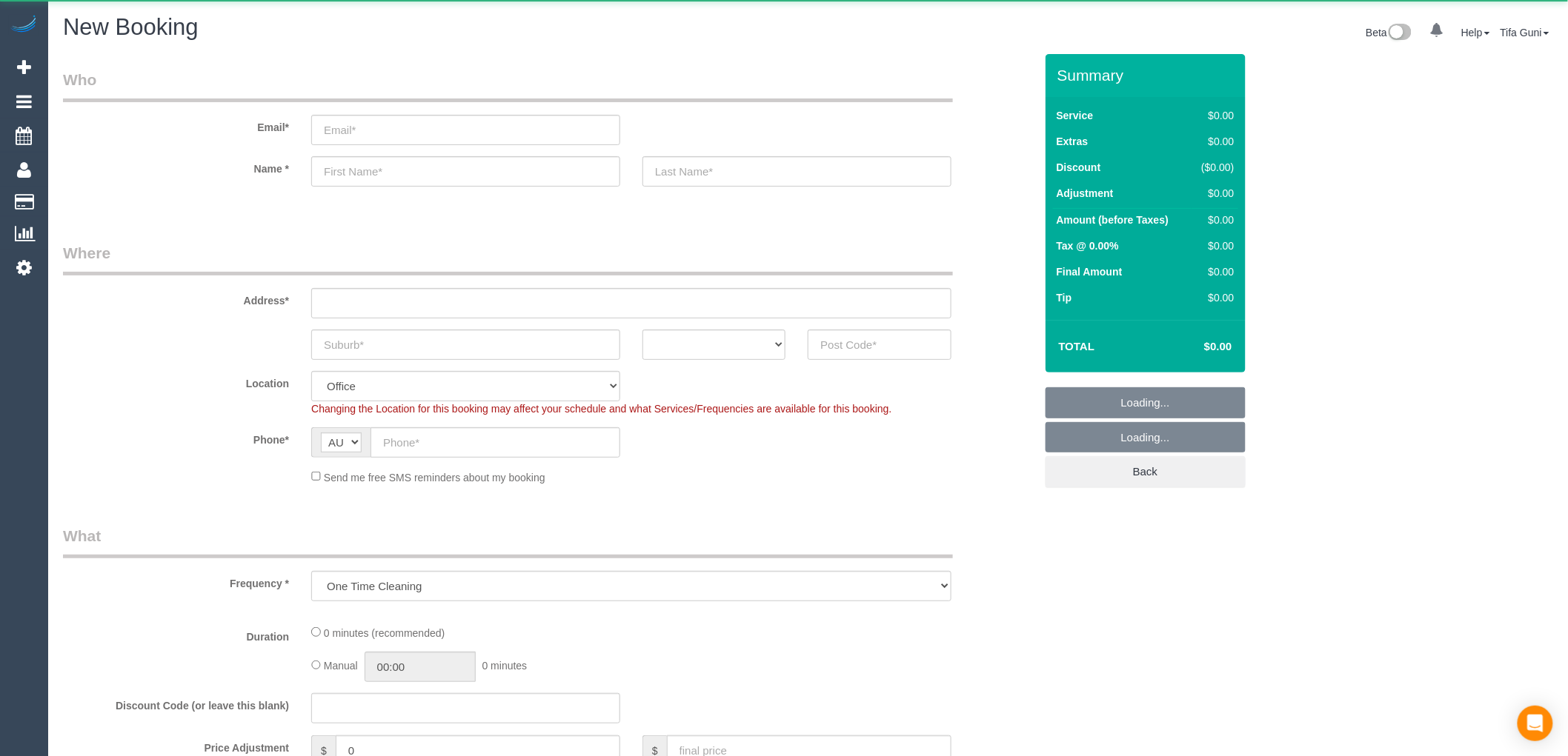
select select "object:843"
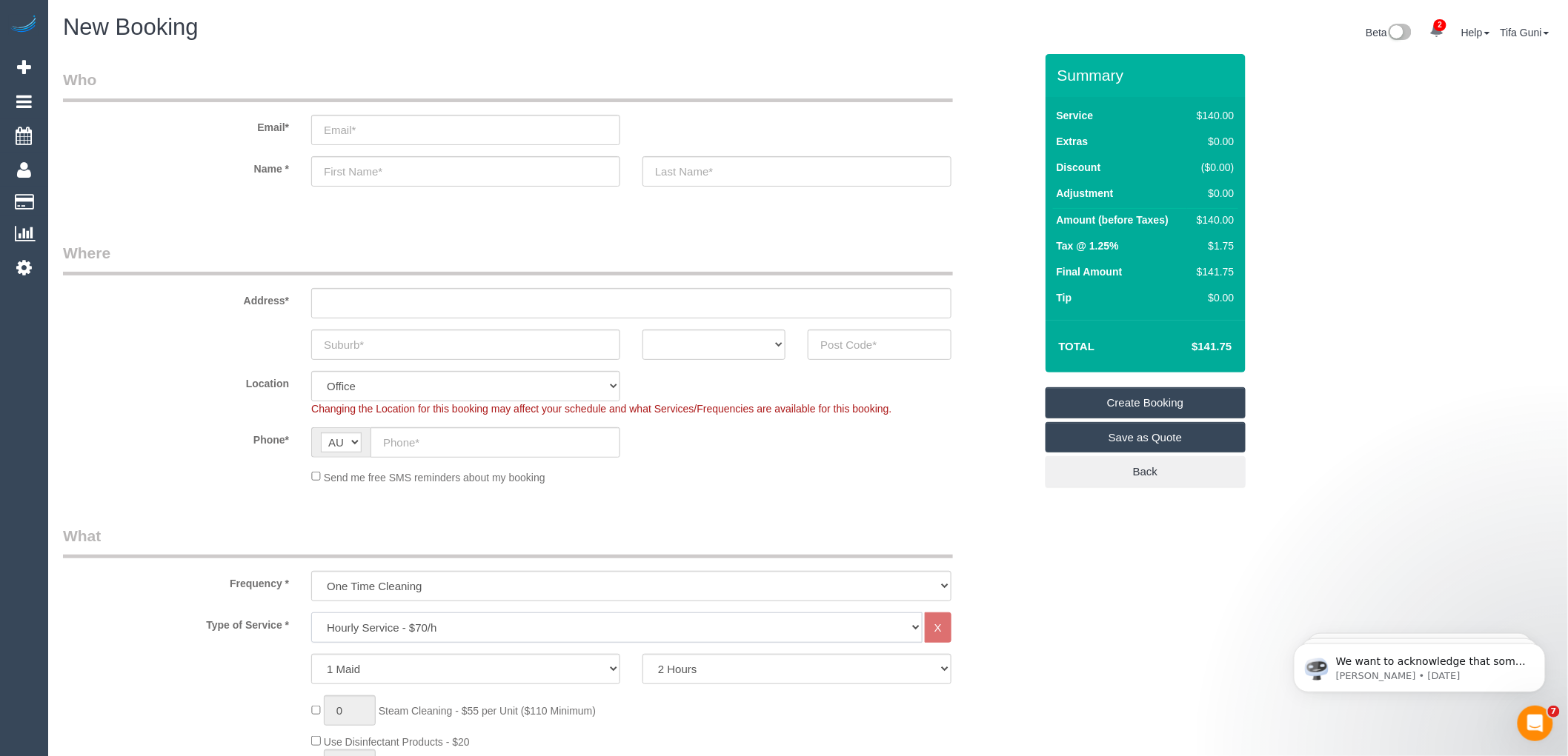
click at [464, 632] on select "Hourly Service - $70/h Hourly Service - $65/h Hourly Service - $60/h Hourly Ser…" at bounding box center [616, 627] width 611 height 30
select select "211"
click at [311, 614] on select "Hourly Service - $70/h Hourly Service - $65/h Hourly Service - $60/h Hourly Ser…" at bounding box center [616, 627] width 611 height 30
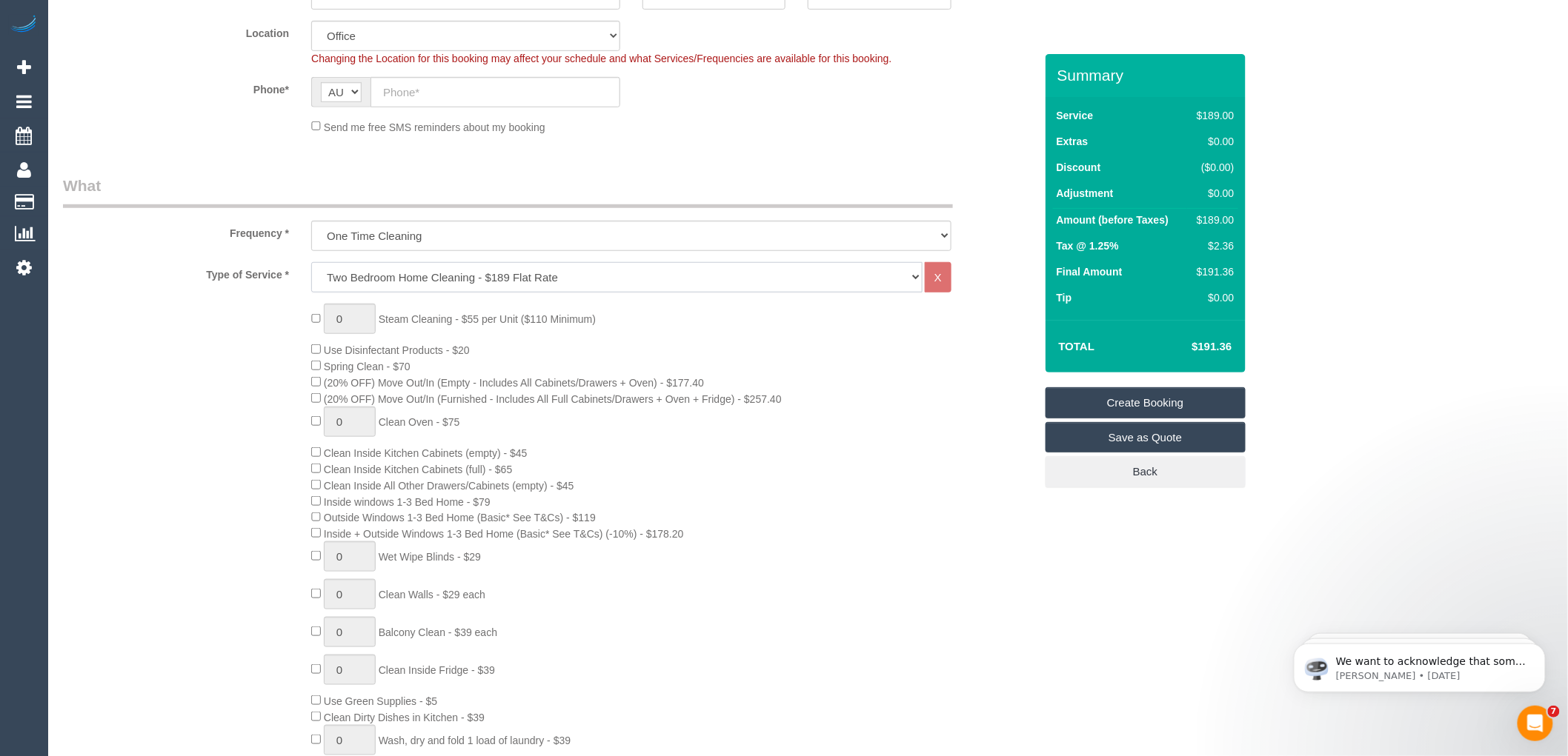
scroll to position [411, 0]
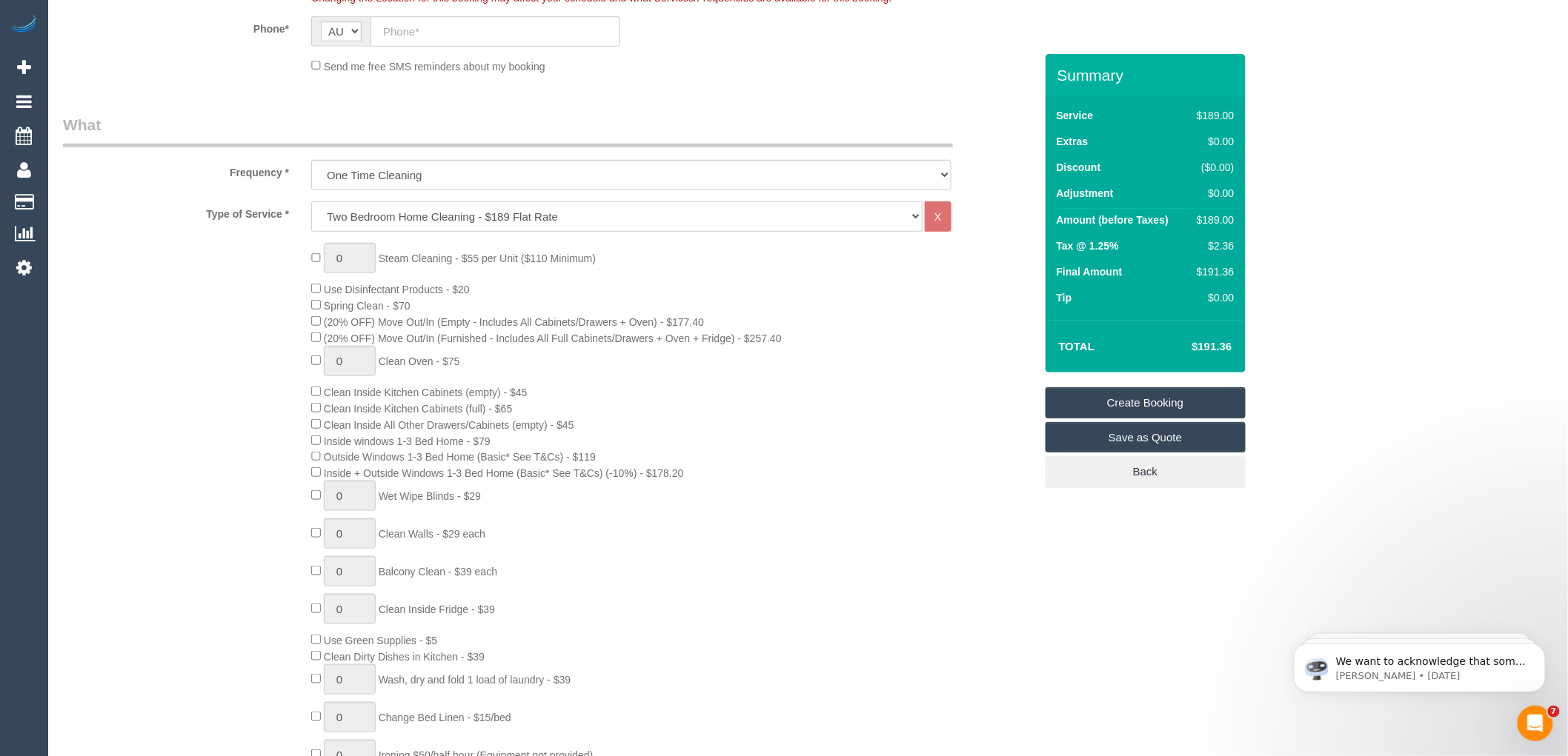
click at [373, 219] on select "Hourly Service - $70/h Hourly Service - $65/h Hourly Service - $60/h Hourly Ser…" at bounding box center [616, 216] width 611 height 30
click at [197, 264] on div "0 Steam Cleaning - $55 per Unit ($110 Minimum) Use Disinfectant Products - $20 …" at bounding box center [549, 518] width 994 height 551
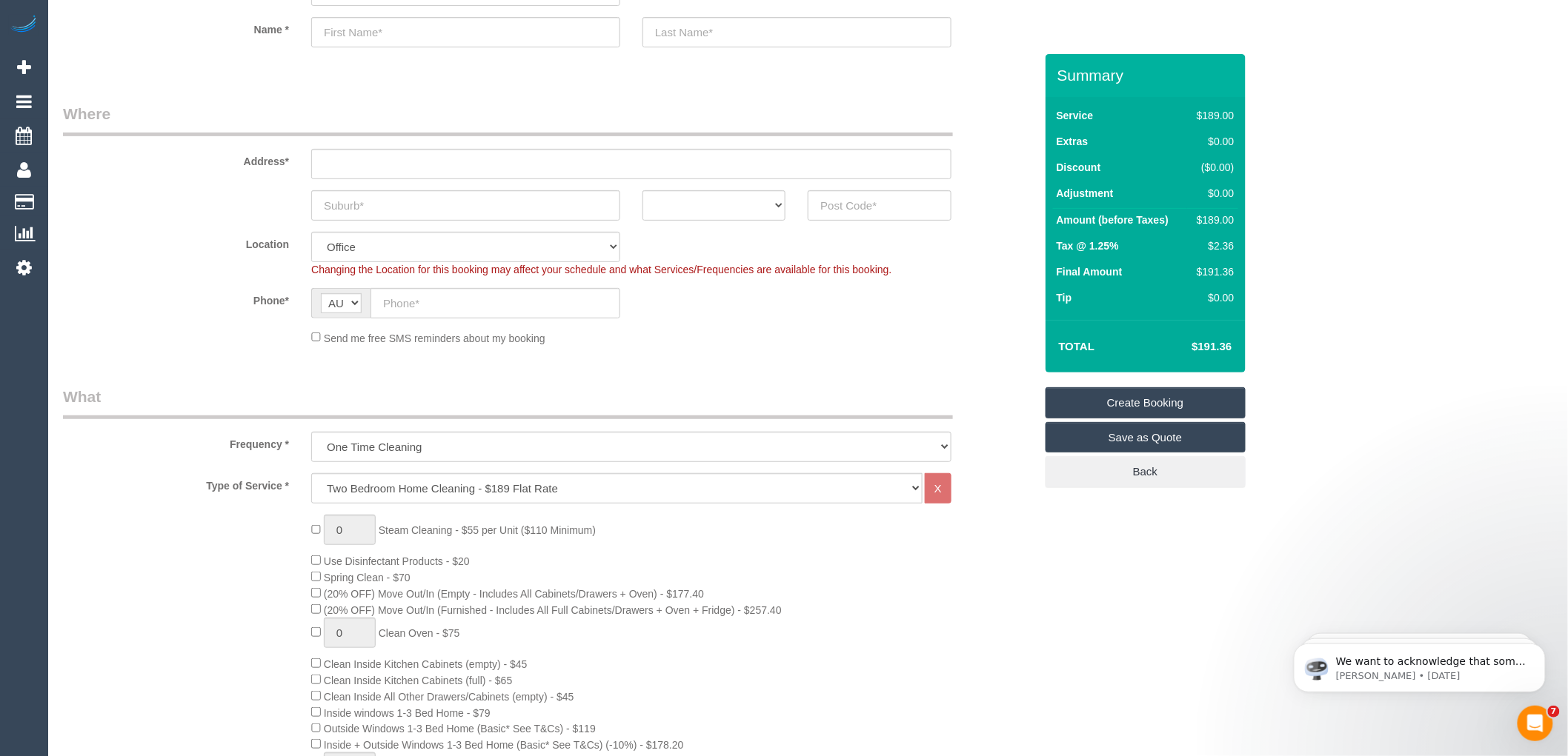
scroll to position [82, 0]
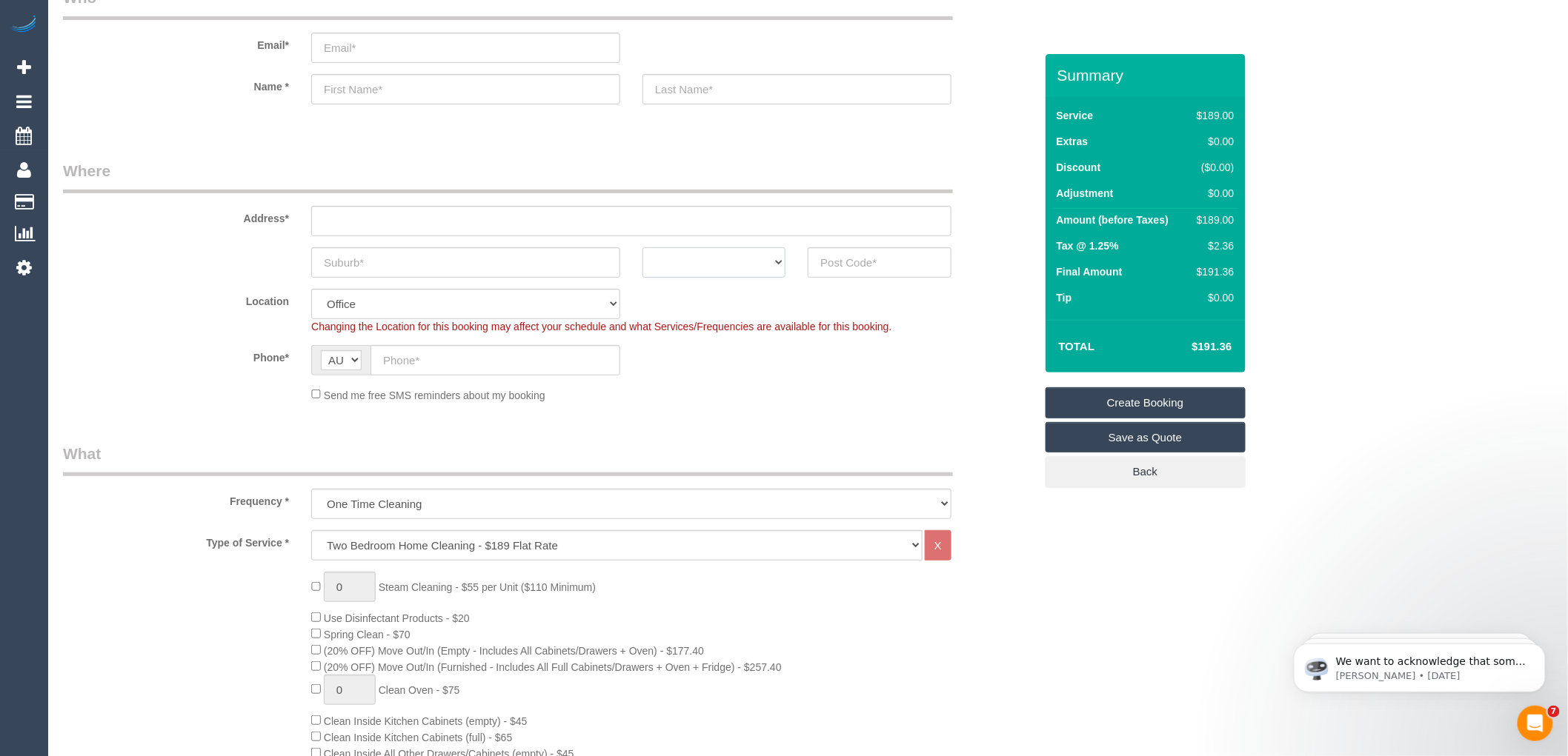
click at [716, 267] on select "ACT NSW NT QLD SA TAS VIC WA" at bounding box center [714, 262] width 143 height 30
select select "VIC"
click at [642, 247] on select "ACT NSW NT QLD SA TAS VIC WA" at bounding box center [714, 262] width 143 height 30
click at [426, 252] on input "text" at bounding box center [465, 262] width 309 height 30
type input "Glenroy"
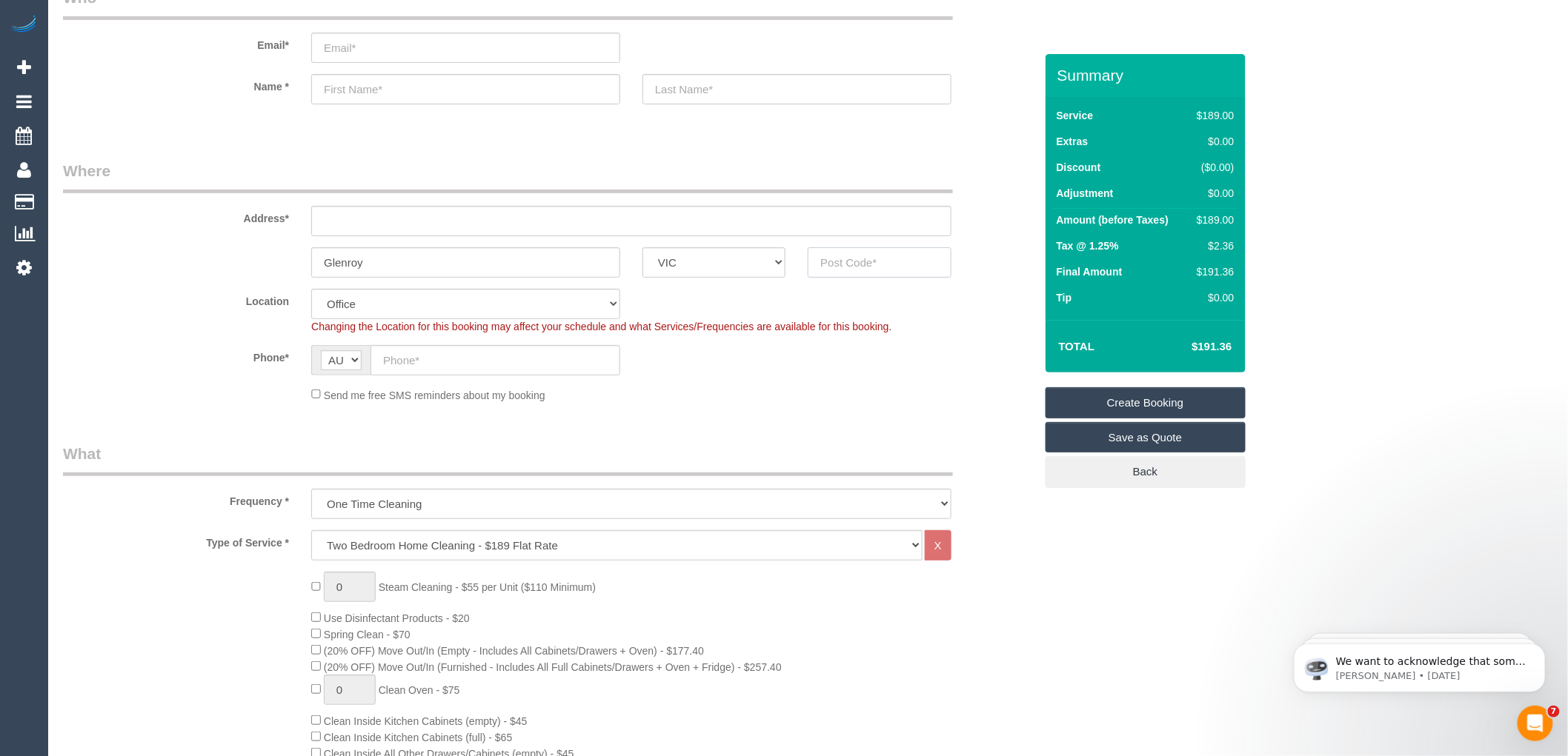
click at [847, 264] on input "text" at bounding box center [879, 262] width 143 height 30
type input "3046"
click at [470, 217] on input "text" at bounding box center [630, 221] width 640 height 30
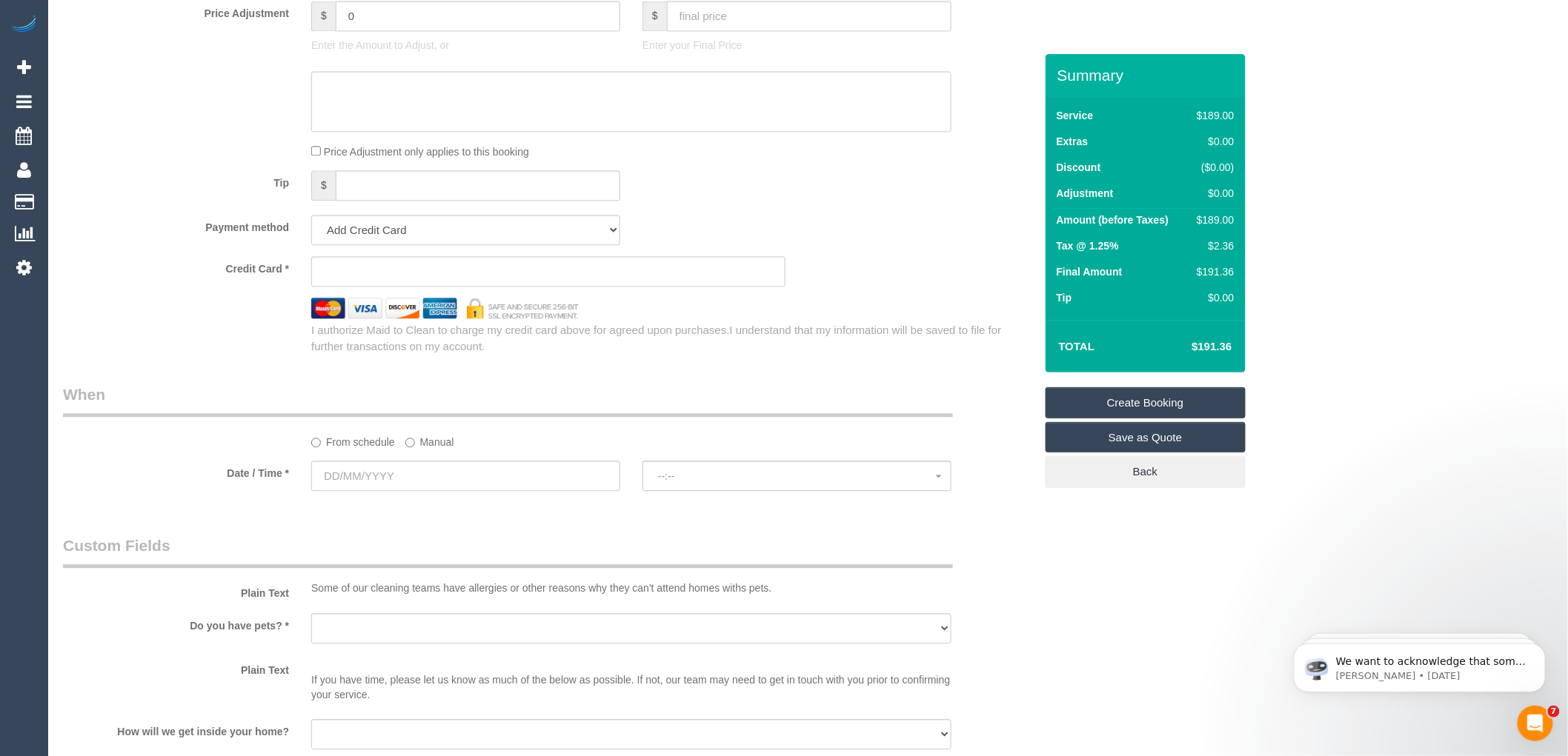
scroll to position [1481, 0]
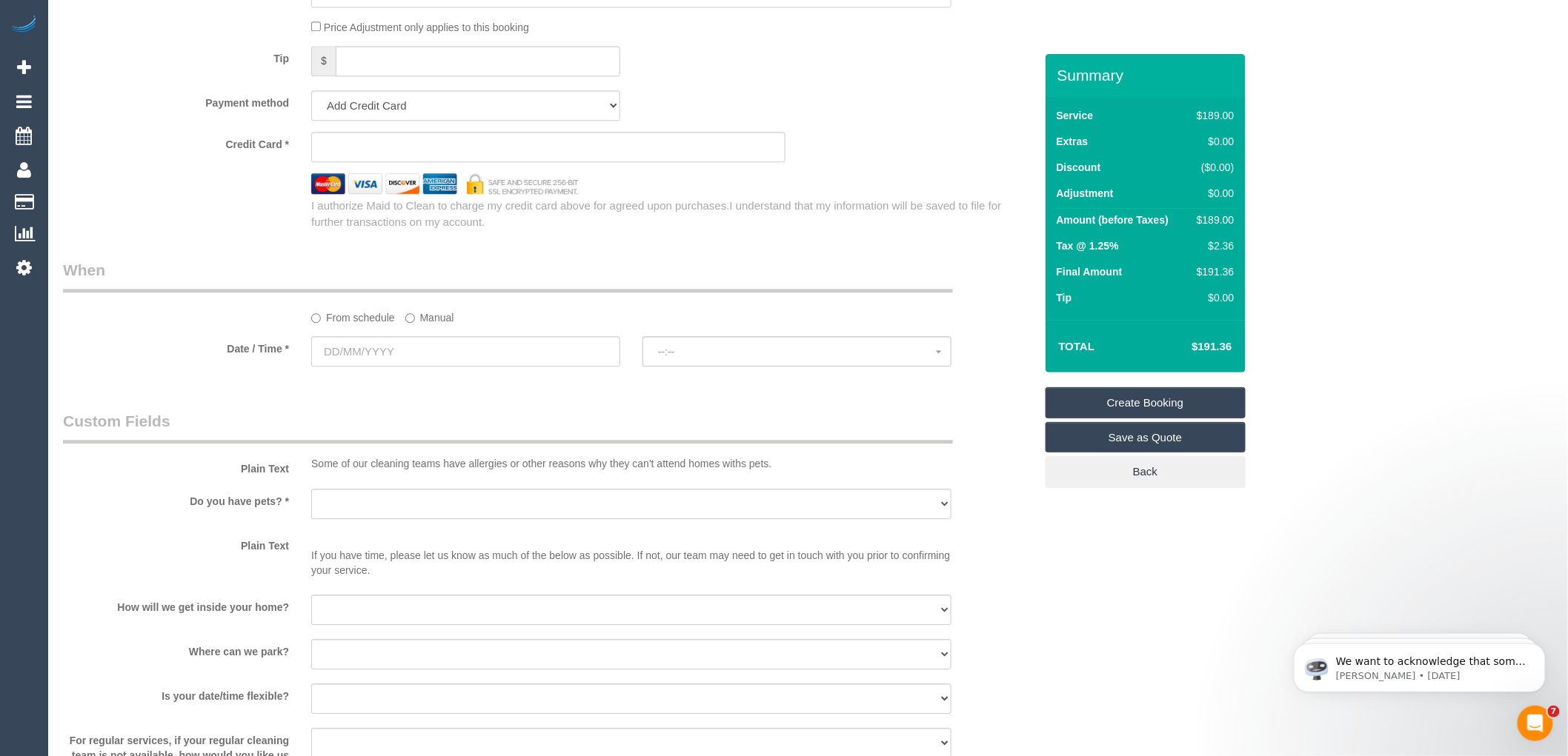
type input "-"
click at [376, 367] on input "text" at bounding box center [465, 351] width 309 height 30
select select "61"
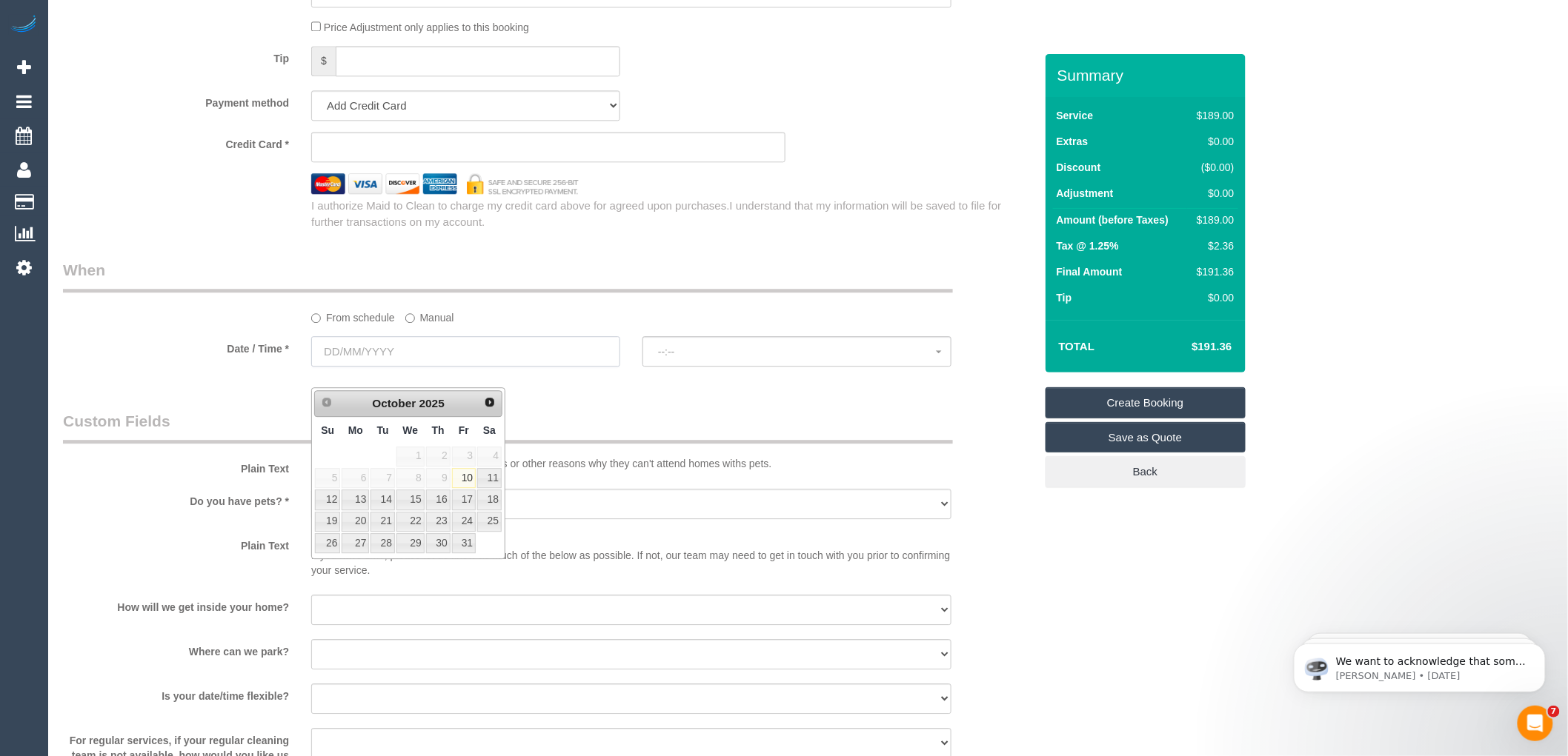
select select "object:2203"
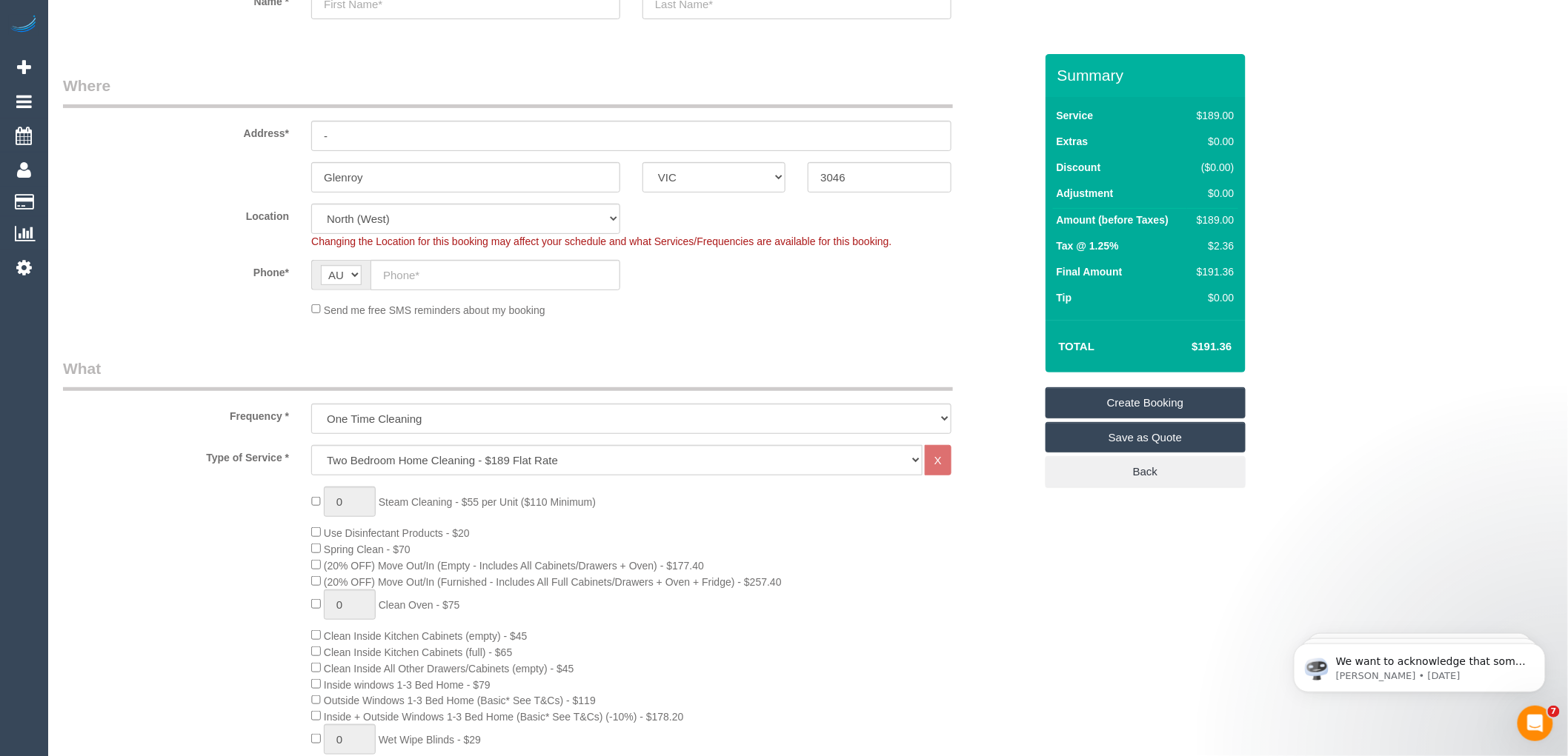
scroll to position [0, 0]
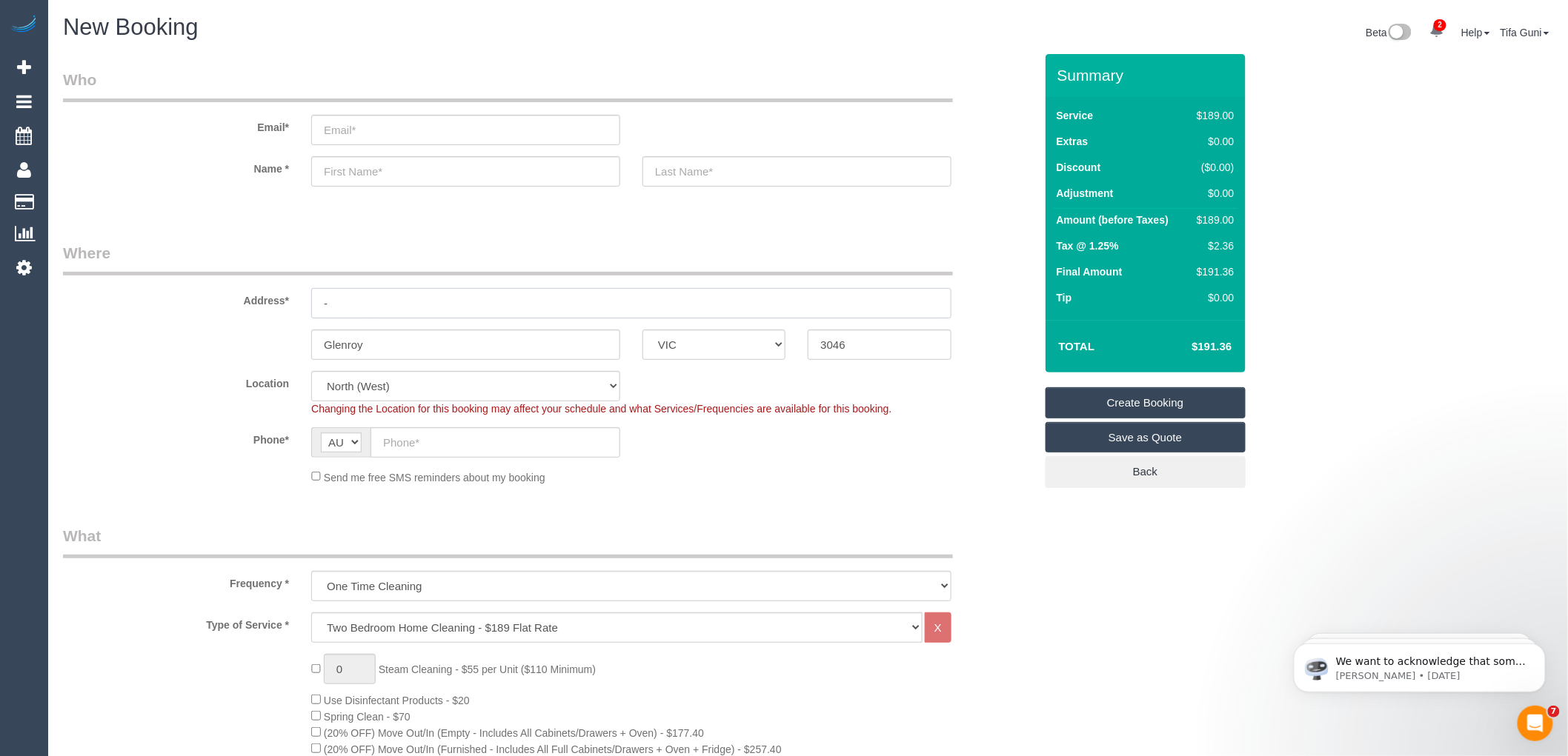
click at [403, 308] on input "-" at bounding box center [630, 303] width 640 height 30
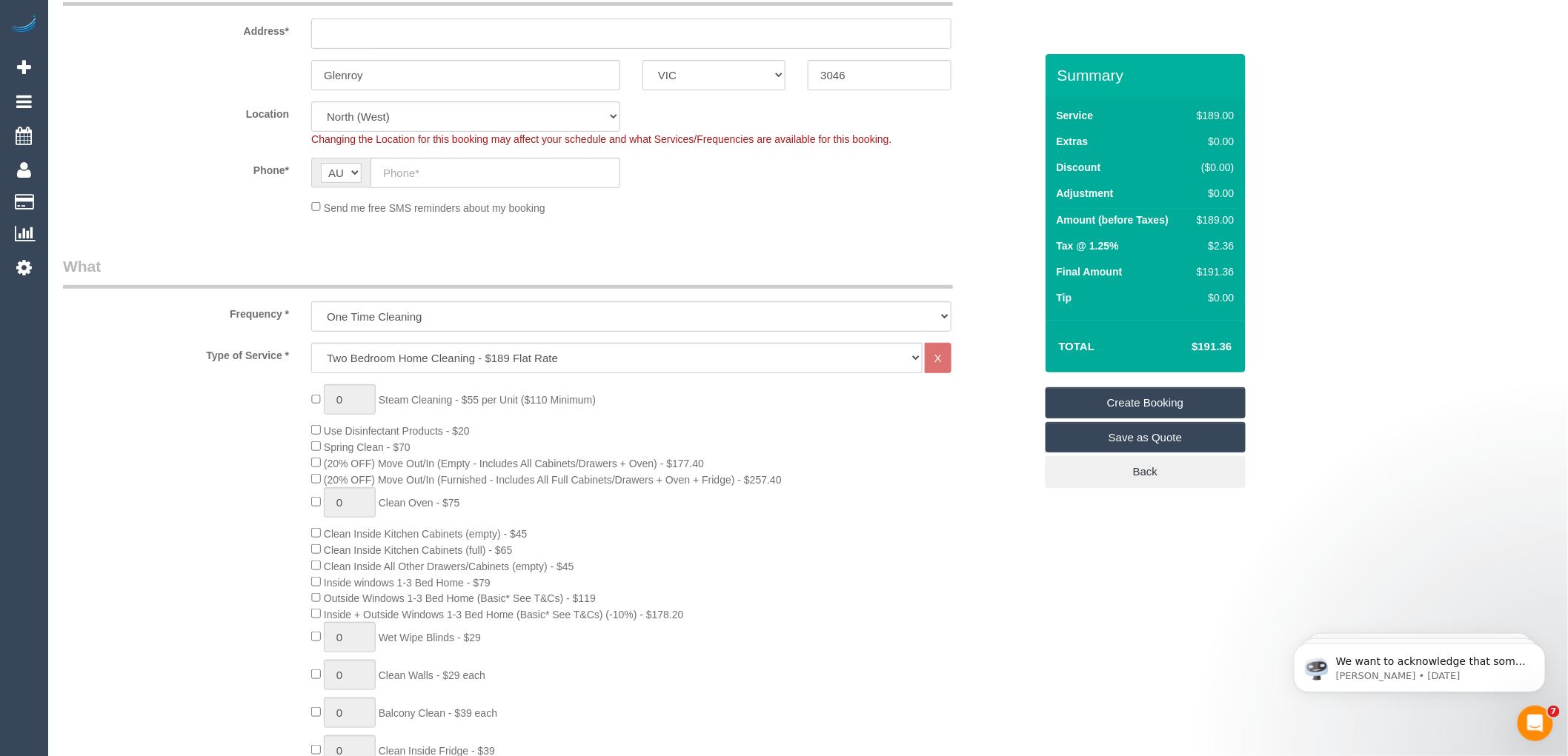
scroll to position [329, 0]
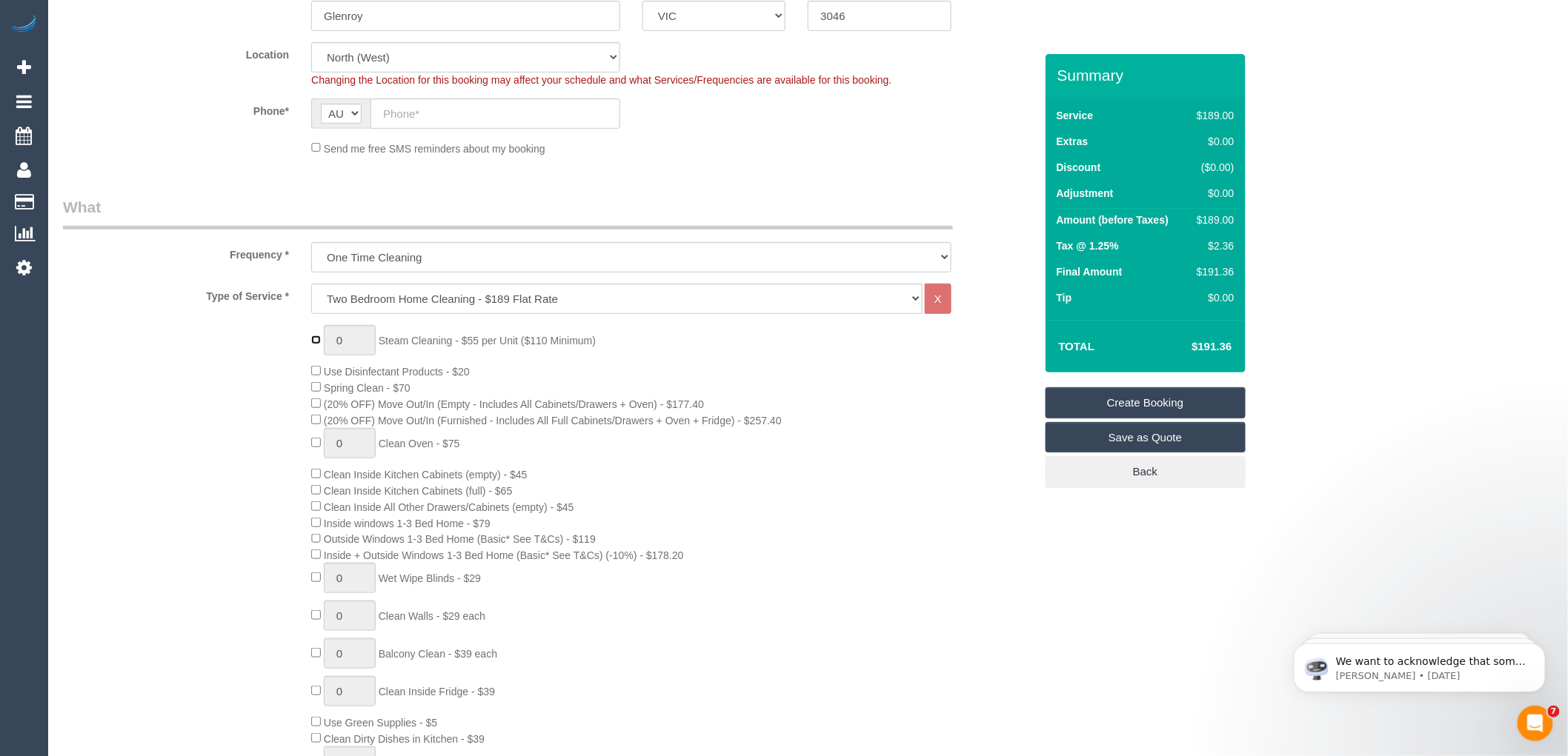
type input "1"
click at [358, 305] on select "Hourly Service - $70/h Hourly Service - $65/h Hourly Service - $60/h Hourly Ser…" at bounding box center [616, 298] width 611 height 30
select select "212"
click at [311, 284] on select "Hourly Service - $70/h Hourly Service - $65/h Hourly Service - $60/h Hourly Ser…" at bounding box center [616, 298] width 611 height 30
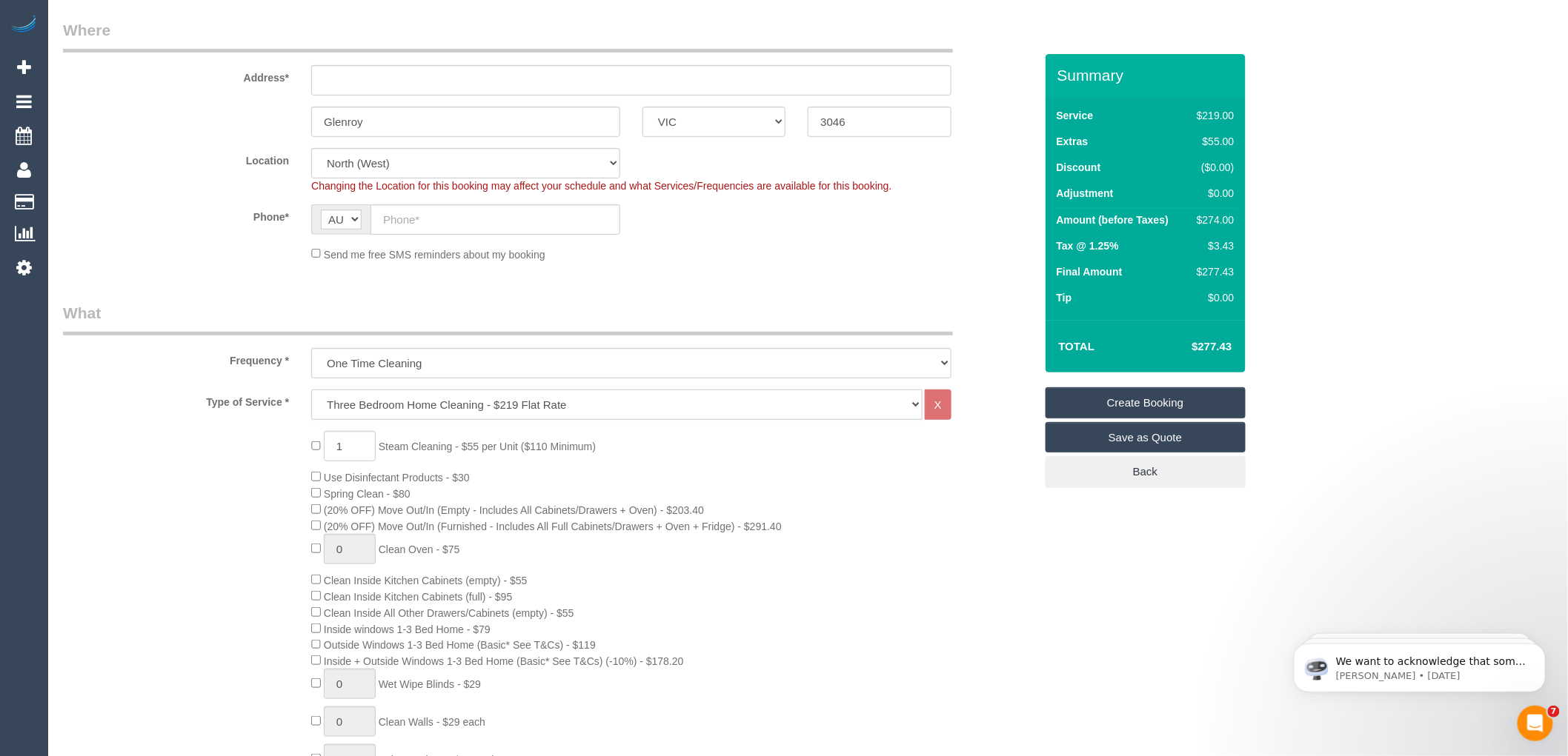
scroll to position [82, 0]
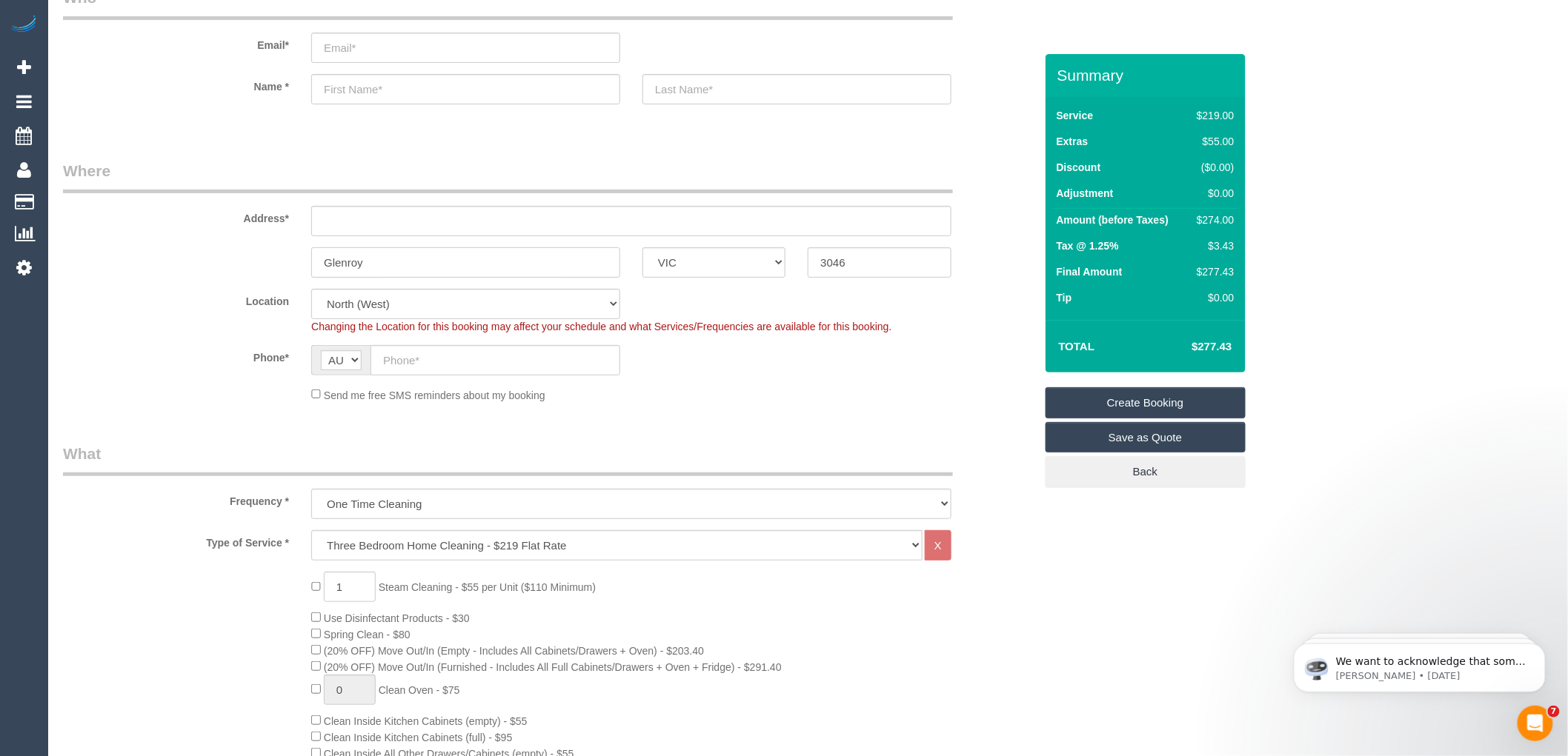
drag, startPoint x: 367, startPoint y: 246, endPoint x: 295, endPoint y: 240, distance: 72.2
click at [295, 240] on sui-booking-address "Address* Glenroy ACT NSW NT QLD SA TAS VIC WA 3046" at bounding box center [548, 219] width 971 height 118
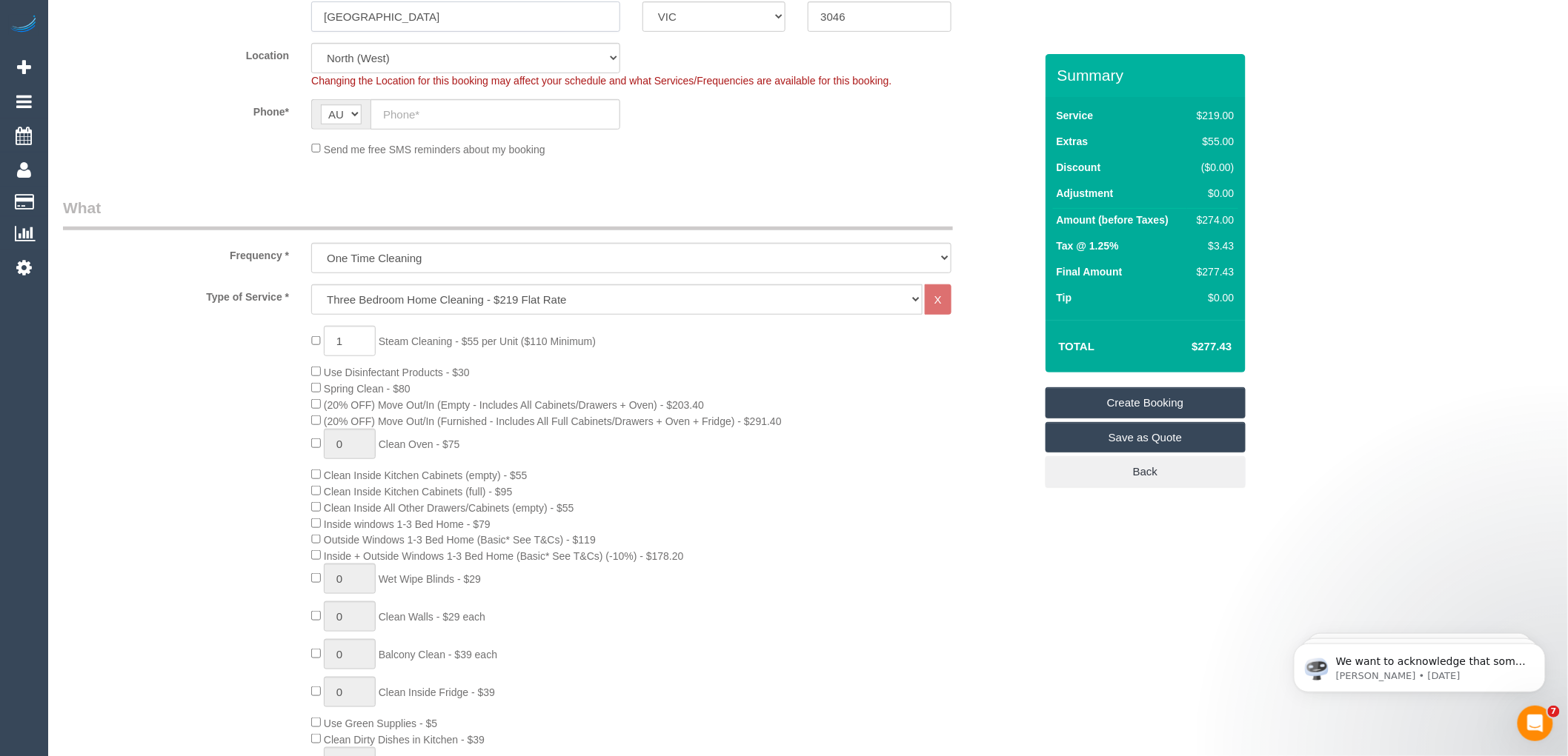
scroll to position [329, 0]
type input "Newport"
click at [361, 341] on input "1" at bounding box center [349, 340] width 52 height 30
type input "3"
type input "5"
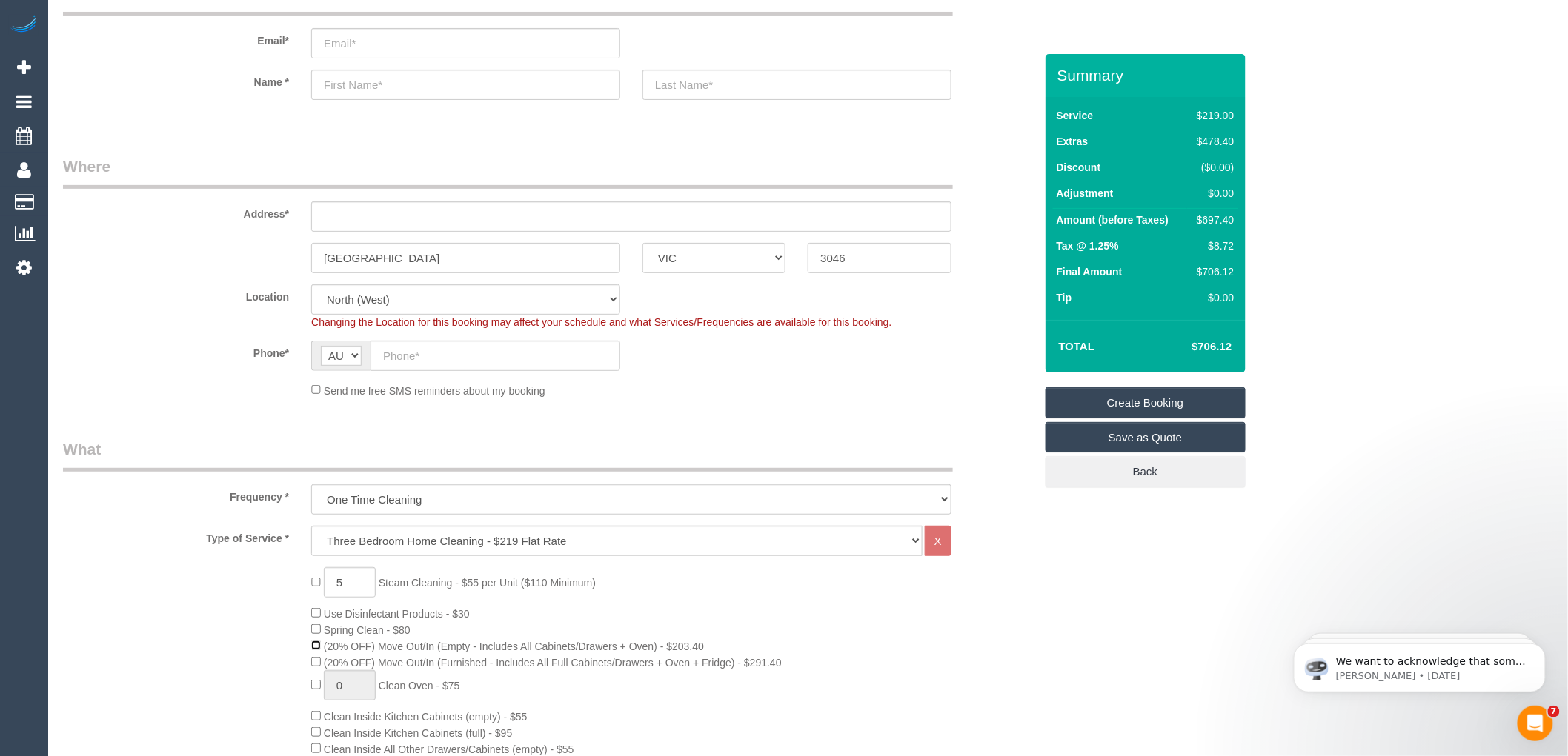
scroll to position [82, 0]
click at [426, 223] on input "text" at bounding box center [630, 221] width 640 height 30
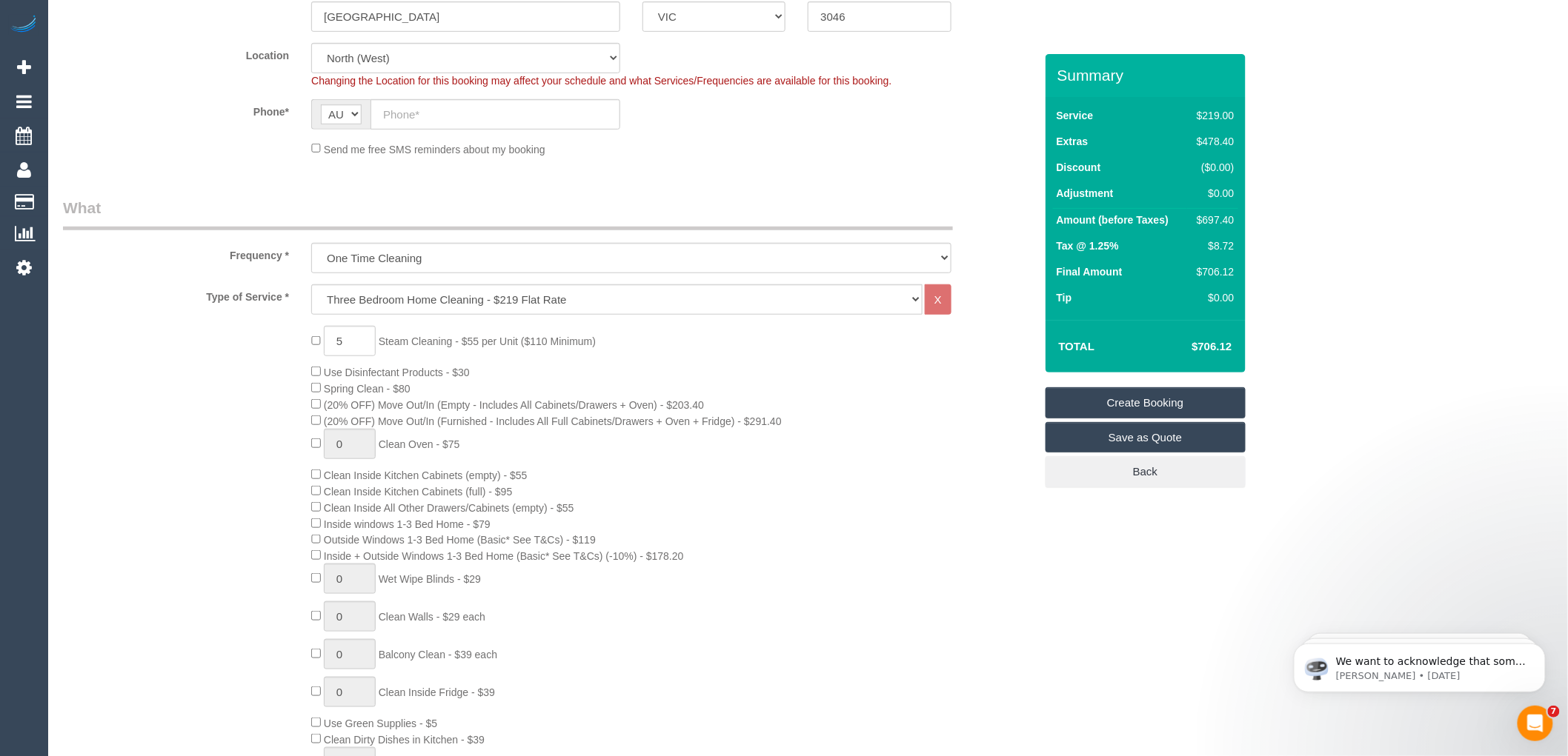
scroll to position [329, 0]
type input "-"
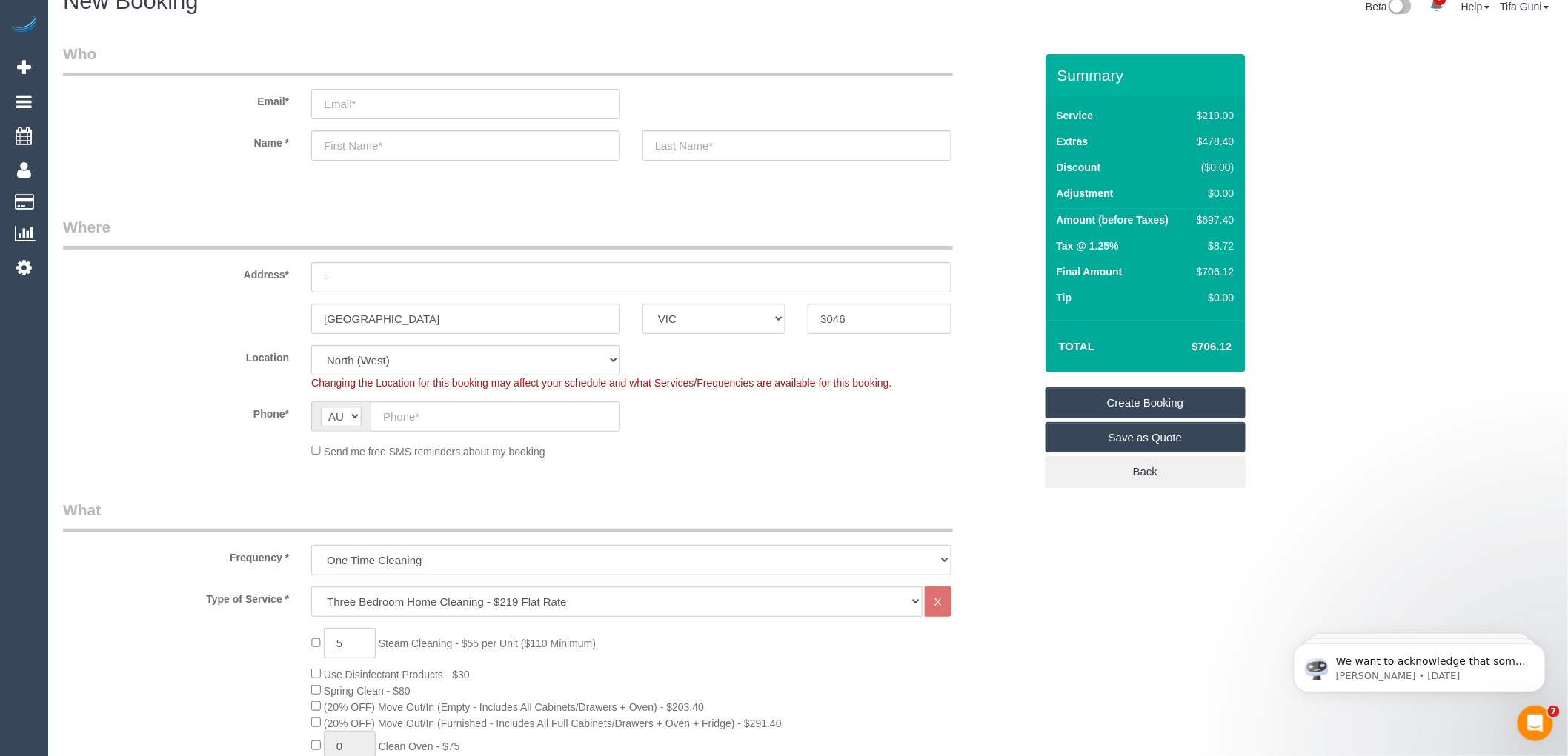
scroll to position [0, 0]
